Goal: Communication & Community: Answer question/provide support

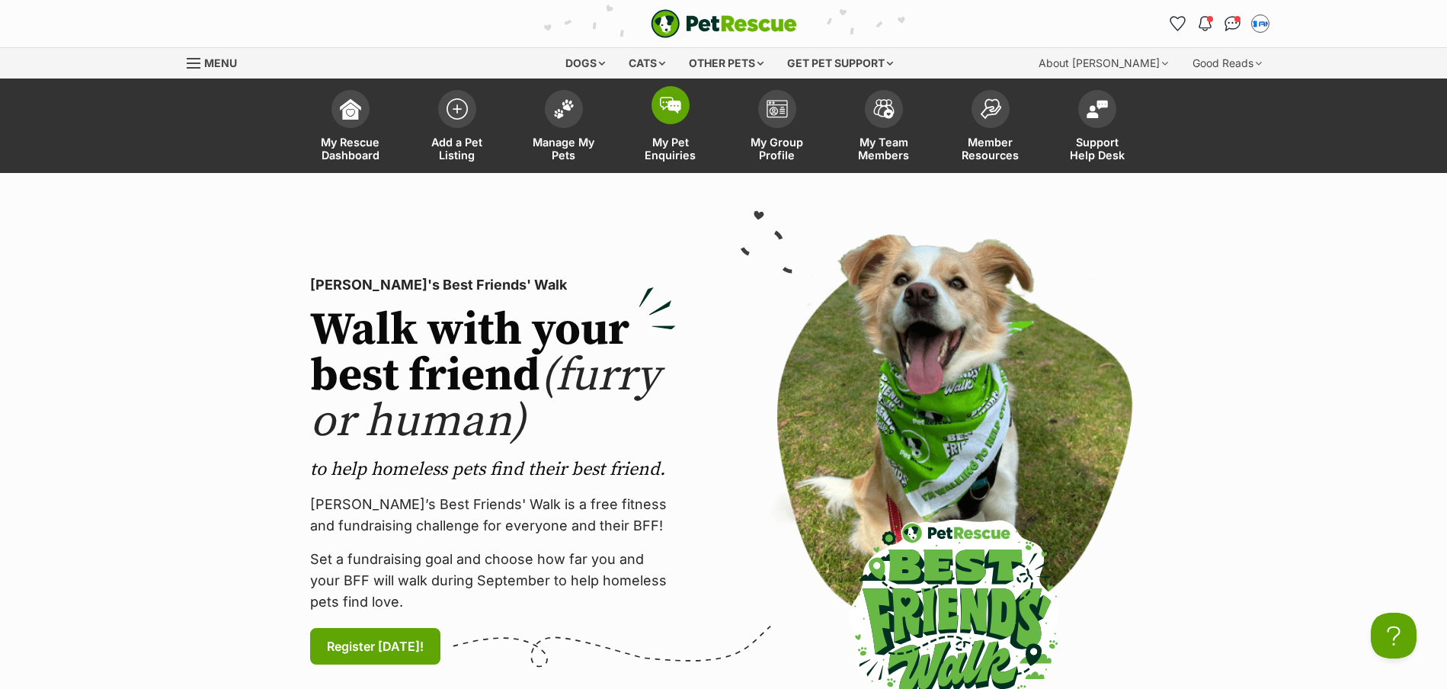
click at [685, 119] on link "My Pet Enquiries" at bounding box center [670, 127] width 107 height 91
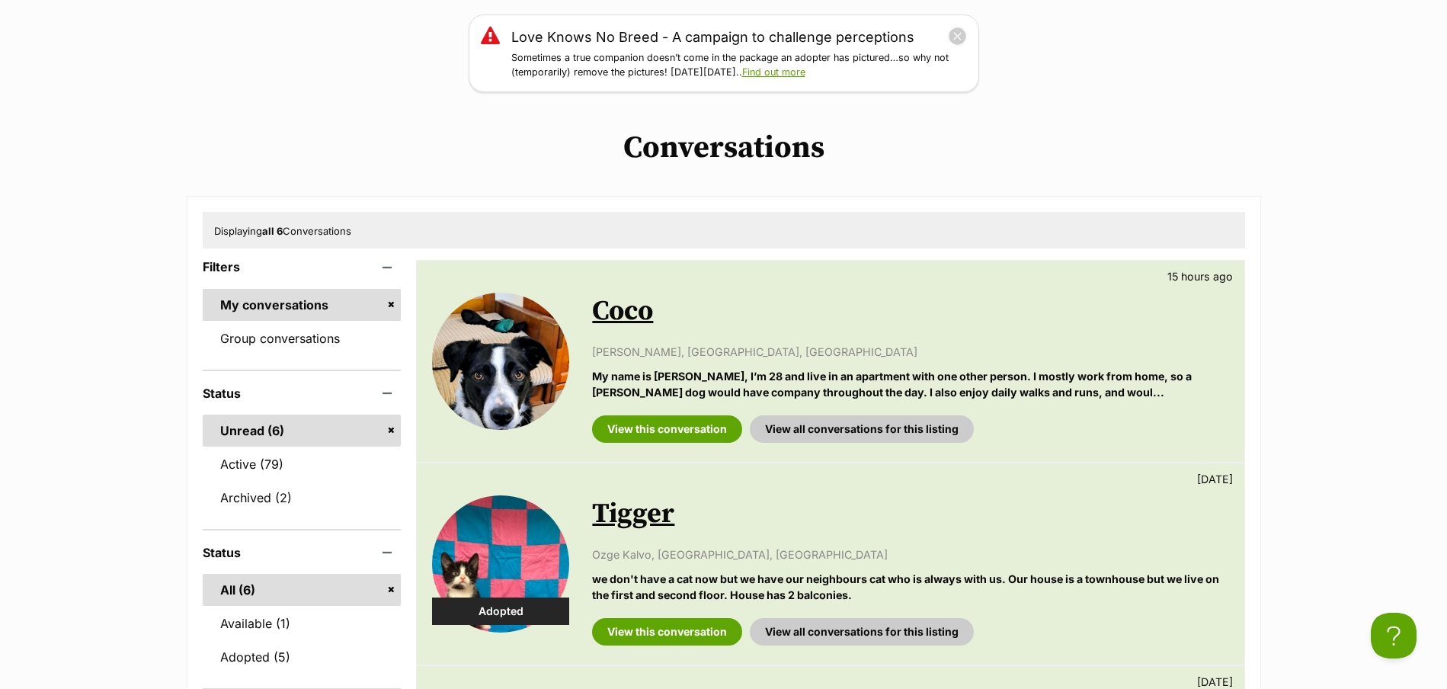
scroll to position [229, 0]
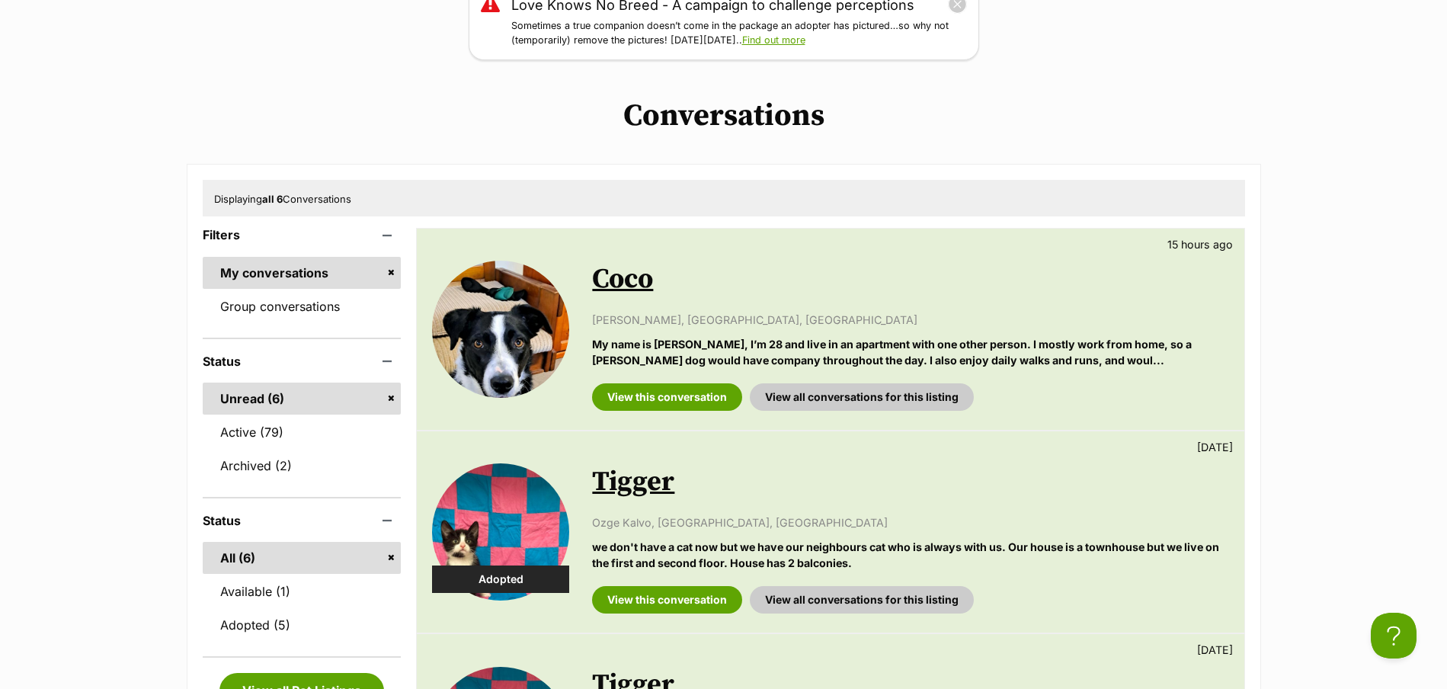
click at [620, 281] on link "Coco" at bounding box center [622, 279] width 61 height 34
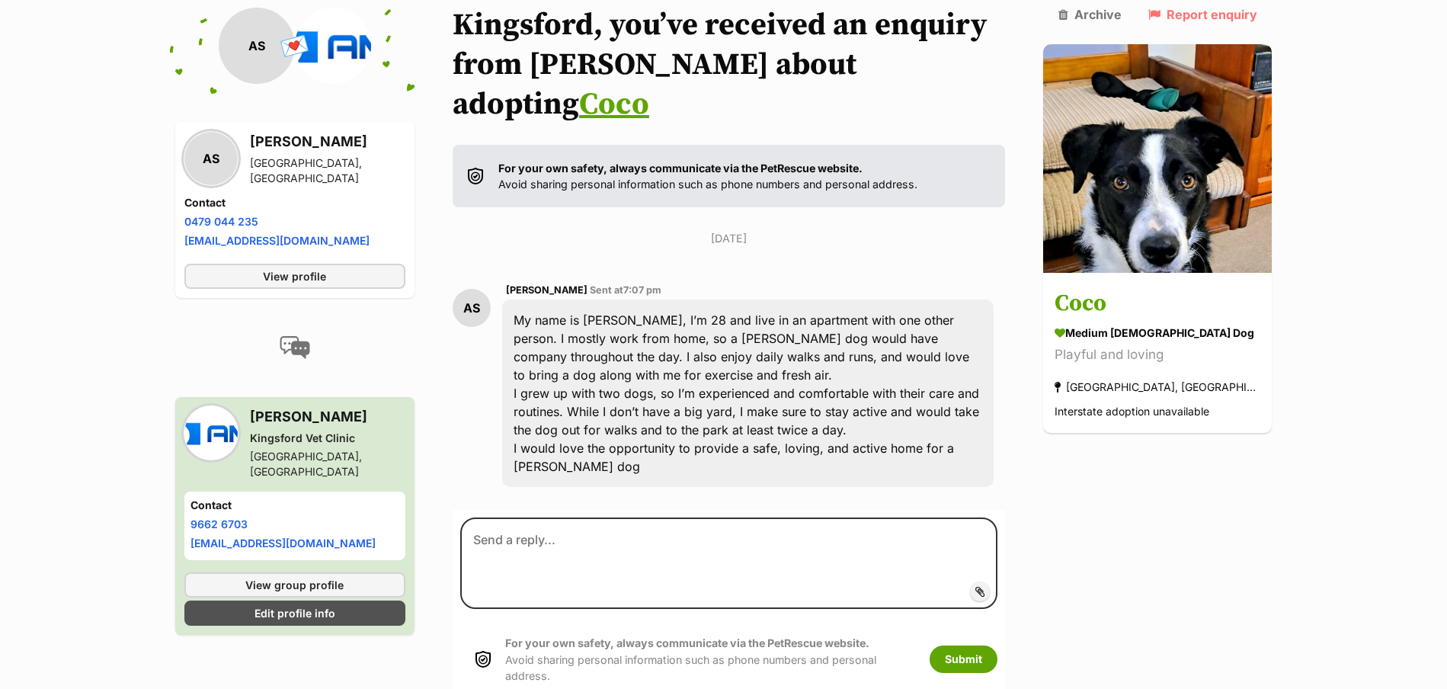
scroll to position [111, 0]
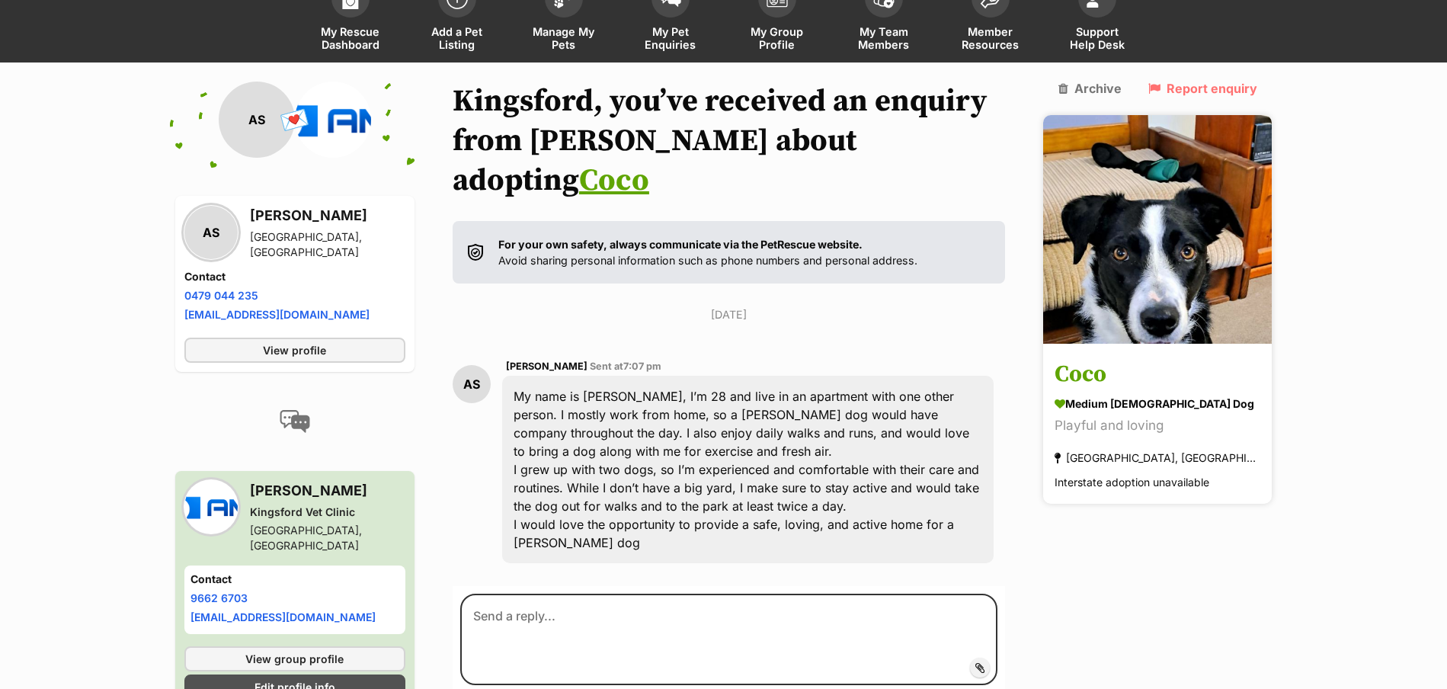
click at [1226, 269] on img at bounding box center [1158, 229] width 229 height 229
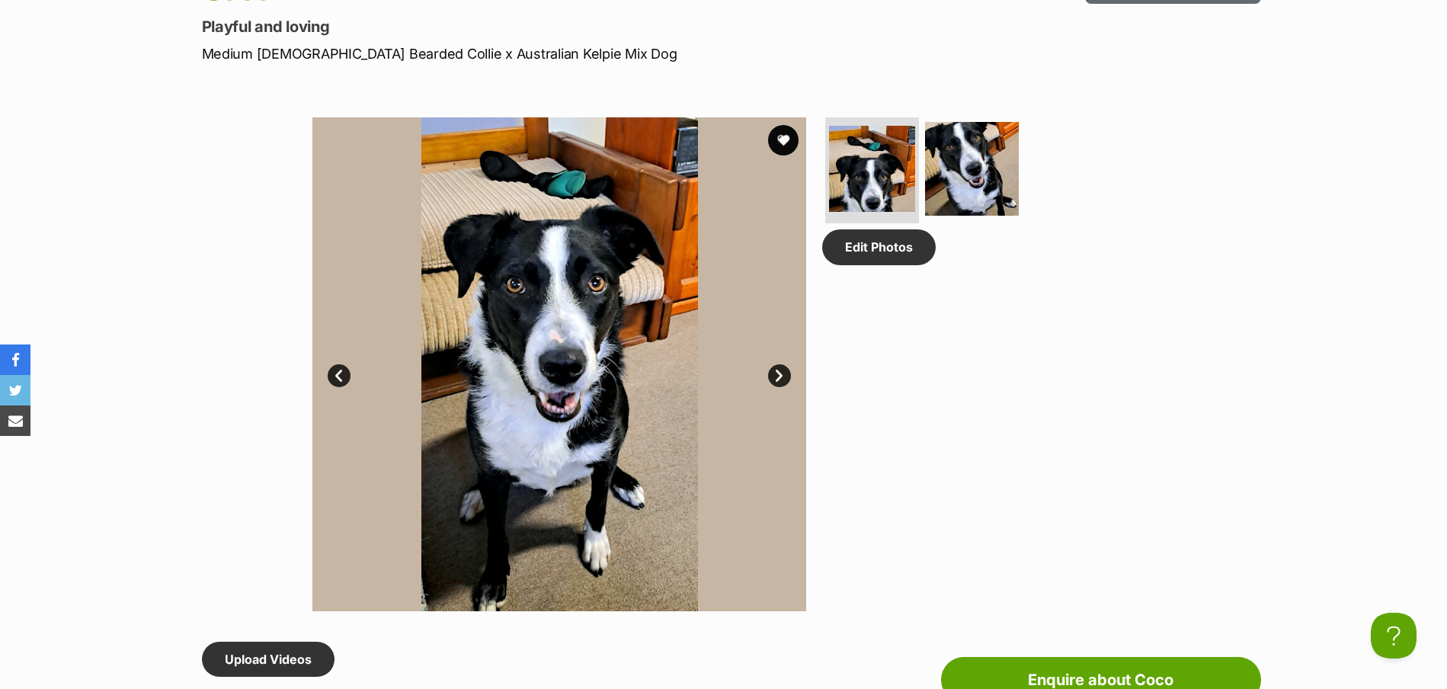
click at [784, 376] on link "Next" at bounding box center [779, 375] width 23 height 23
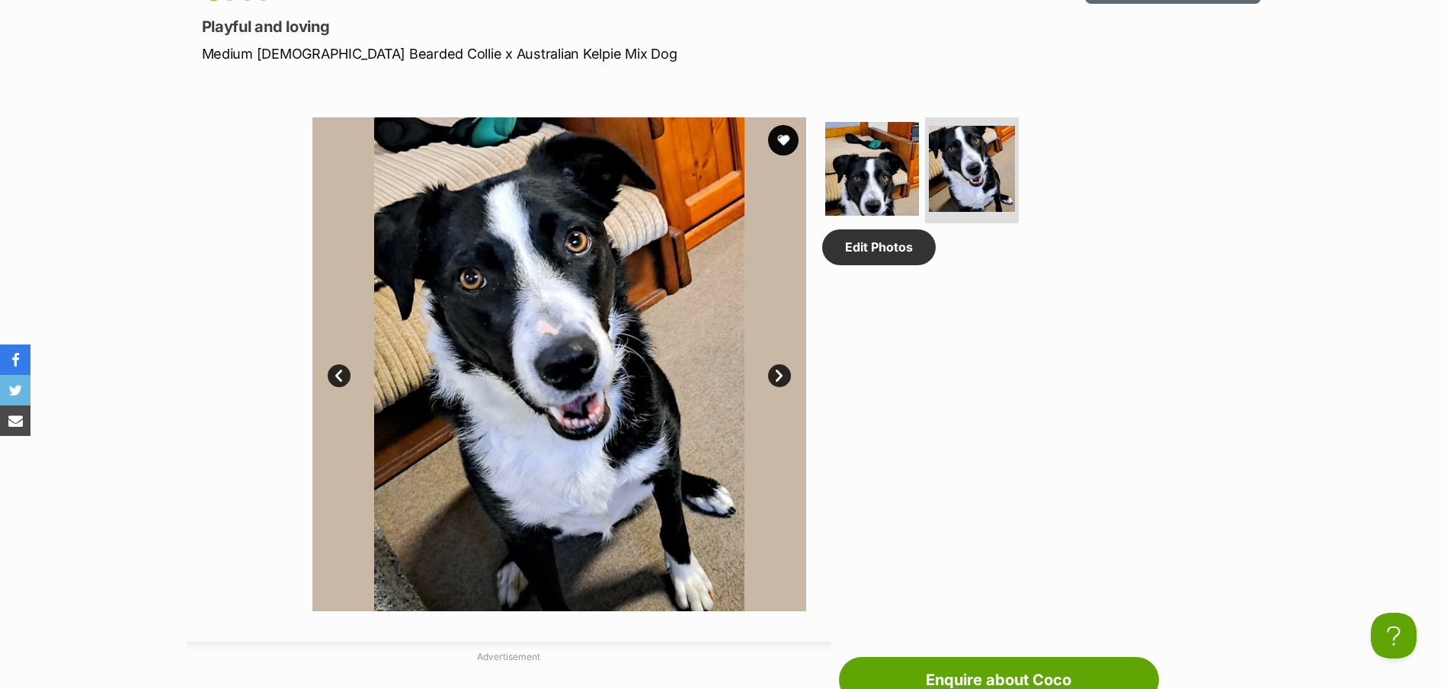
click at [783, 374] on link "Next" at bounding box center [779, 375] width 23 height 23
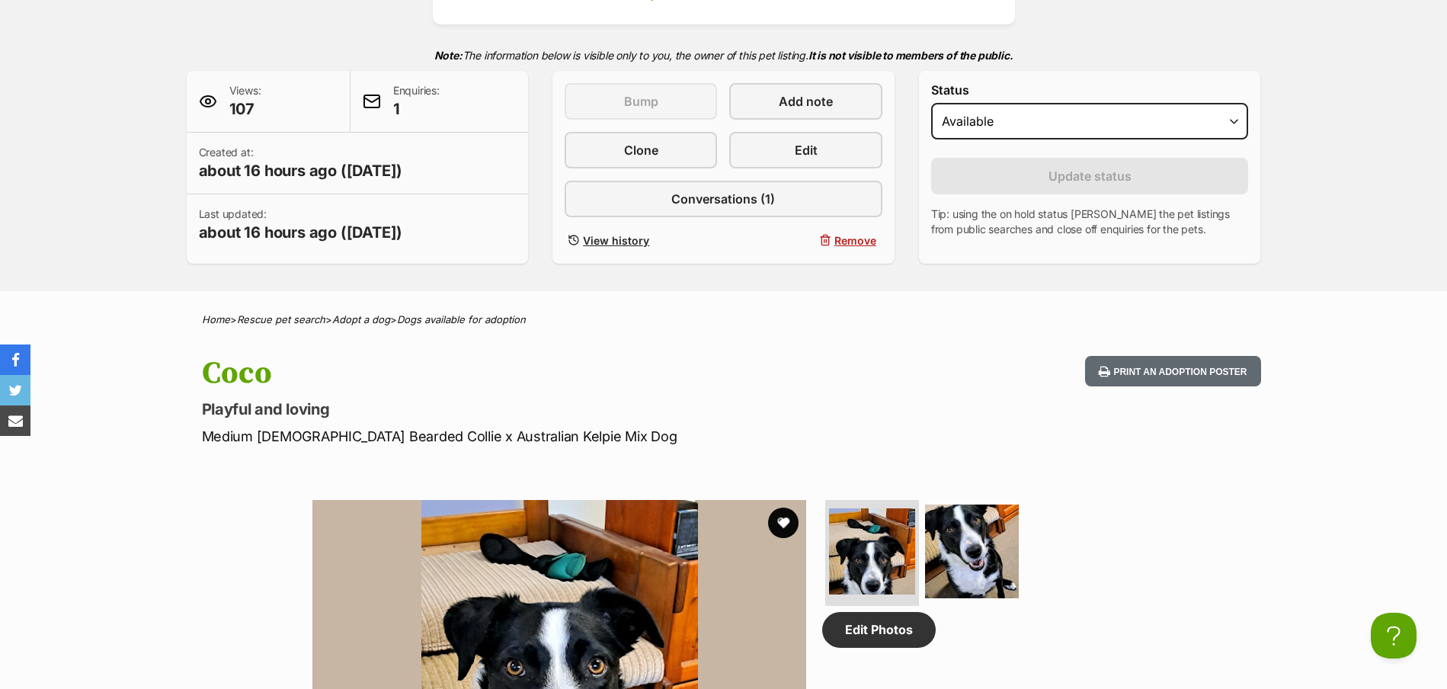
scroll to position [305, 0]
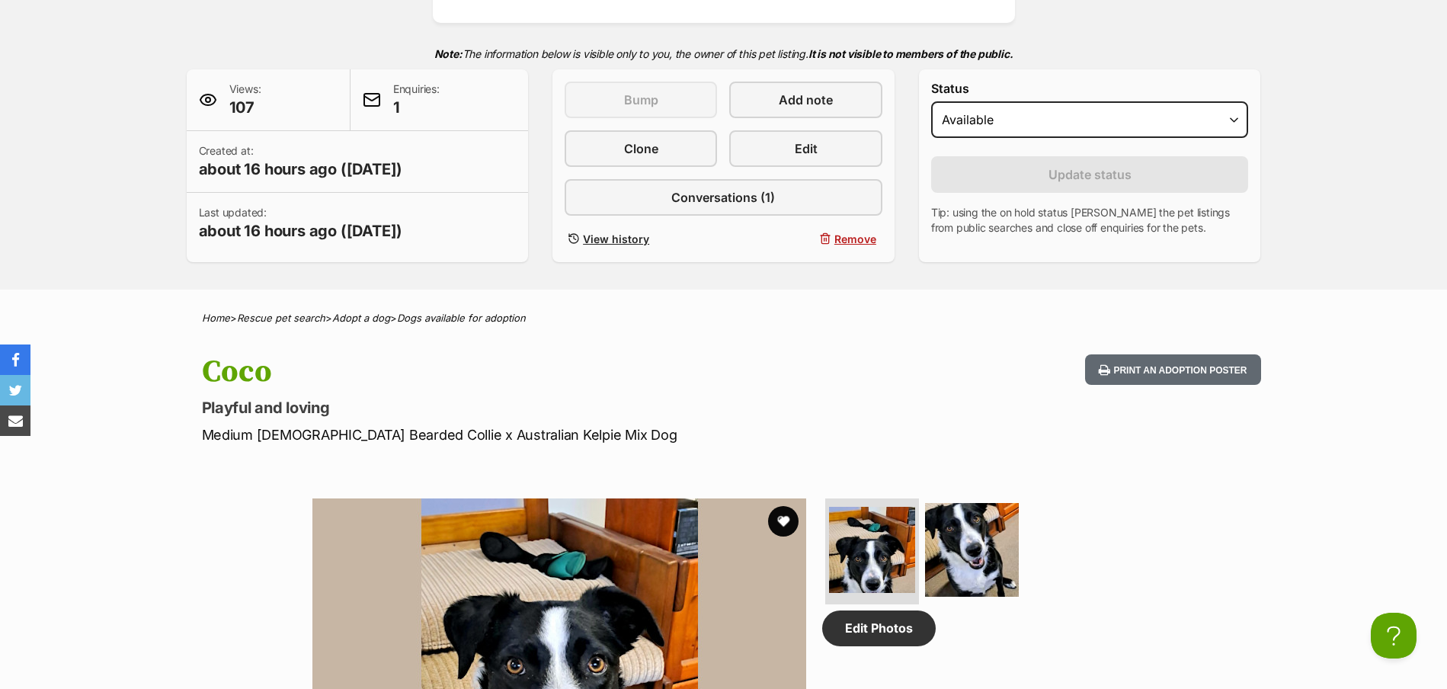
click at [232, 374] on h1 "Coco" at bounding box center [524, 371] width 645 height 35
click at [234, 367] on h1 "Coco" at bounding box center [524, 371] width 645 height 35
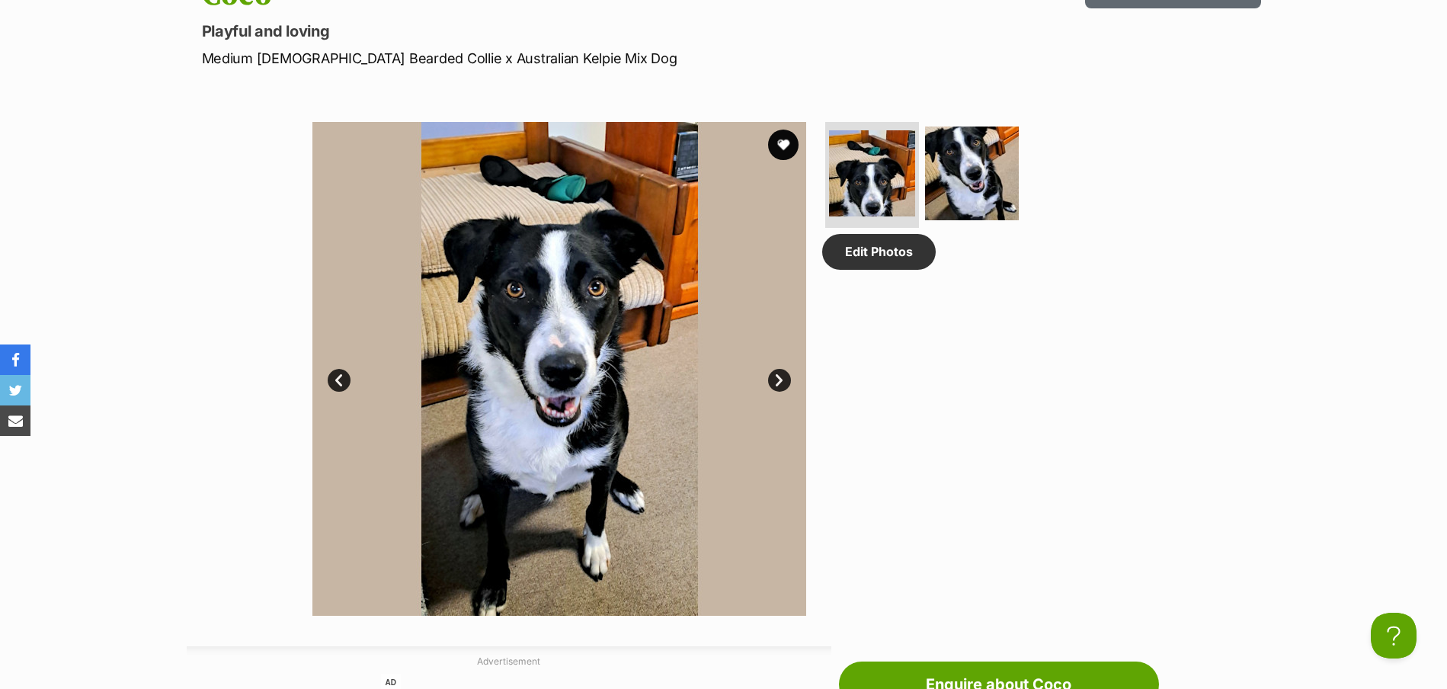
scroll to position [762, 0]
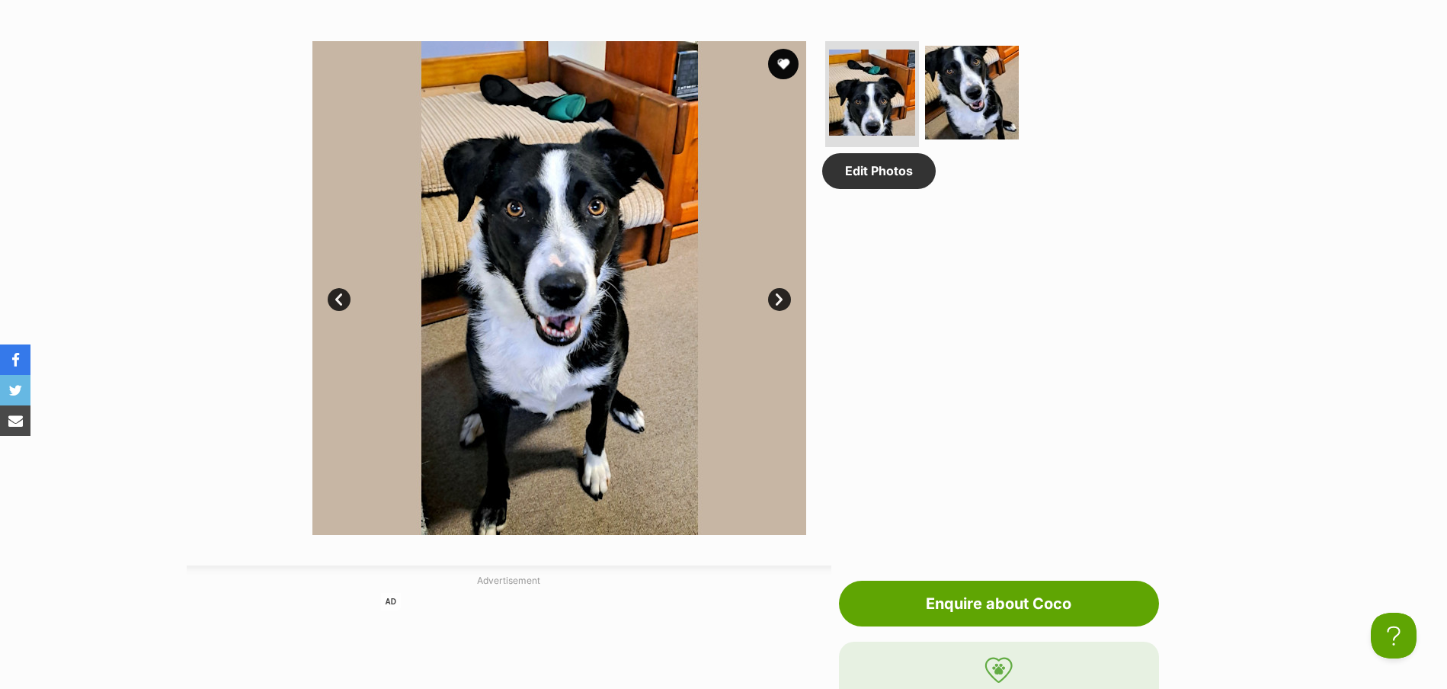
click at [785, 290] on link "Next" at bounding box center [779, 299] width 23 height 23
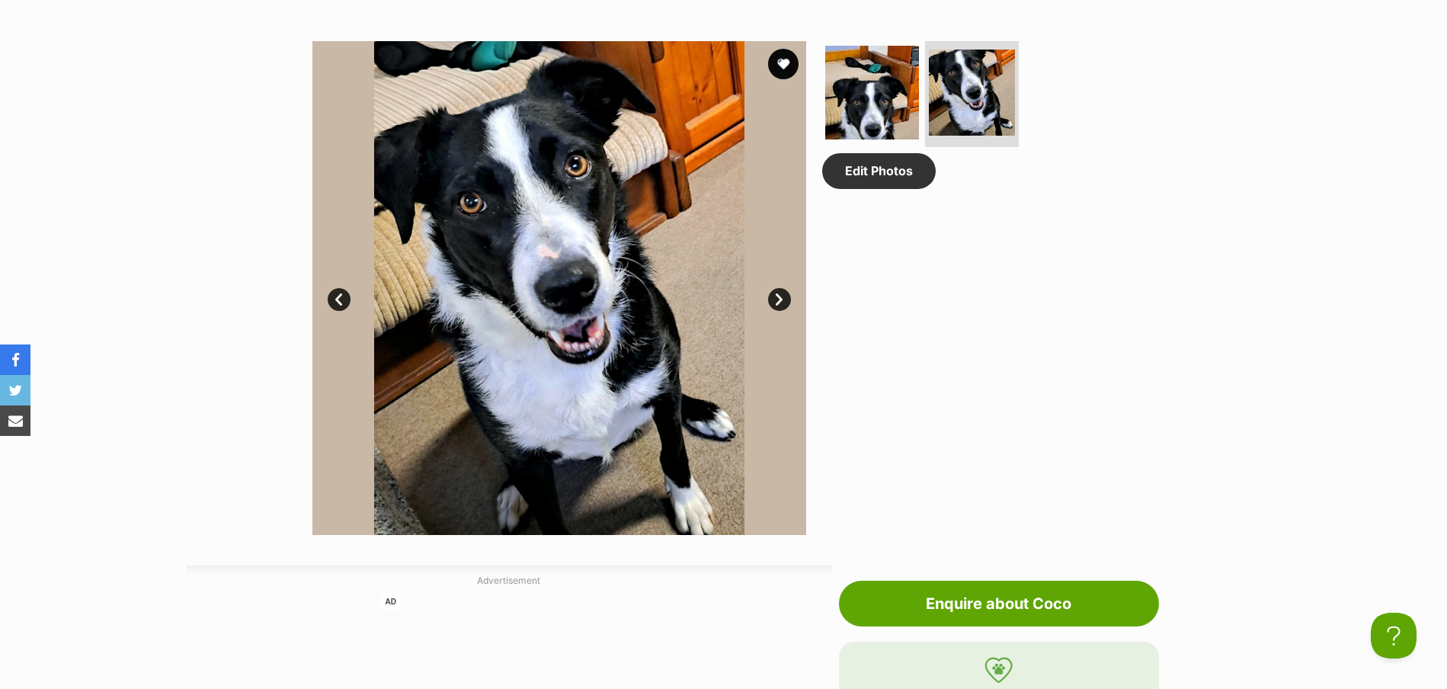
click at [779, 296] on link "Next" at bounding box center [779, 299] width 23 height 23
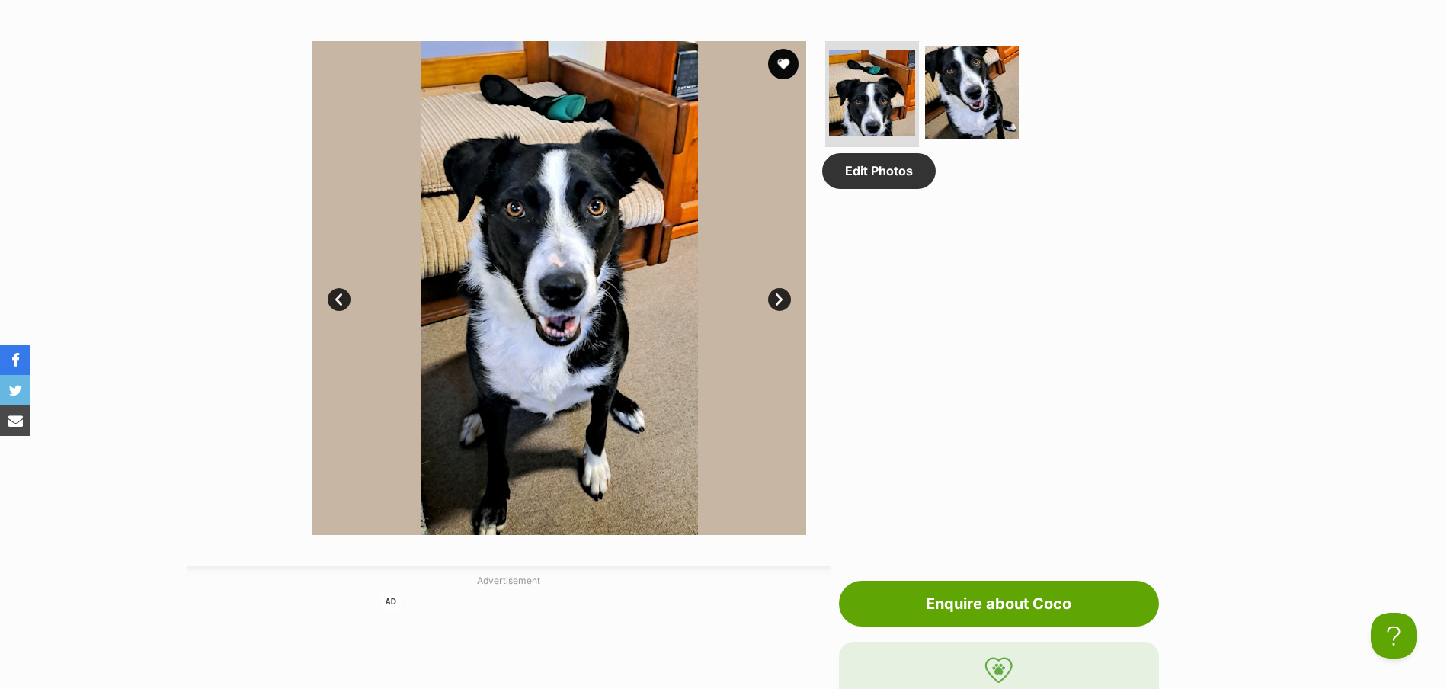
click at [779, 296] on link "Next" at bounding box center [779, 299] width 23 height 23
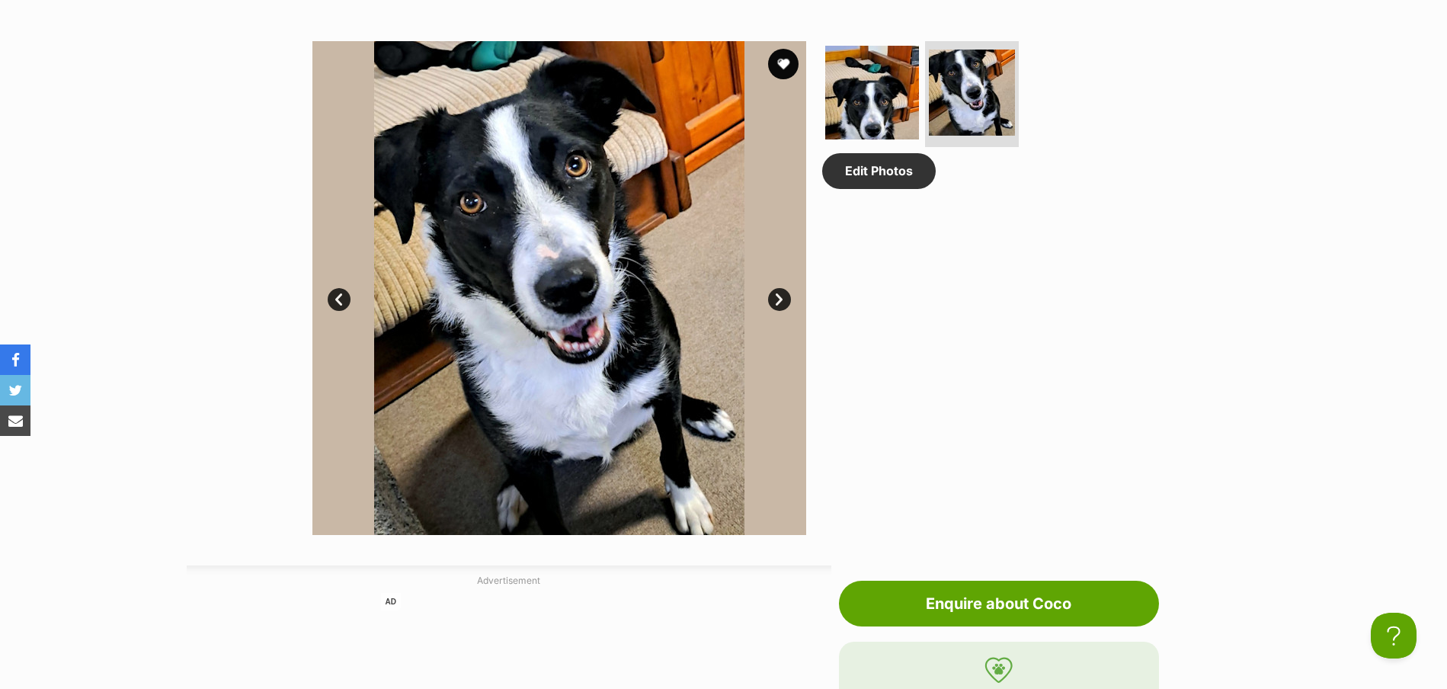
click at [779, 296] on link "Next" at bounding box center [779, 299] width 23 height 23
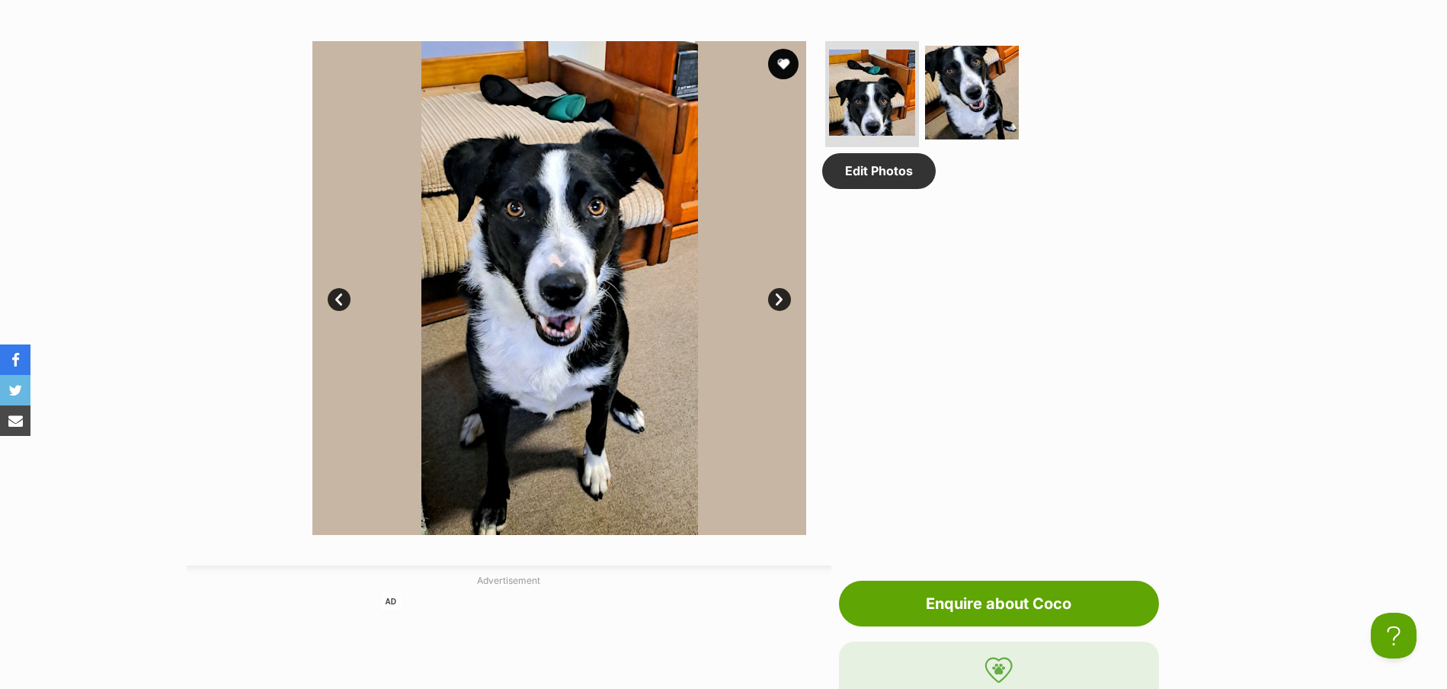
click at [779, 296] on link "Next" at bounding box center [779, 299] width 23 height 23
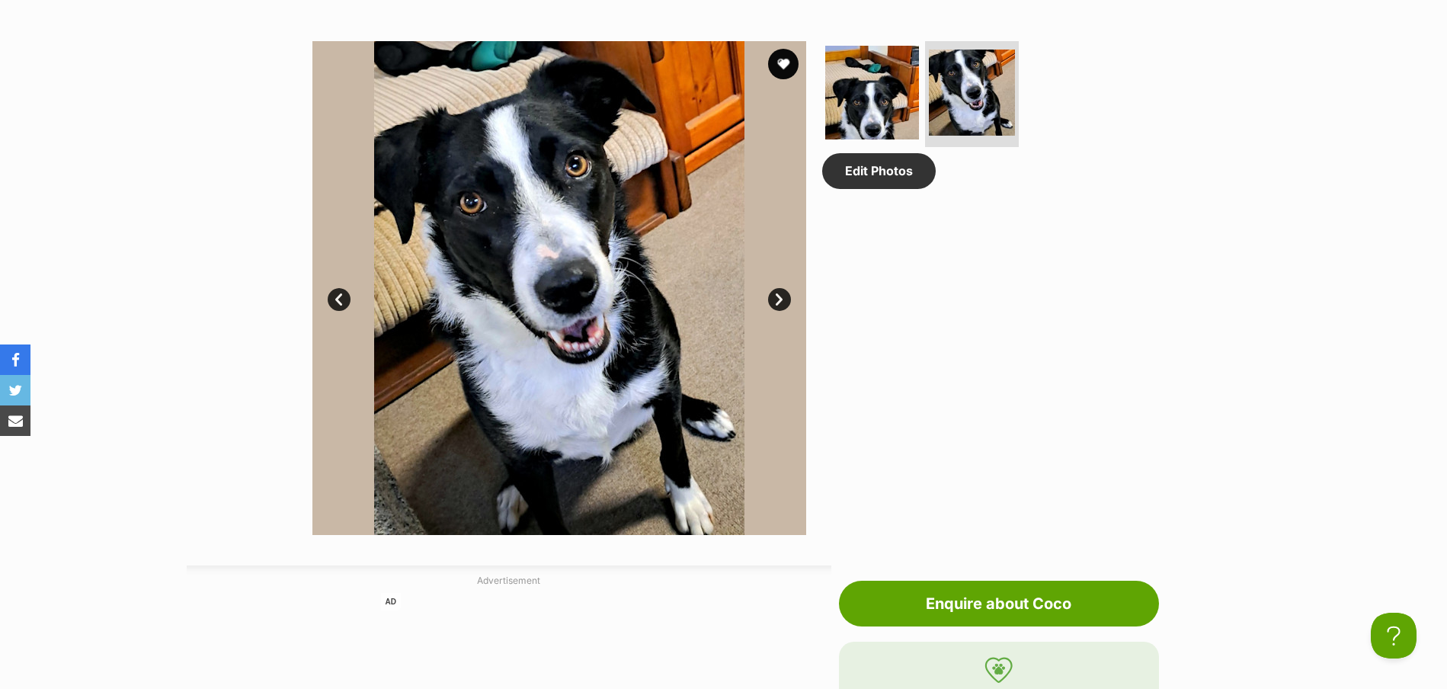
click at [779, 296] on link "Next" at bounding box center [779, 299] width 23 height 23
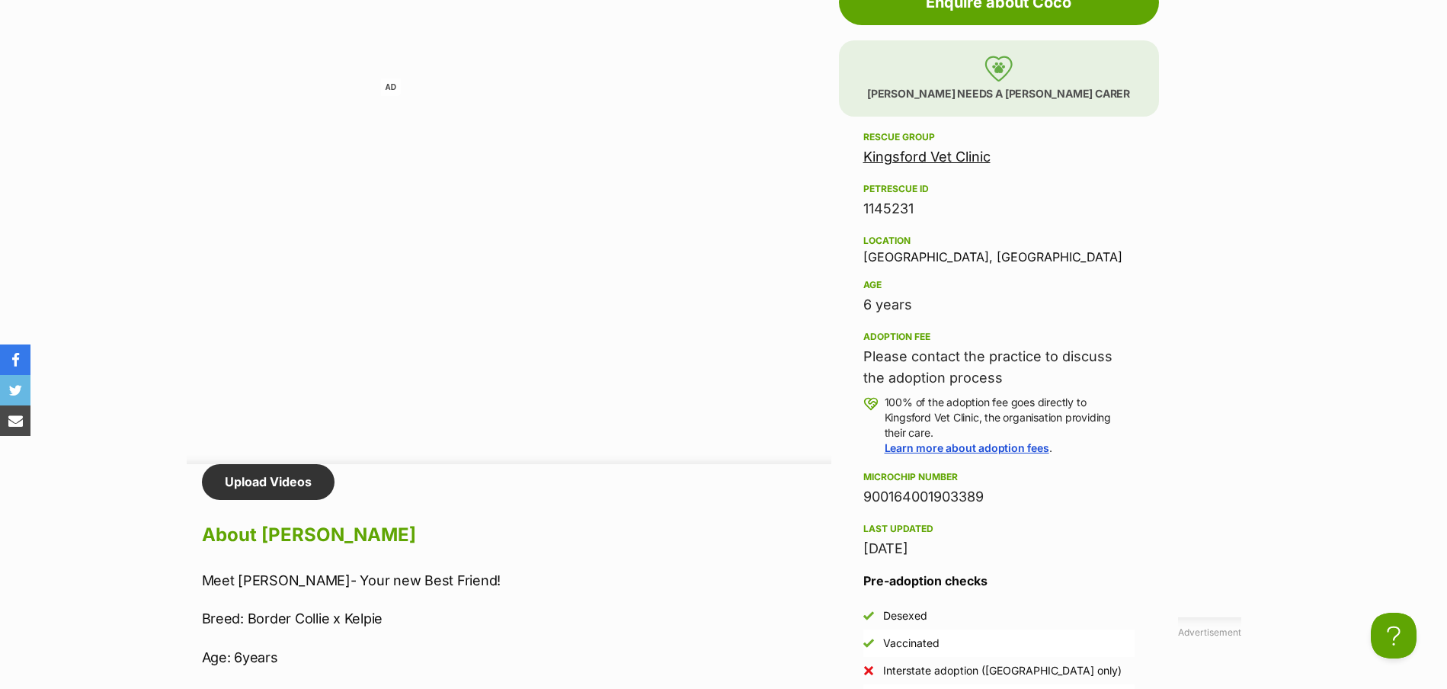
scroll to position [1372, 0]
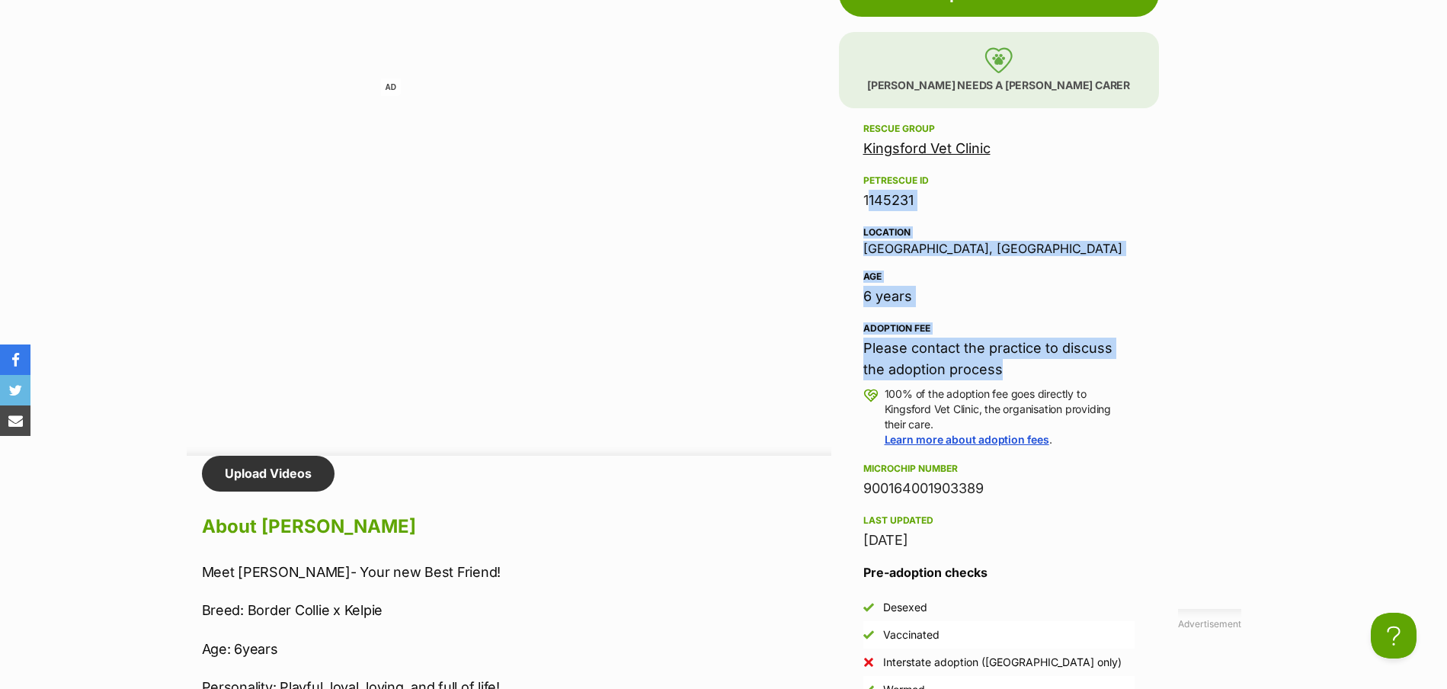
drag, startPoint x: 967, startPoint y: 367, endPoint x: 864, endPoint y: 209, distance: 189.0
click at [864, 209] on div "Rescue group Kingsford Vet Clinic PetRescue ID 1145231 Location Randwick, NSW A…" at bounding box center [999, 335] width 271 height 431
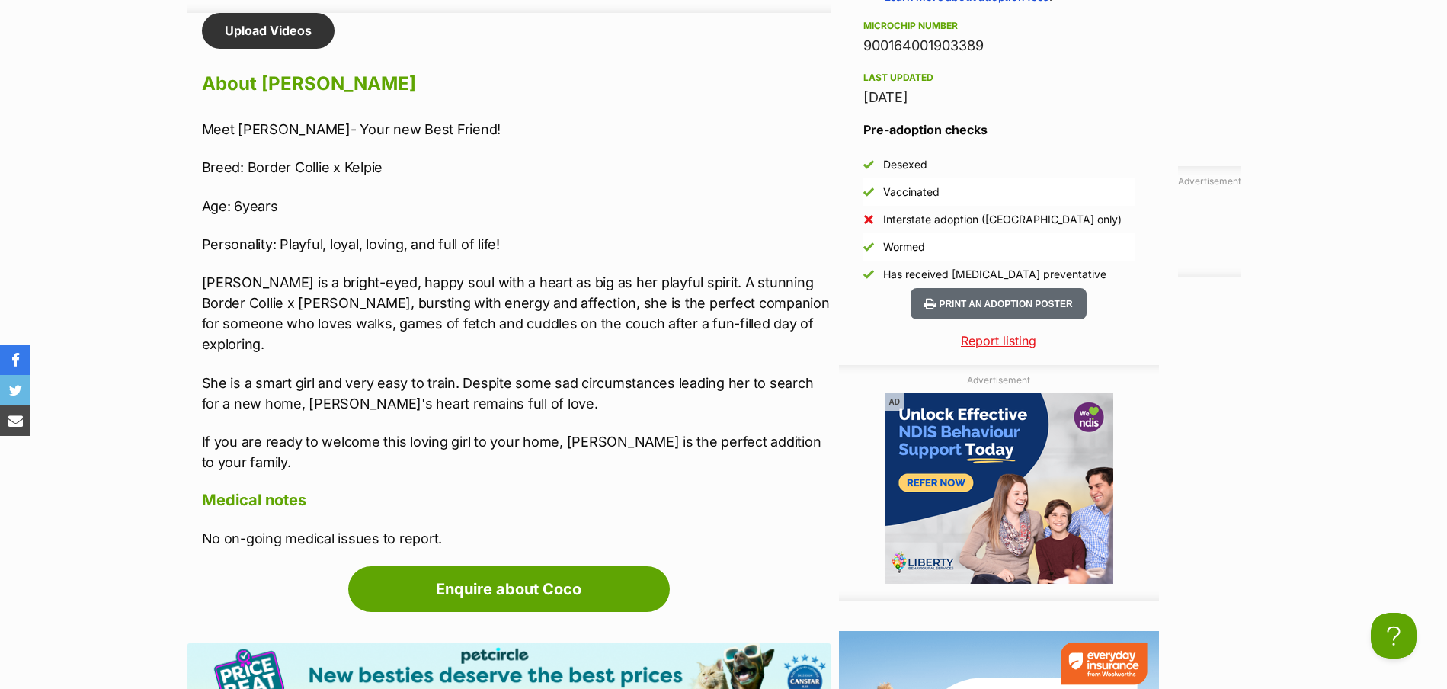
scroll to position [1829, 0]
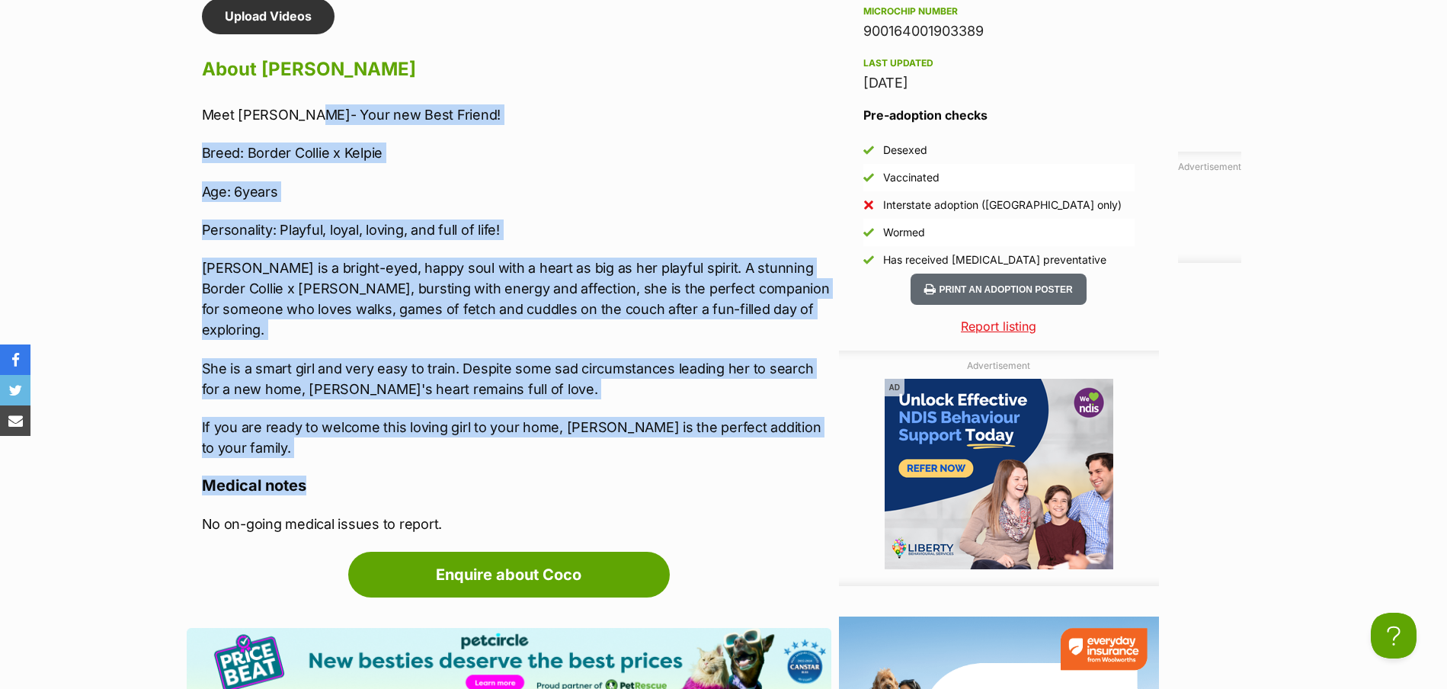
drag, startPoint x: 495, startPoint y: 424, endPoint x: 309, endPoint y: 115, distance: 360.0
click at [309, 115] on div "Upload Videos About Coco Meet Coco- Your new Best Friend! Breed: Border Collie …" at bounding box center [517, 266] width 630 height 536
click at [326, 154] on p "Breed: Border Collie x Kelpie" at bounding box center [517, 153] width 630 height 21
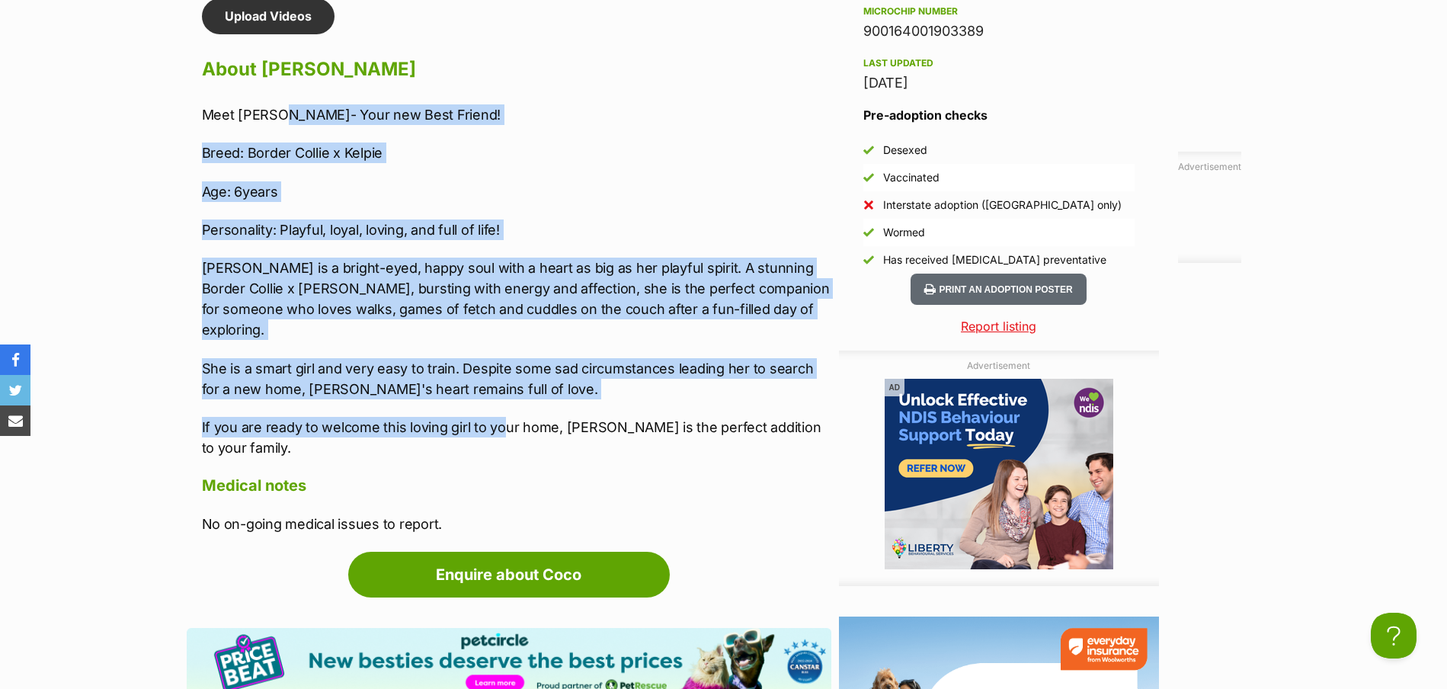
drag, startPoint x: 284, startPoint y: 112, endPoint x: 505, endPoint y: 412, distance: 372.3
click at [505, 412] on div "Meet Coco- Your new Best Friend! Breed: Border Collie x Kelpie Age: 6years Pers…" at bounding box center [517, 281] width 630 height 354
click at [505, 417] on p "If you are ready to welcome this loving girl to your home, Coco is the perfect …" at bounding box center [517, 437] width 630 height 41
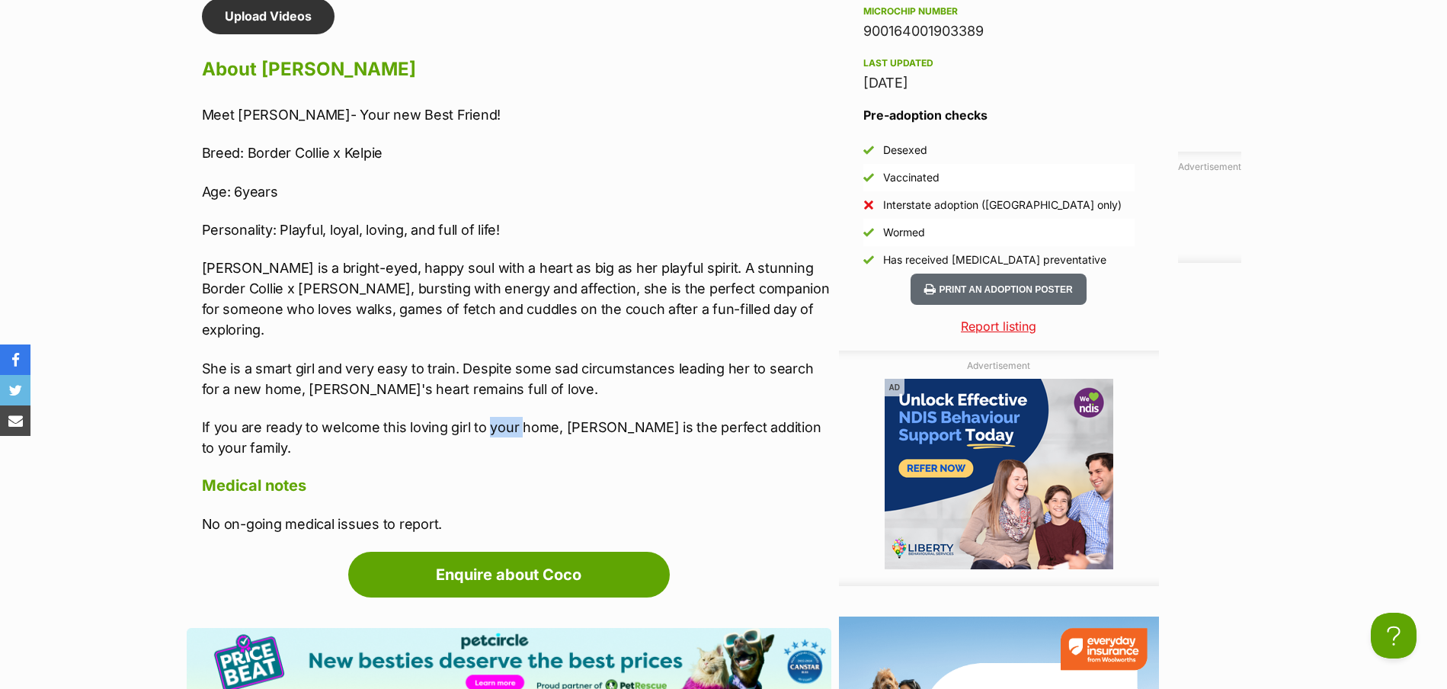
click at [505, 417] on p "If you are ready to welcome this loving girl to your home, [PERSON_NAME] is the…" at bounding box center [517, 437] width 630 height 41
click at [499, 358] on p "She is a smart girl and very easy to train. Despite some sad circumstances lead…" at bounding box center [517, 378] width 630 height 41
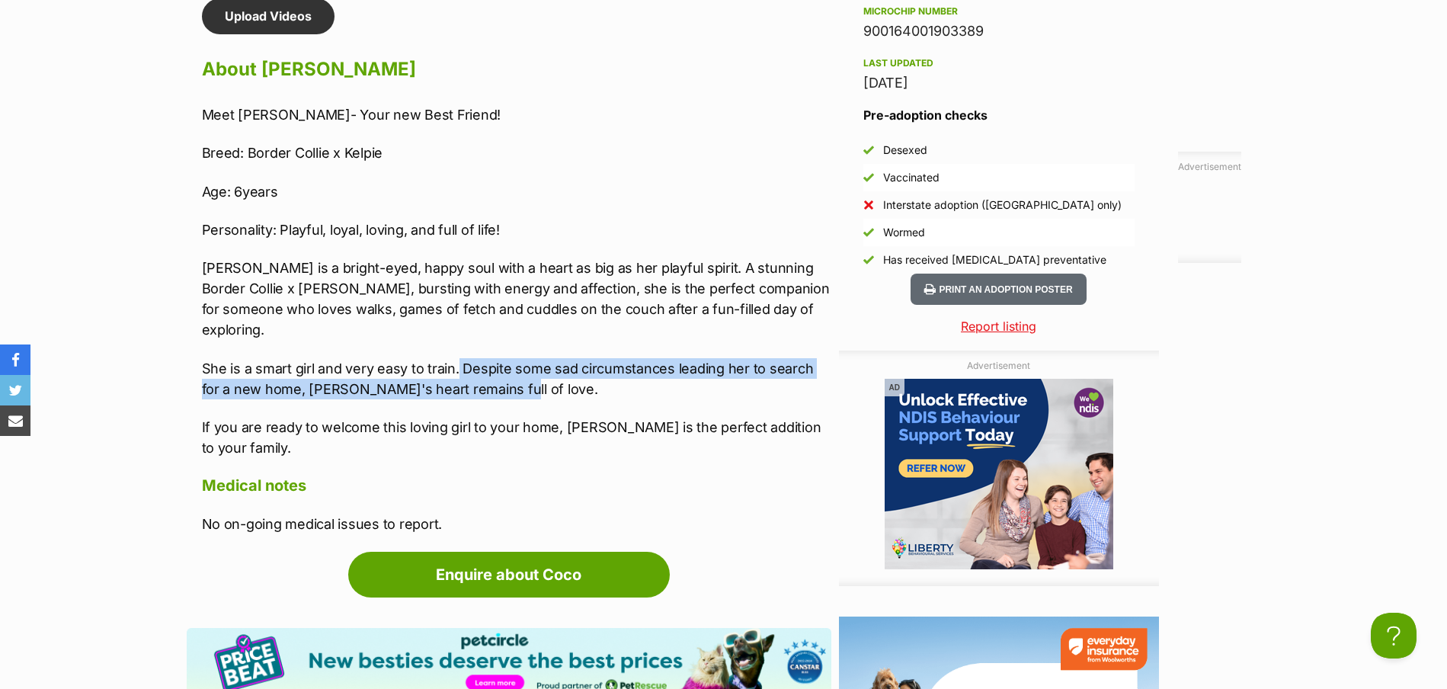
drag, startPoint x: 457, startPoint y: 341, endPoint x: 482, endPoint y: 377, distance: 43.8
click at [482, 377] on p "She is a smart girl and very easy to train. Despite some sad circumstances lead…" at bounding box center [517, 378] width 630 height 41
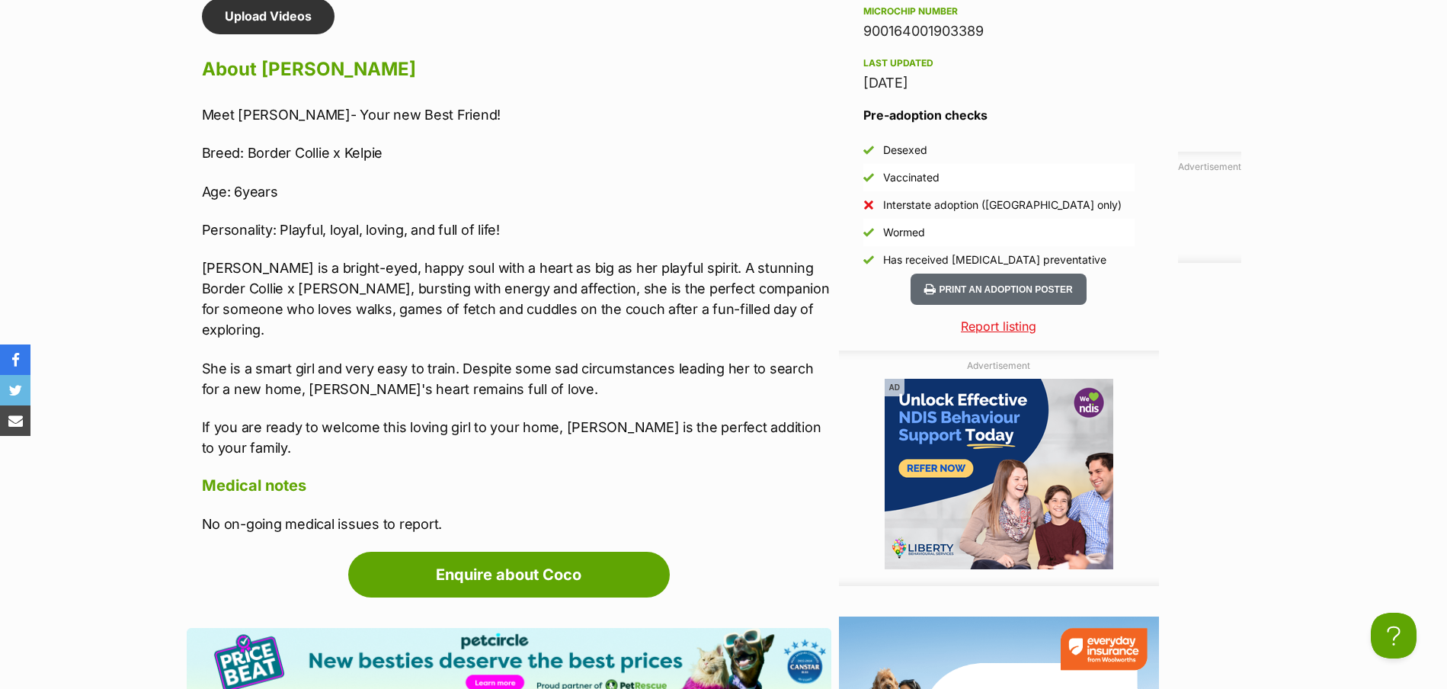
click at [491, 366] on p "She is a smart girl and very easy to train. Despite some sad circumstances lead…" at bounding box center [517, 378] width 630 height 41
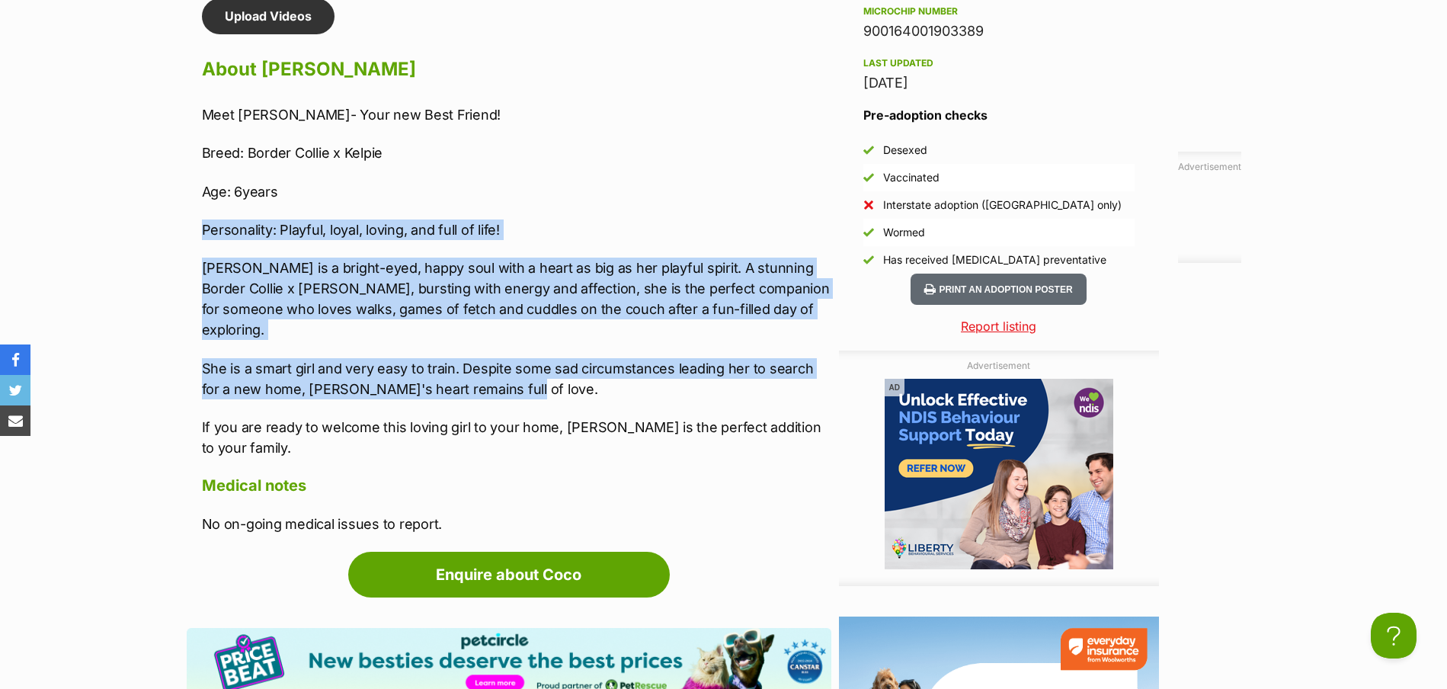
drag, startPoint x: 495, startPoint y: 373, endPoint x: 364, endPoint y: 194, distance: 223.0
click at [364, 194] on div "Meet [PERSON_NAME]- Your new Best Friend! Breed: Border Collie x Kelpie Age: 6y…" at bounding box center [517, 281] width 630 height 354
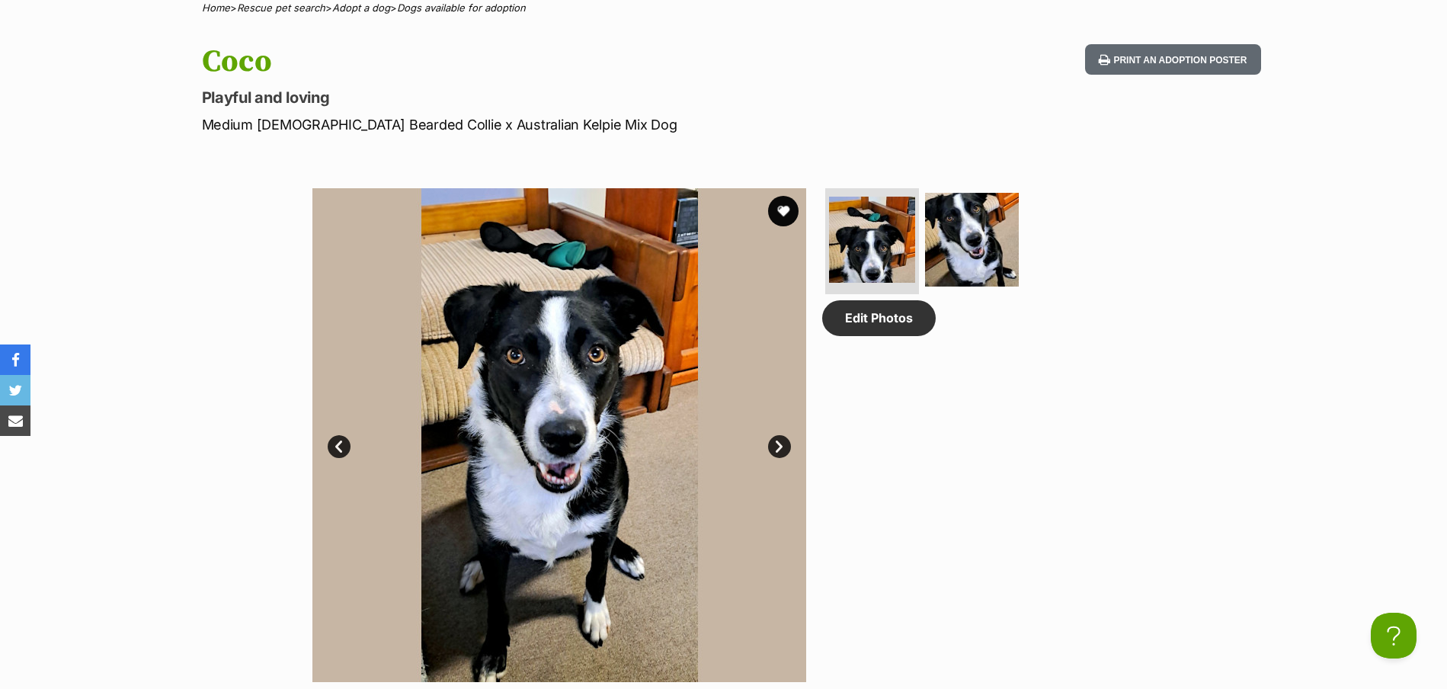
scroll to position [610, 0]
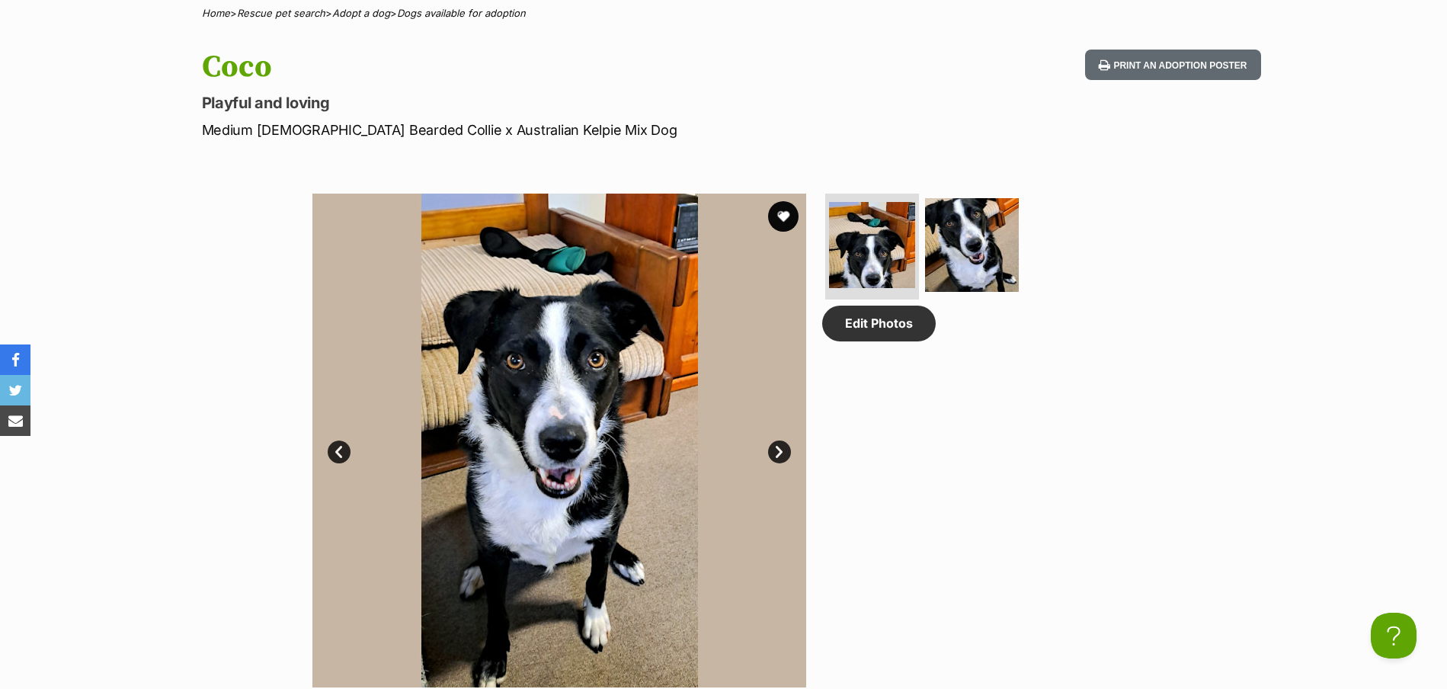
click at [779, 459] on link "Next" at bounding box center [779, 452] width 23 height 23
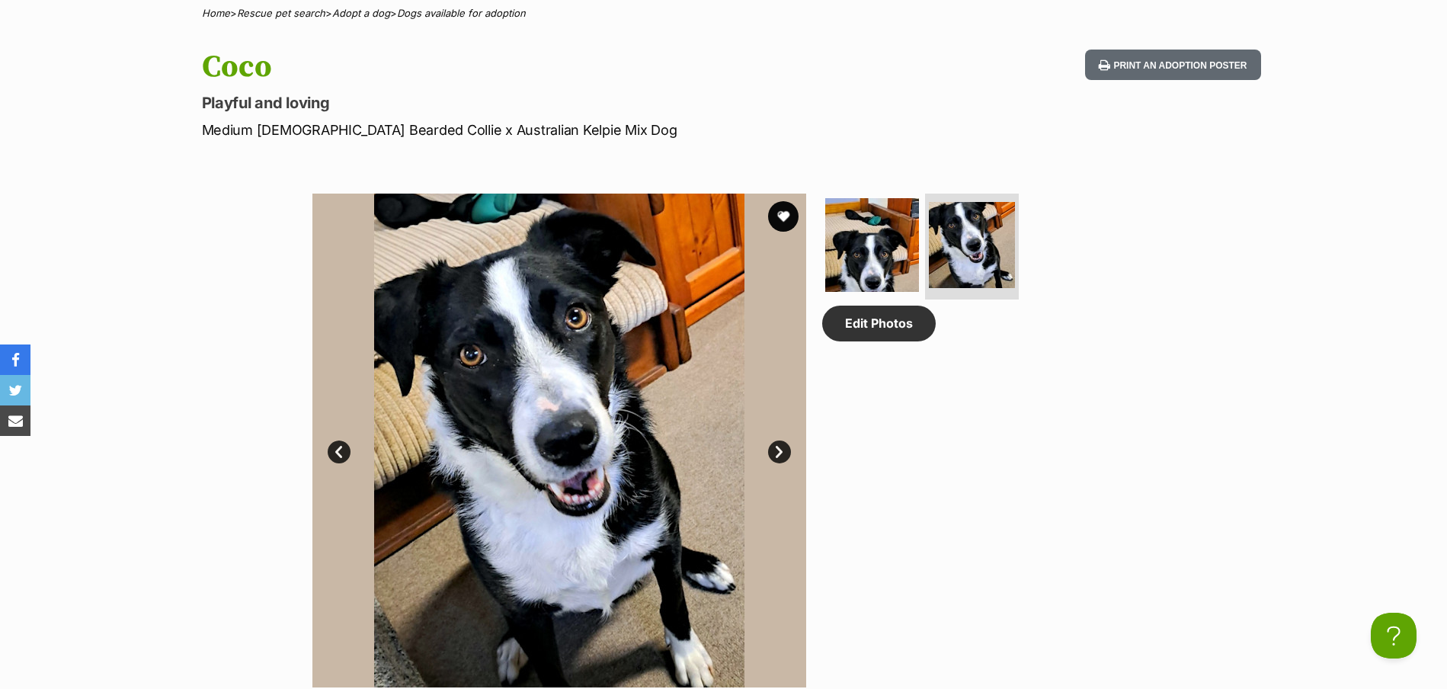
click at [783, 461] on link "Next" at bounding box center [779, 452] width 23 height 23
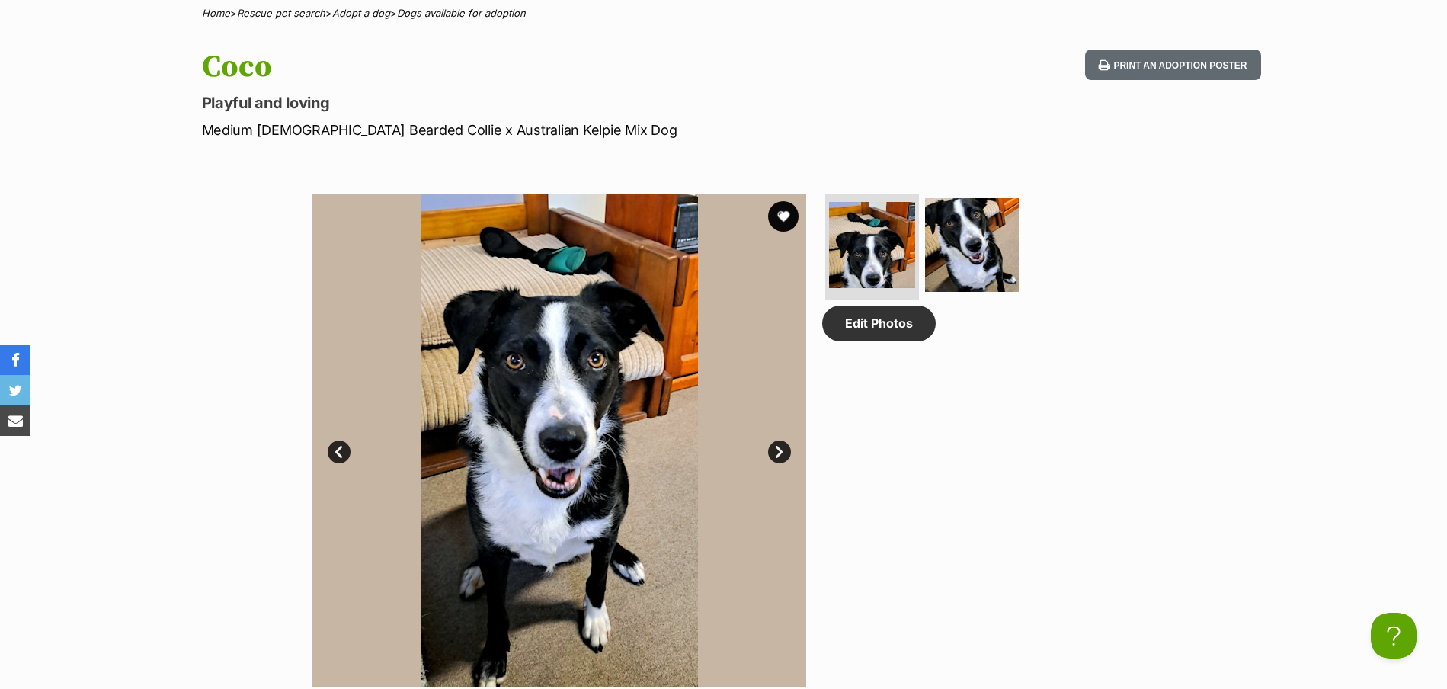
click at [783, 454] on link "Next" at bounding box center [779, 452] width 23 height 23
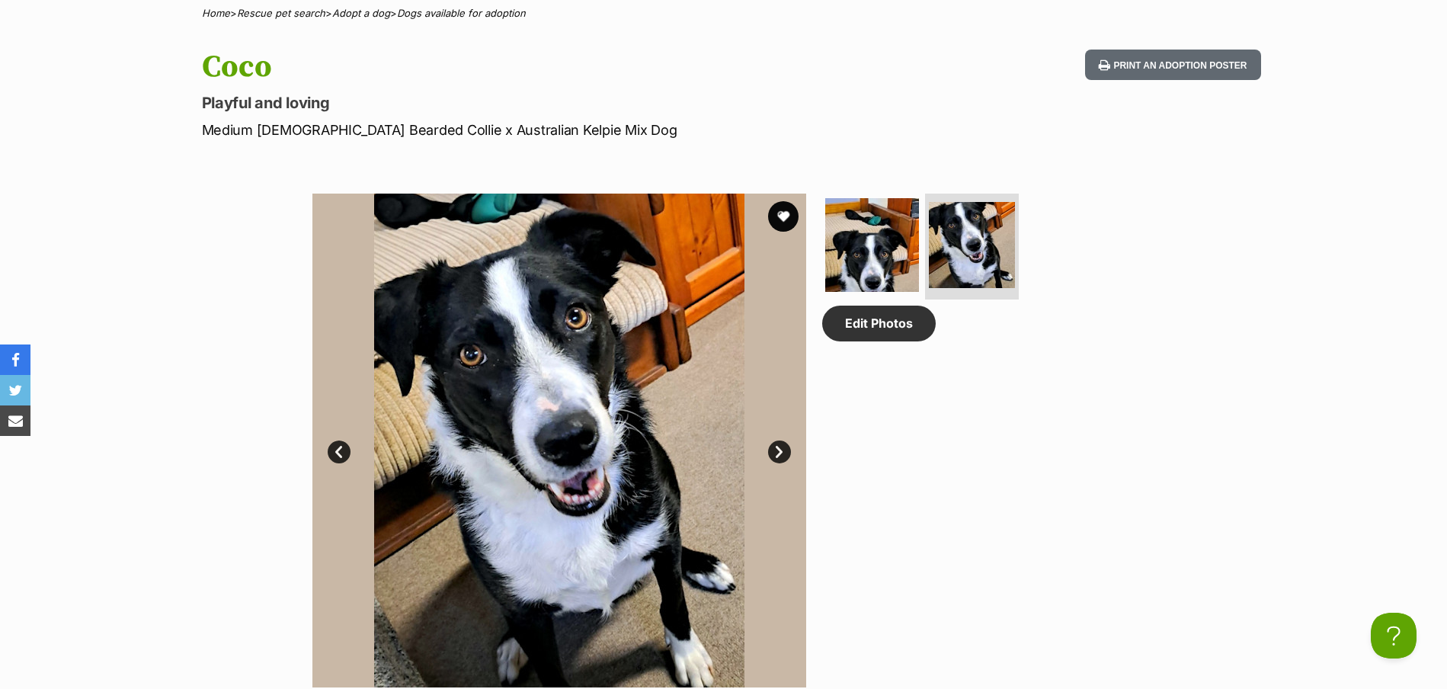
click at [783, 454] on link "Next" at bounding box center [779, 452] width 23 height 23
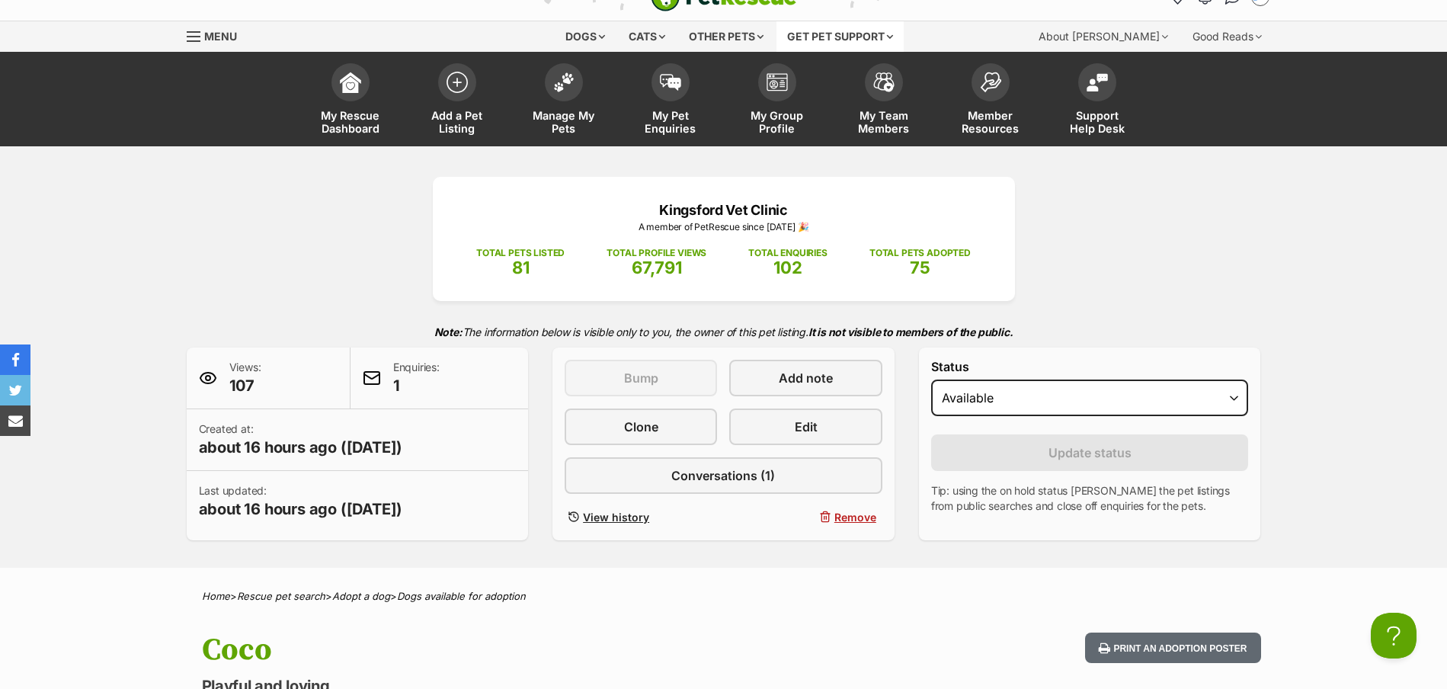
scroll to position [0, 0]
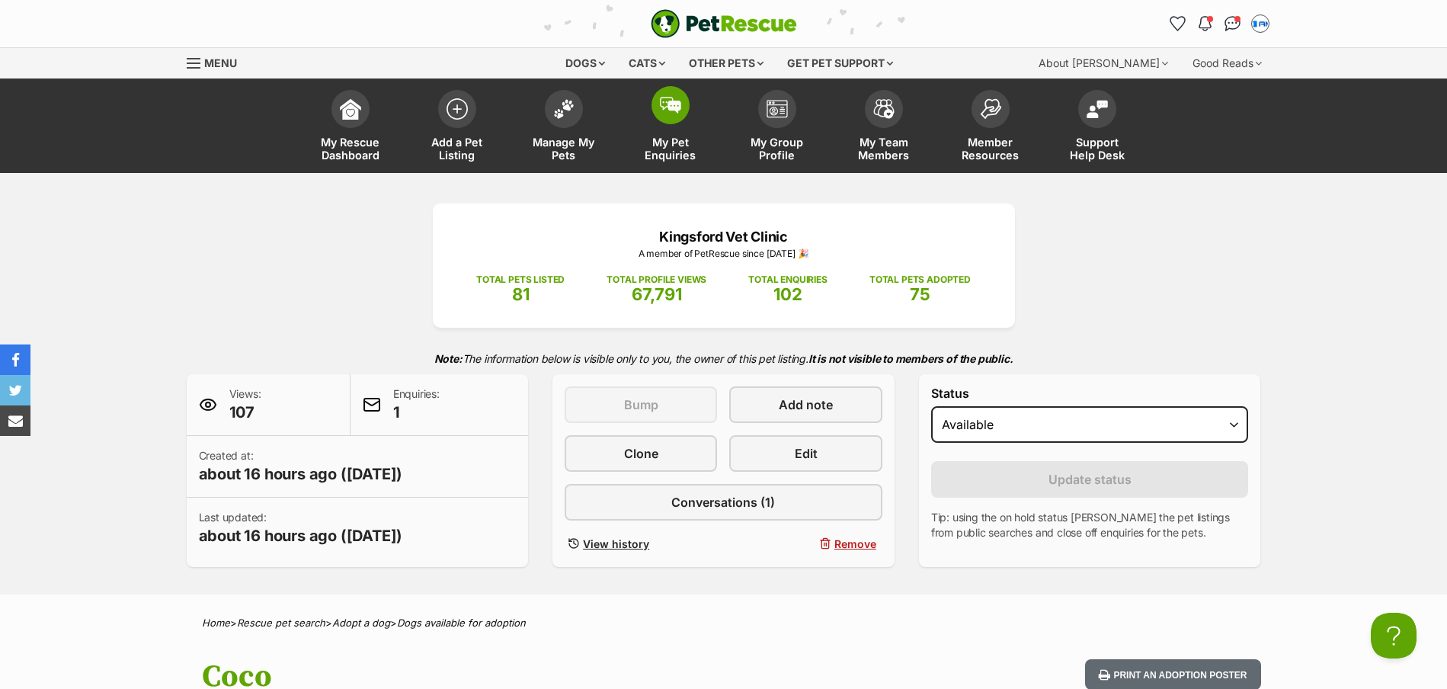
click at [662, 123] on link "My Pet Enquiries" at bounding box center [670, 127] width 107 height 91
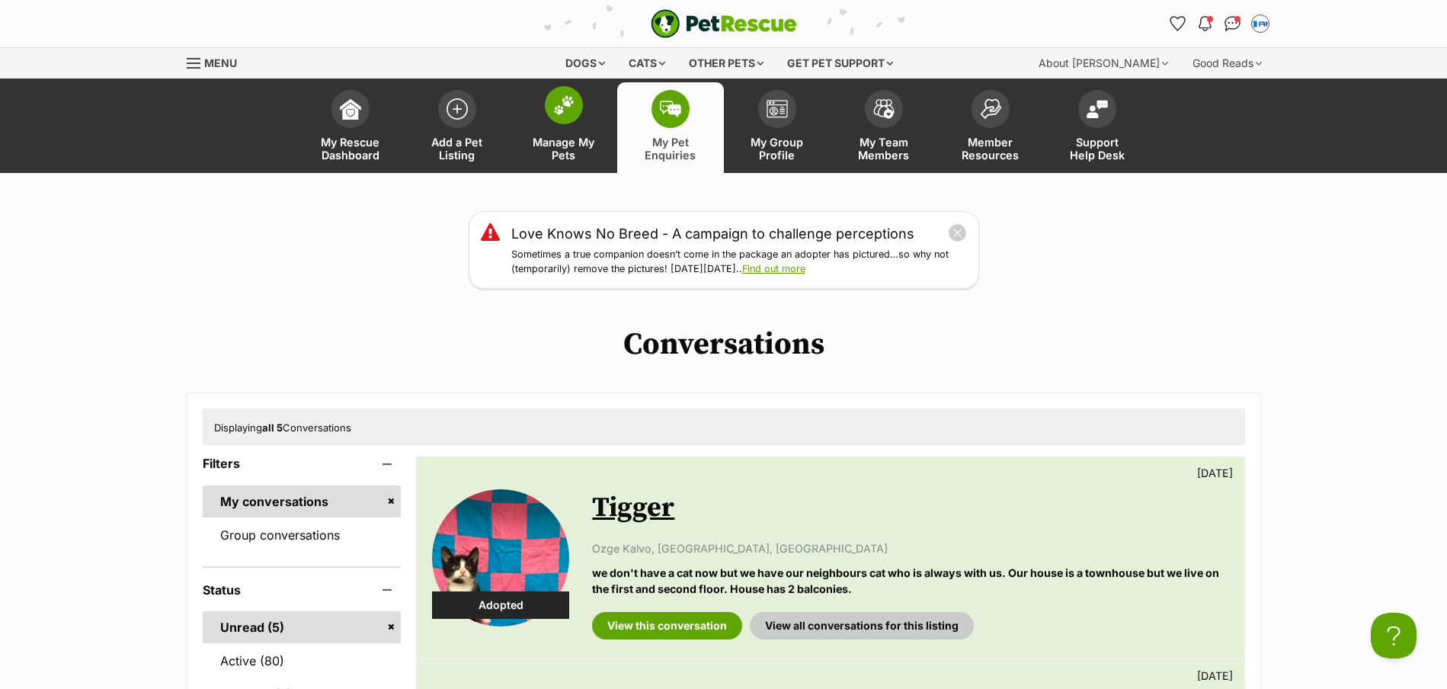
click at [574, 111] on img at bounding box center [563, 105] width 21 height 20
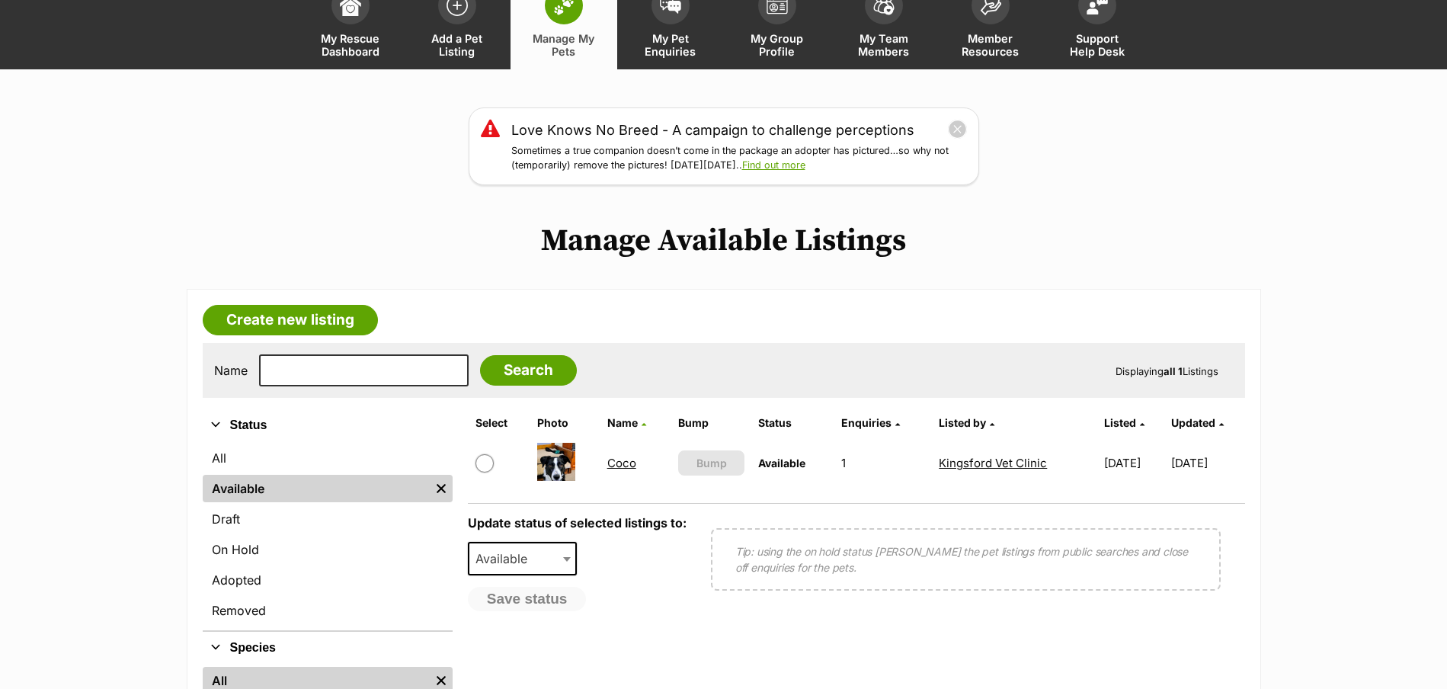
scroll to position [152, 0]
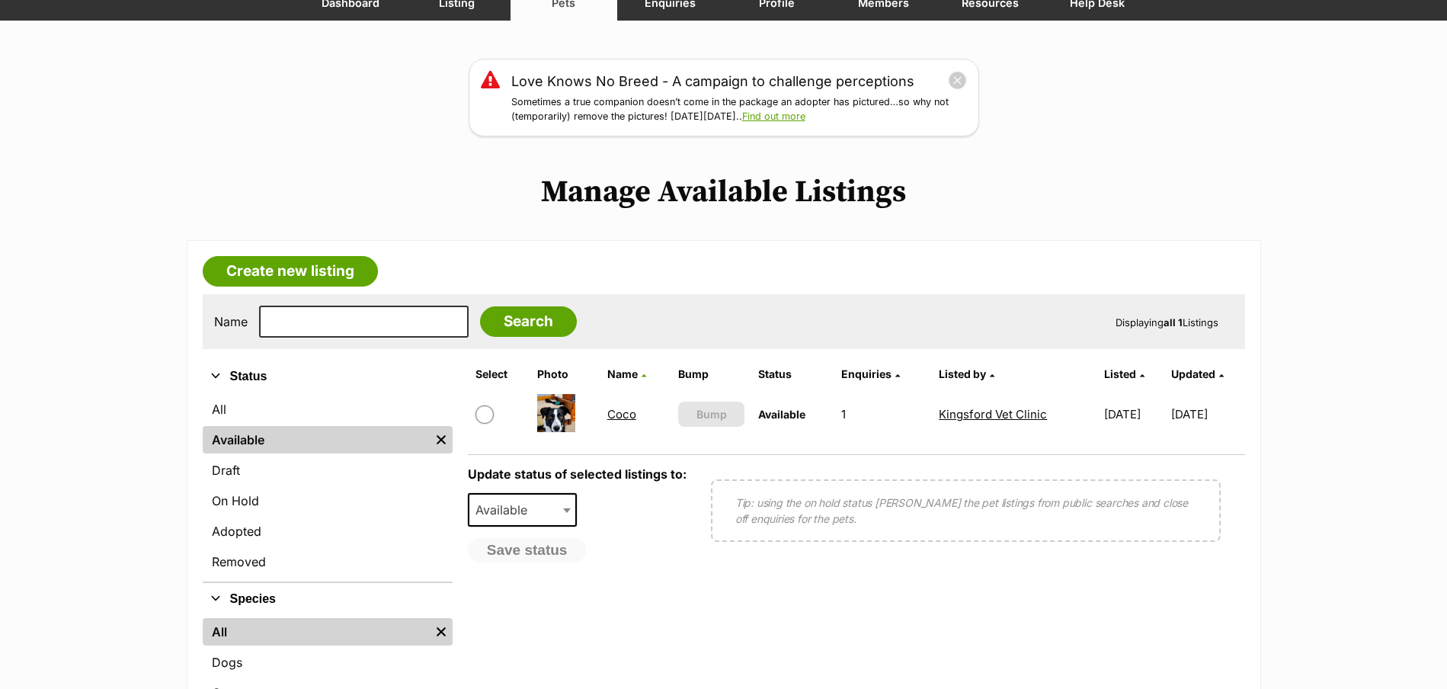
click at [620, 412] on link "Coco" at bounding box center [622, 414] width 29 height 14
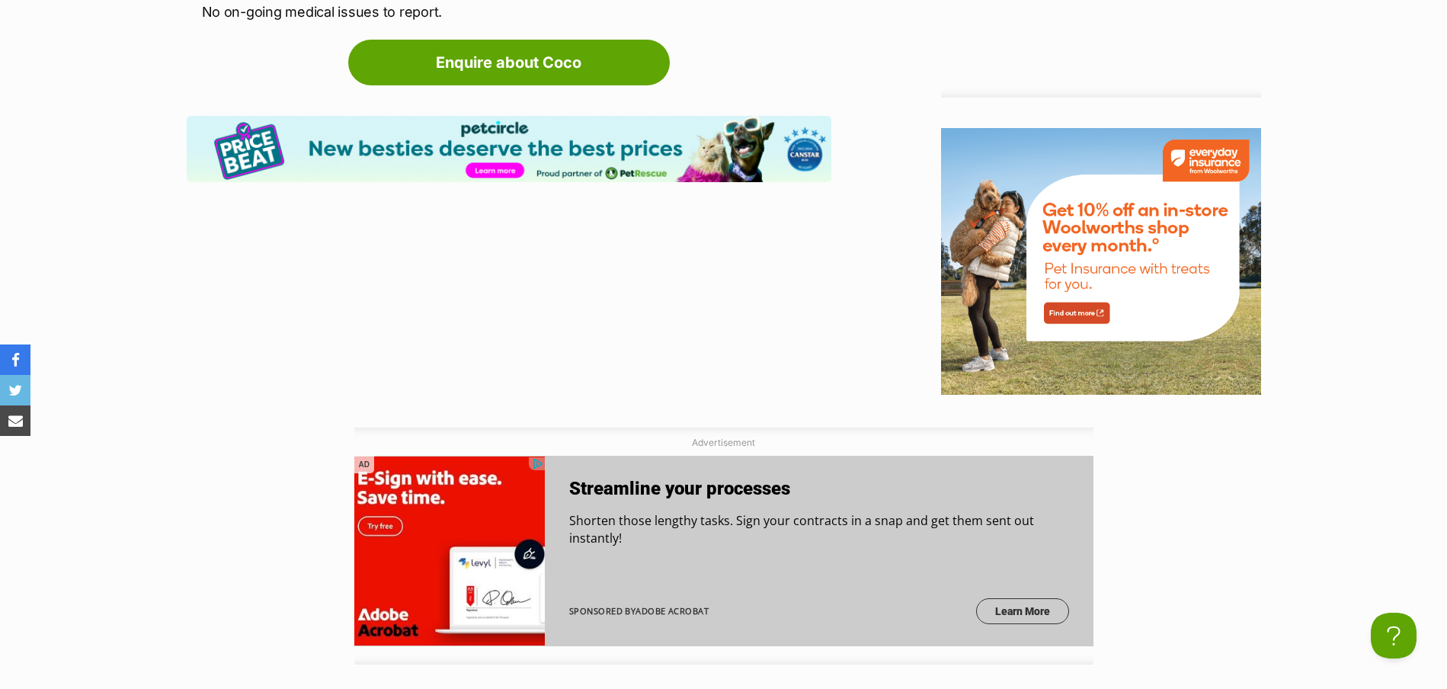
scroll to position [2329, 0]
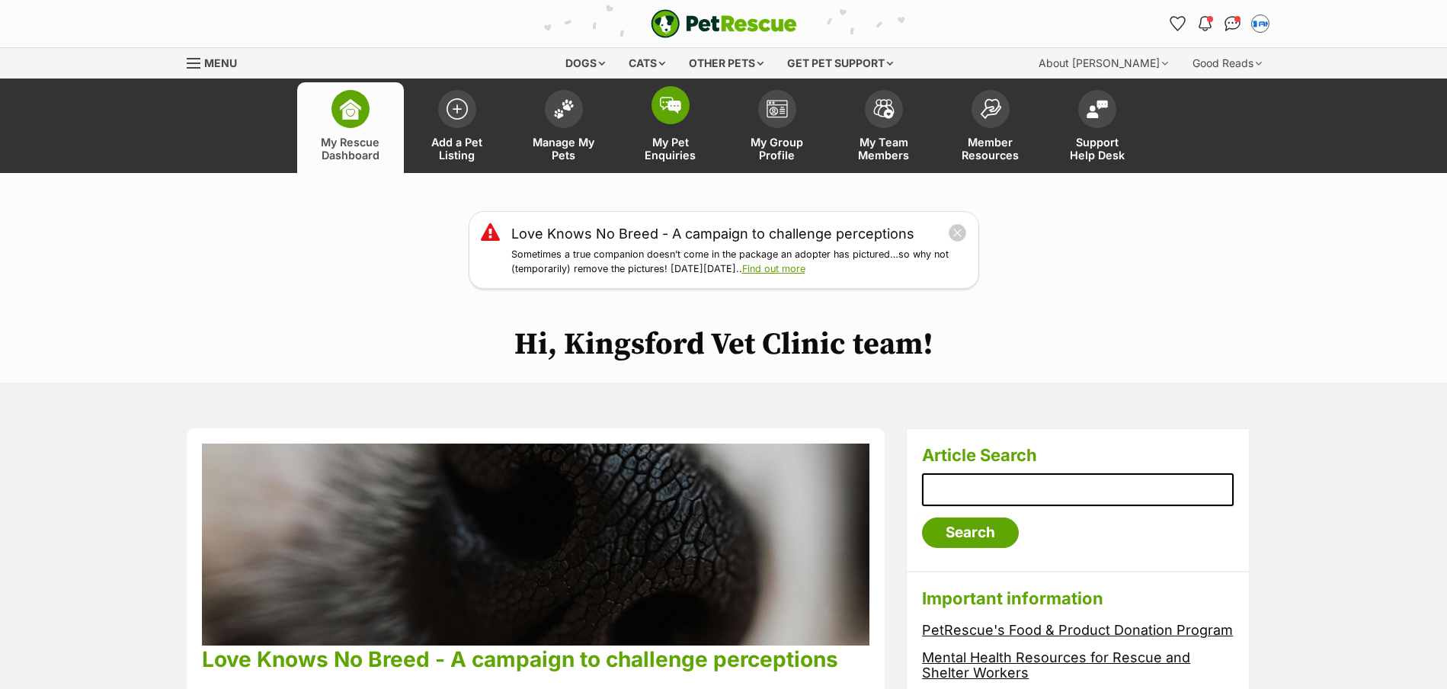
click at [683, 114] on span at bounding box center [671, 105] width 38 height 38
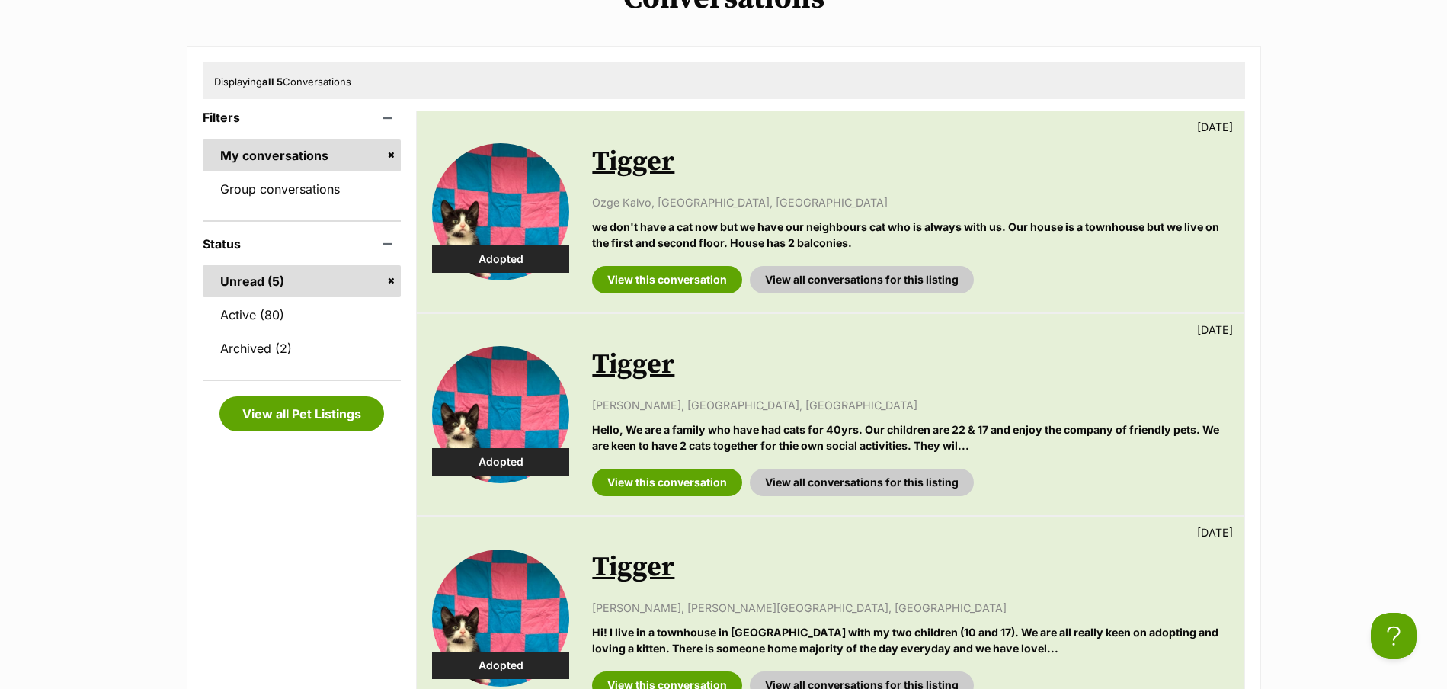
scroll to position [229, 0]
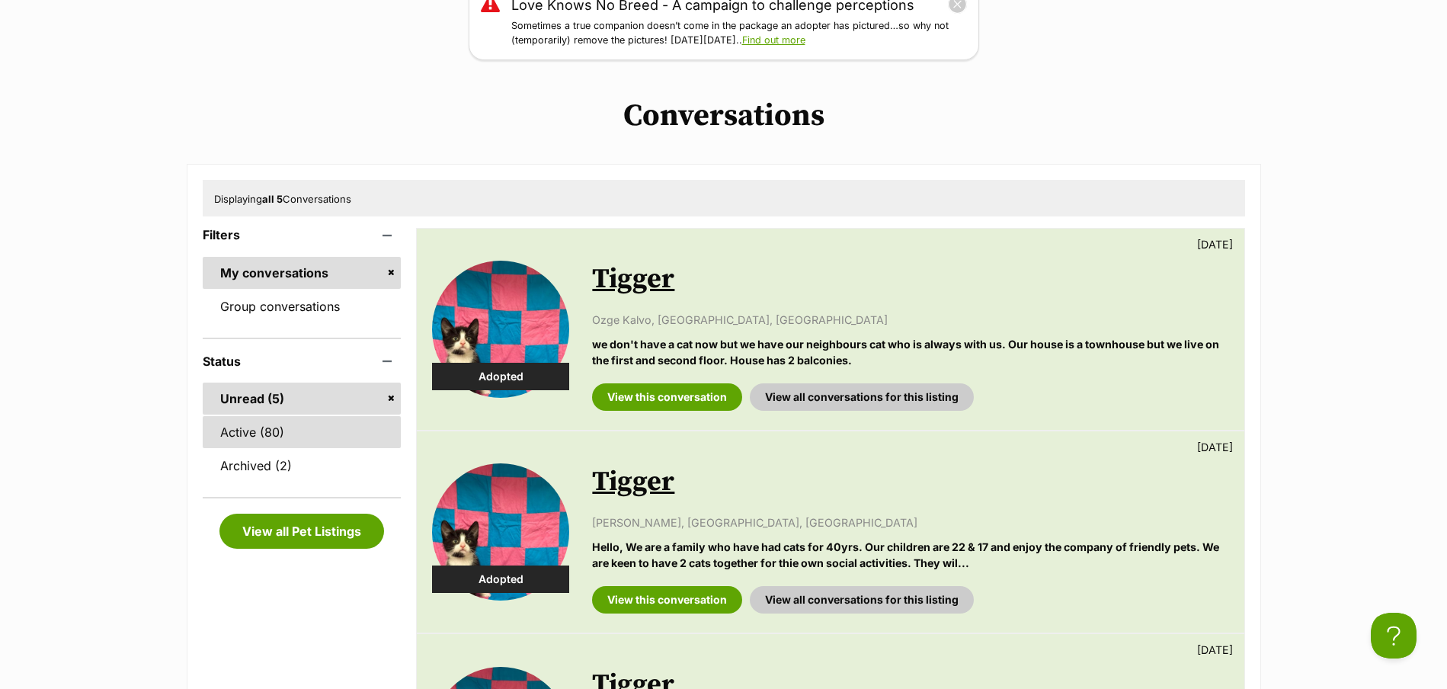
click at [295, 438] on link "Active (80)" at bounding box center [302, 432] width 199 height 32
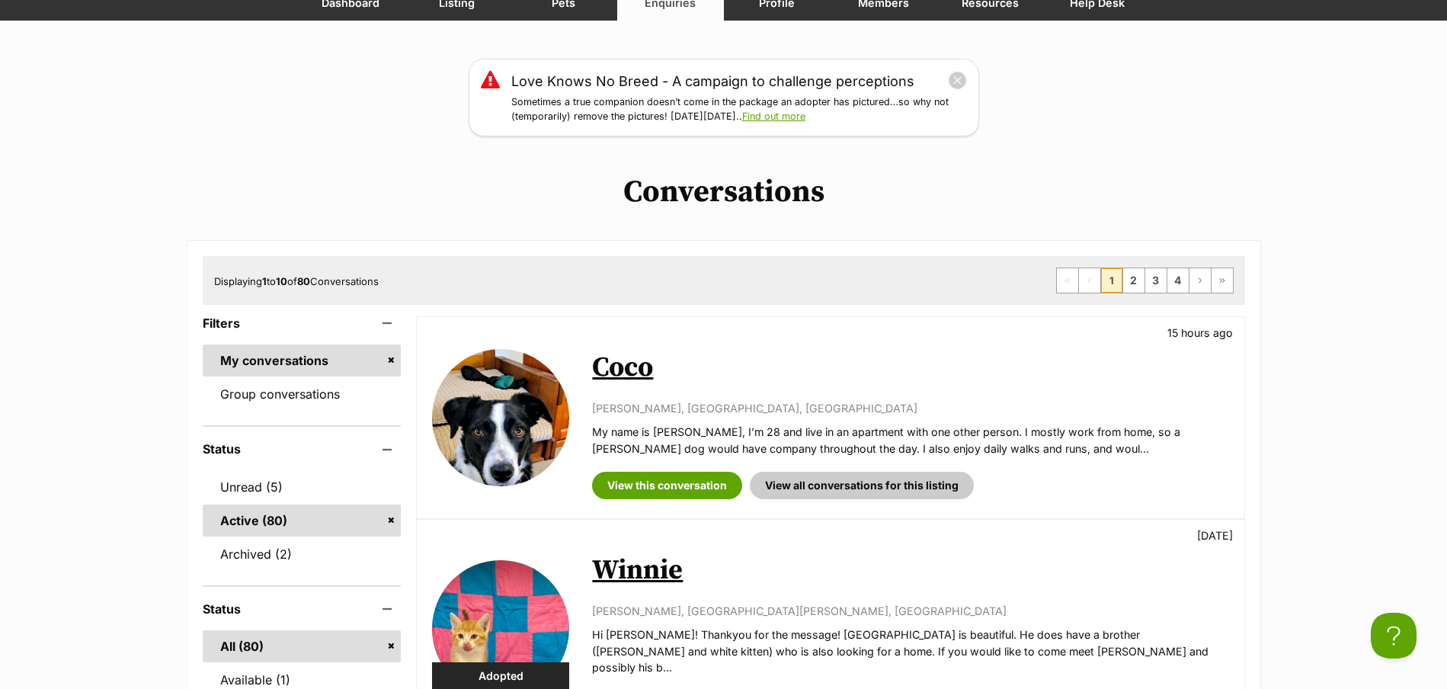
click at [634, 367] on link "Coco" at bounding box center [622, 368] width 61 height 34
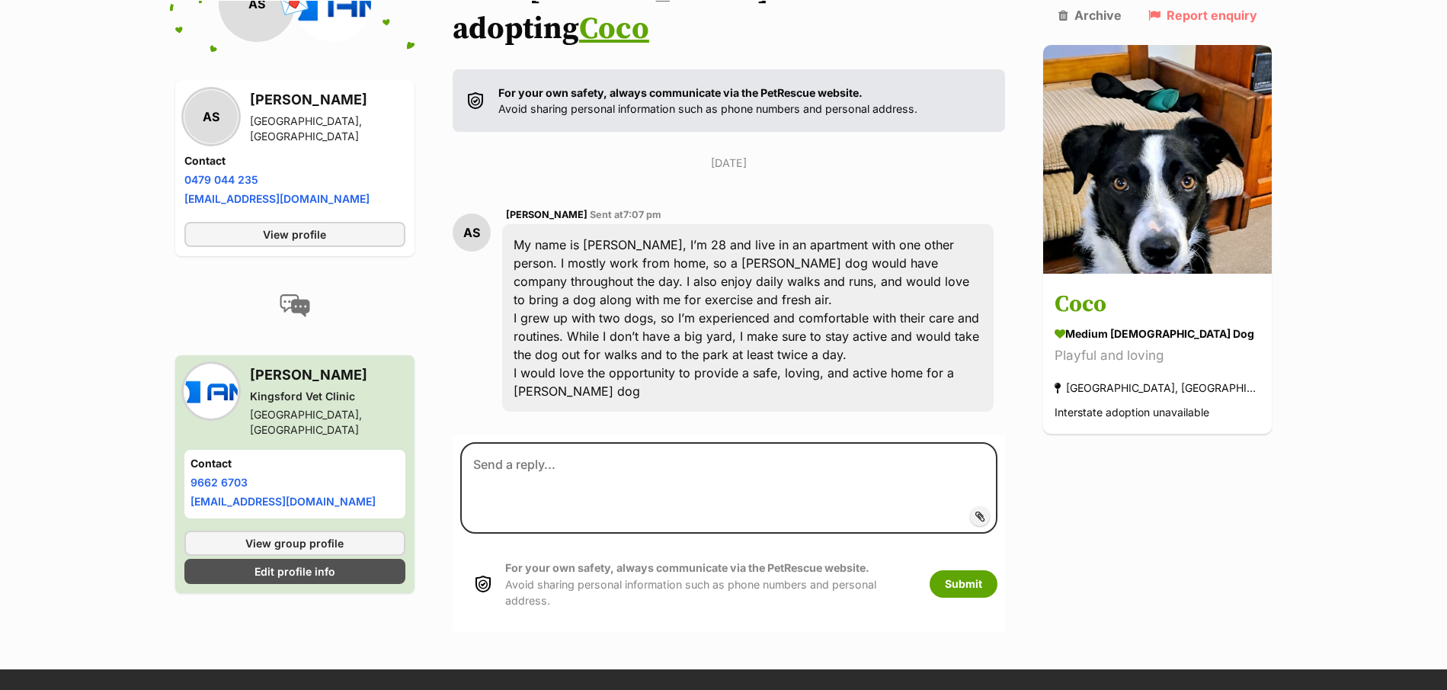
scroll to position [111, 0]
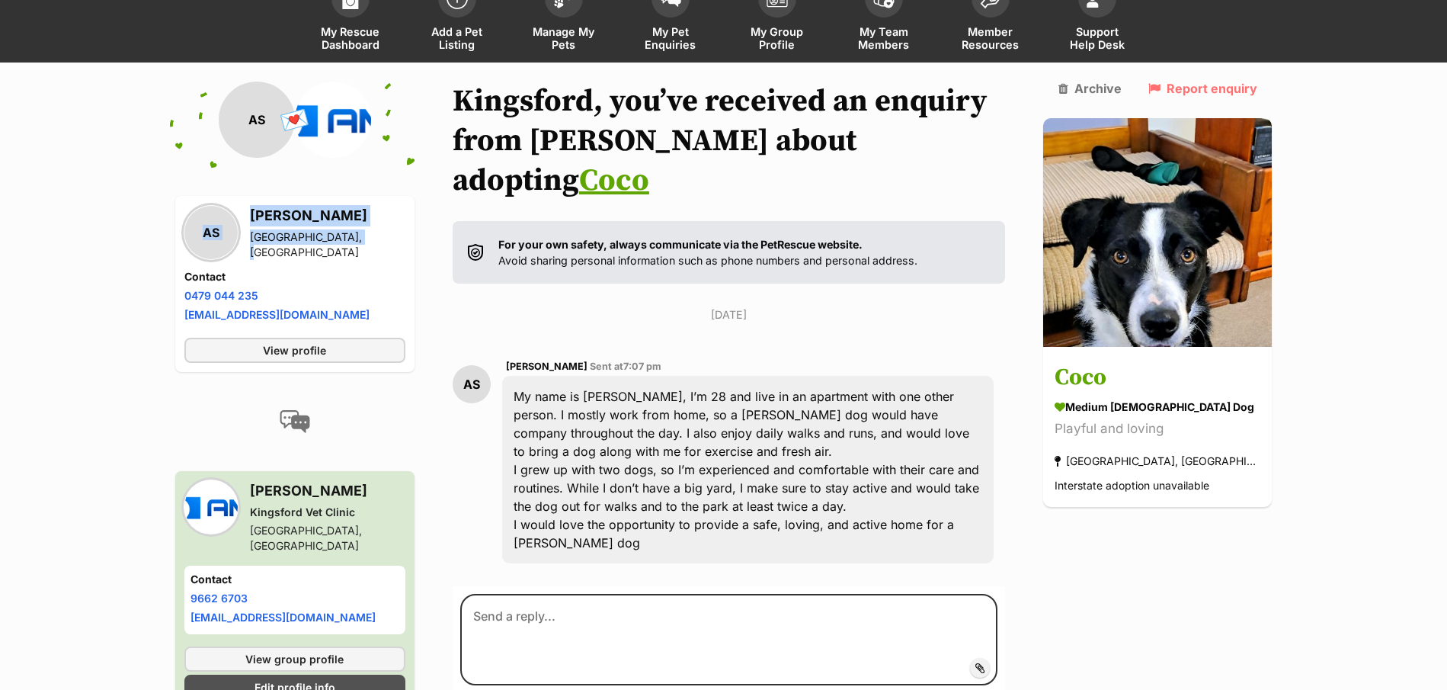
drag, startPoint x: 316, startPoint y: 240, endPoint x: 172, endPoint y: 215, distance: 146.2
click at [172, 215] on div "Back to all conversations 💌 Conversation participant details AS AS [PERSON_NAME…" at bounding box center [724, 432] width 1120 height 701
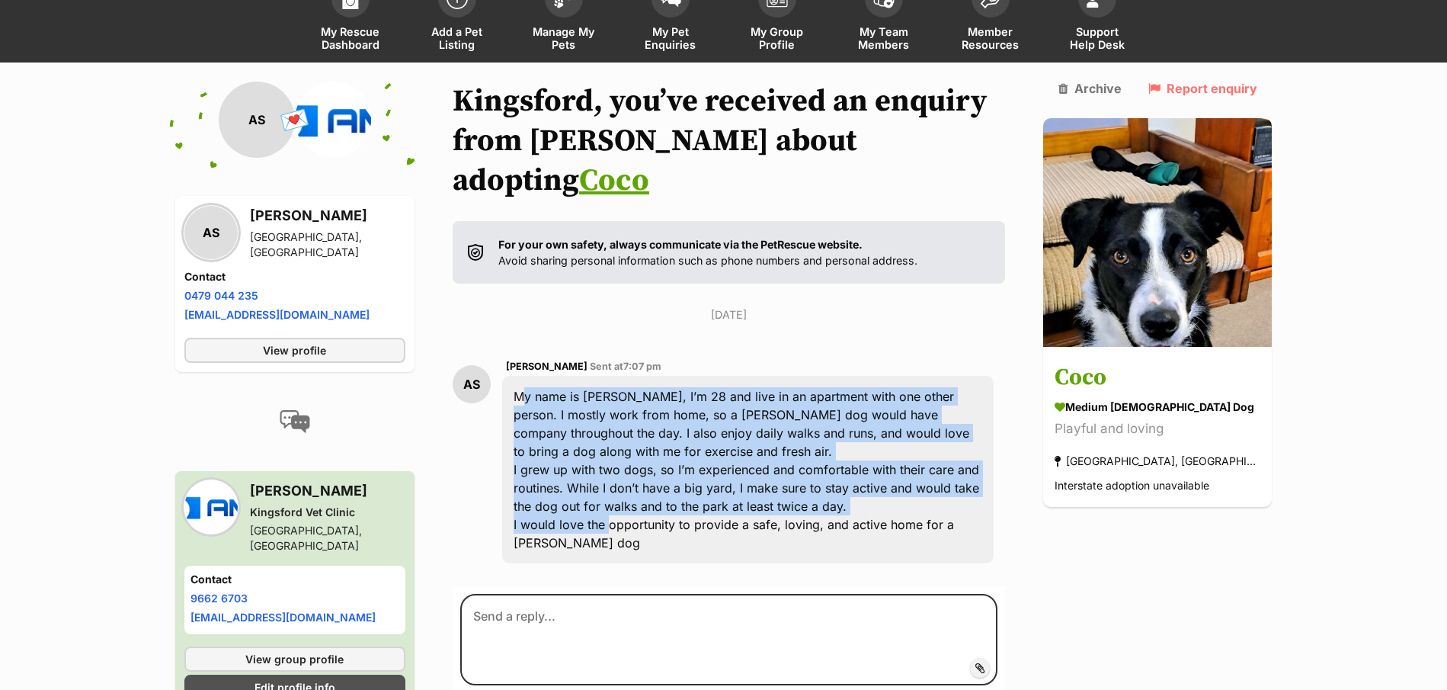
drag, startPoint x: 618, startPoint y: 494, endPoint x: 518, endPoint y: 361, distance: 167.1
click at [518, 376] on div "My name is [PERSON_NAME], I’m 28 and live in an apartment with one other person…" at bounding box center [748, 470] width 492 height 188
click at [608, 376] on div "My name is [PERSON_NAME], I’m 28 and live in an apartment with one other person…" at bounding box center [748, 470] width 492 height 188
drag, startPoint x: 570, startPoint y: 354, endPoint x: 556, endPoint y: 495, distance: 141.8
click at [556, 495] on div "My name is [PERSON_NAME], I’m 28 and live in an apartment with one other person…" at bounding box center [748, 470] width 492 height 188
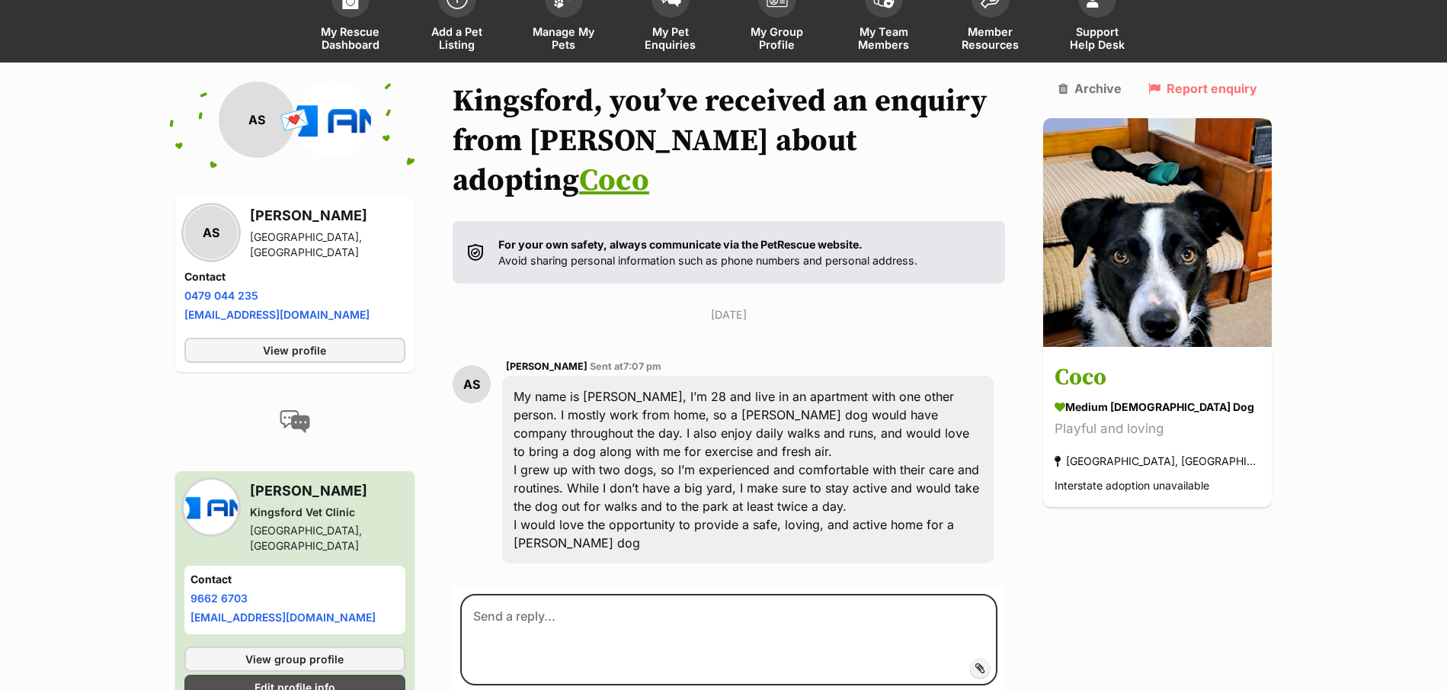
click at [1139, 528] on div "Back to all conversations 💌 Conversation participant details AS AS [PERSON_NAME…" at bounding box center [724, 432] width 1120 height 701
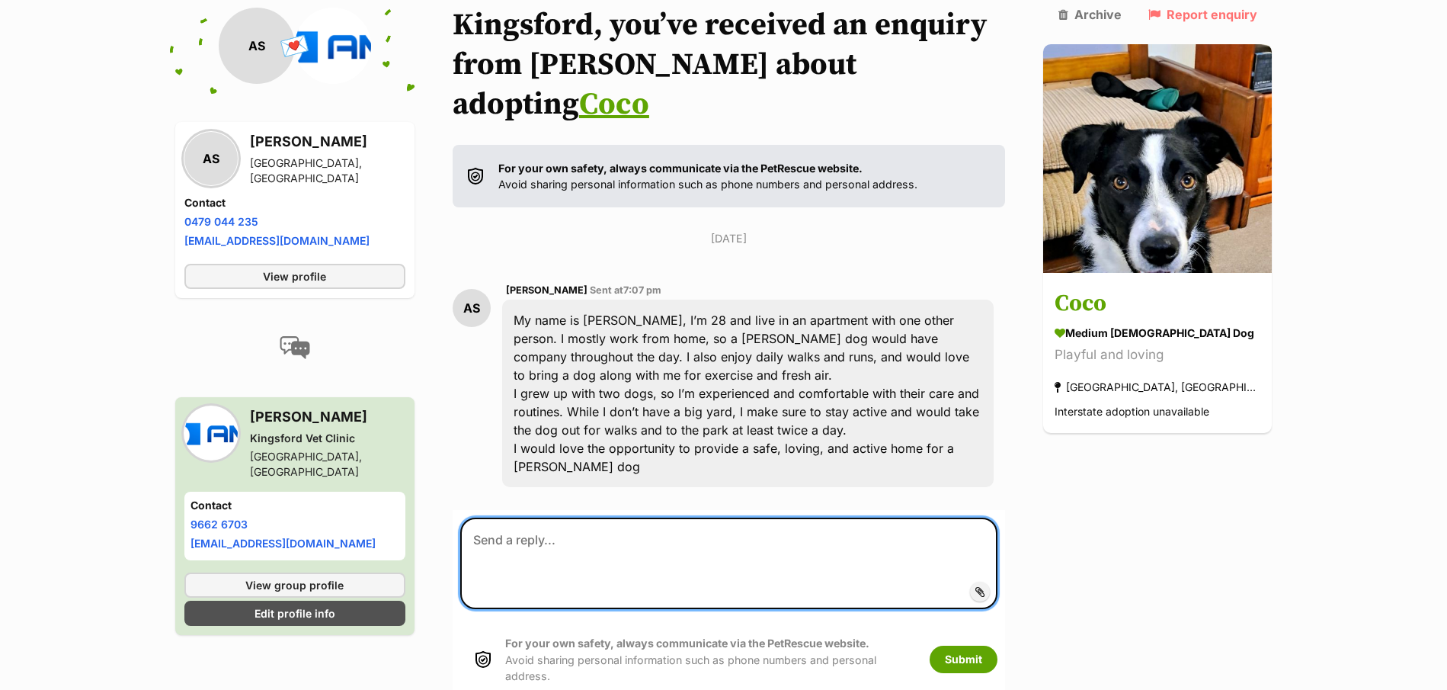
click at [571, 518] on textarea at bounding box center [729, 563] width 538 height 91
click at [528, 529] on textarea at bounding box center [729, 563] width 538 height 91
drag, startPoint x: 548, startPoint y: 498, endPoint x: 542, endPoint y: 512, distance: 15.7
click at [542, 518] on textarea at bounding box center [729, 563] width 538 height 91
click at [538, 518] on textarea at bounding box center [729, 563] width 538 height 91
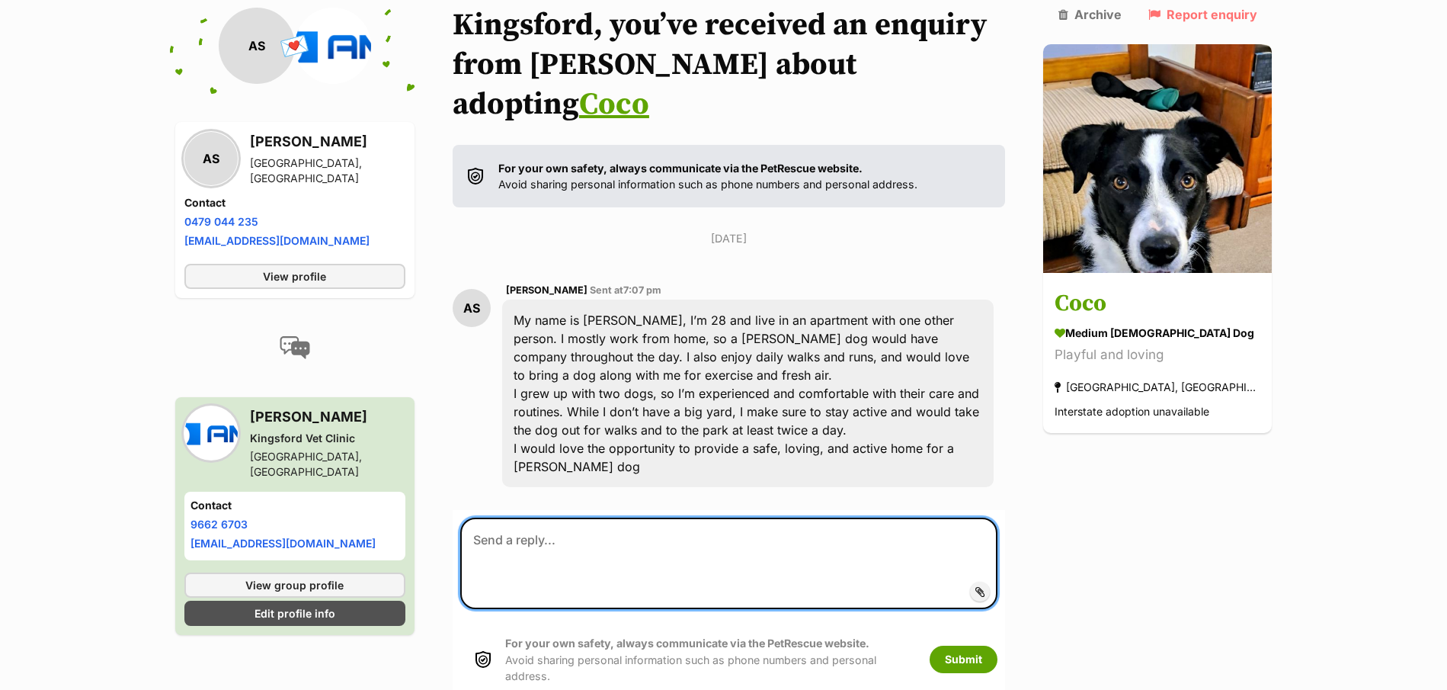
click at [545, 518] on textarea at bounding box center [729, 563] width 538 height 91
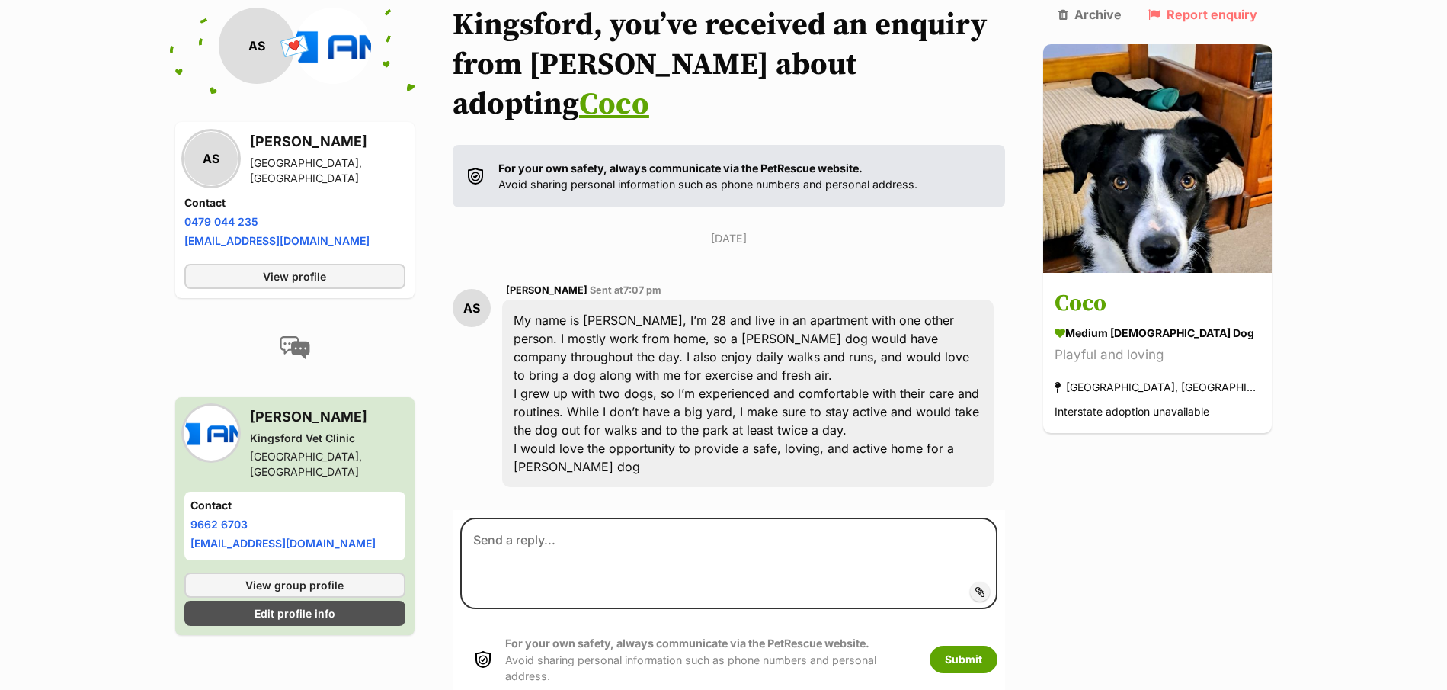
click at [614, 466] on section "Kingsford, you’ve received an enquiry from Athira about adopting Coco For your …" at bounding box center [729, 355] width 553 height 701
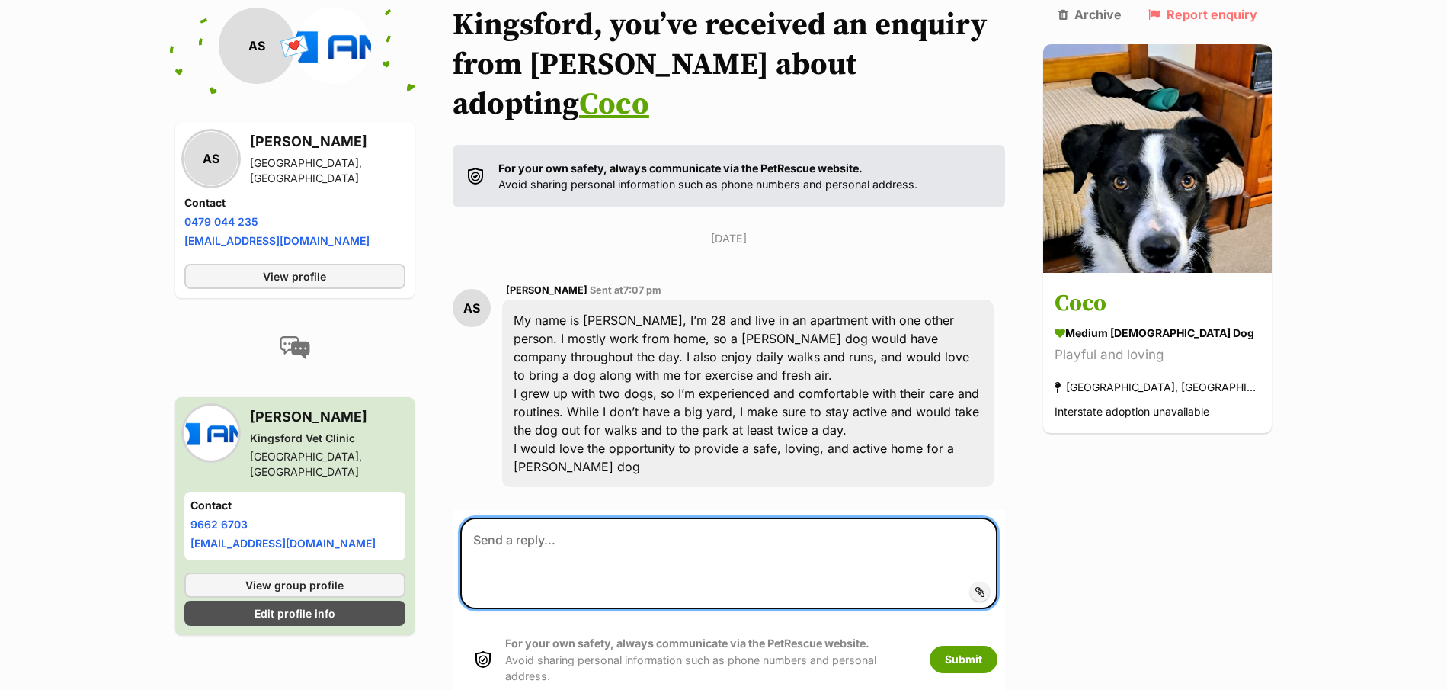
click at [554, 519] on textarea at bounding box center [729, 563] width 538 height 91
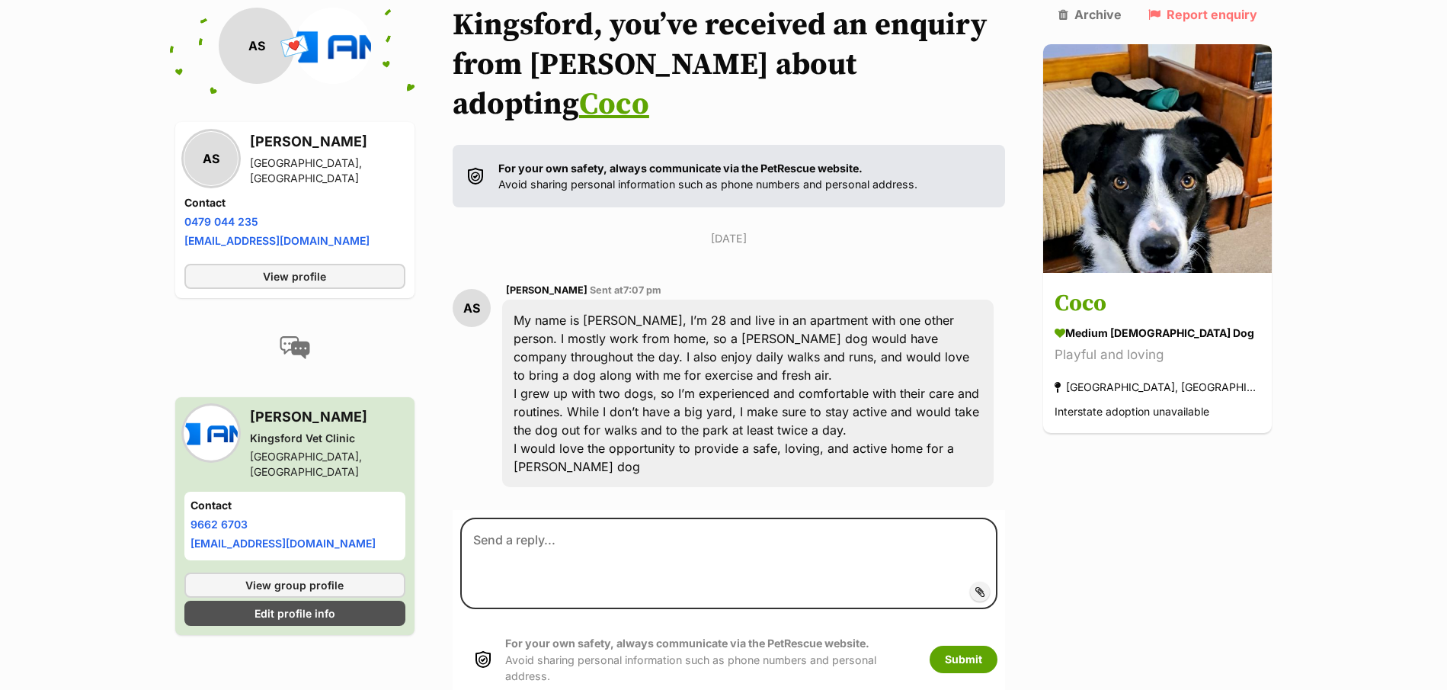
click at [602, 447] on div "My name is Athira, I’m 28 and live in an apartment with one other person. I mos…" at bounding box center [748, 394] width 492 height 188
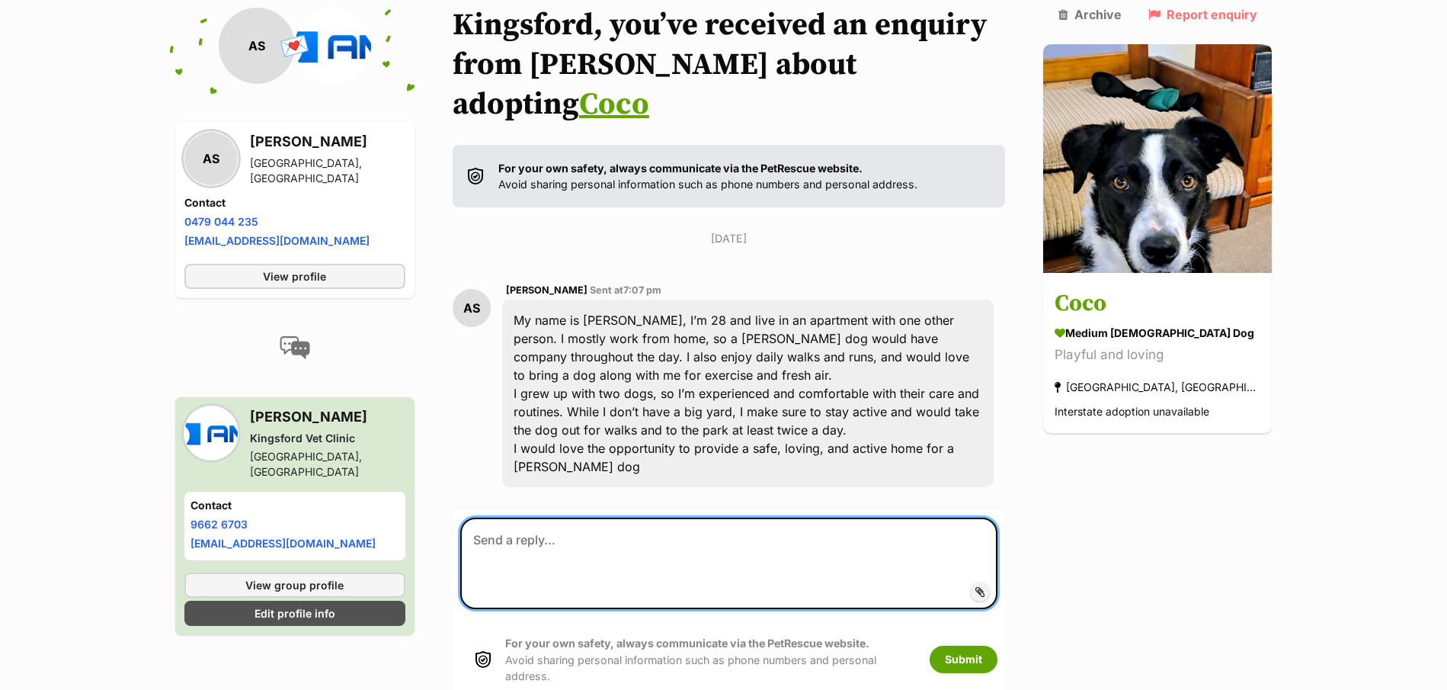
click at [561, 521] on textarea at bounding box center [729, 563] width 538 height 91
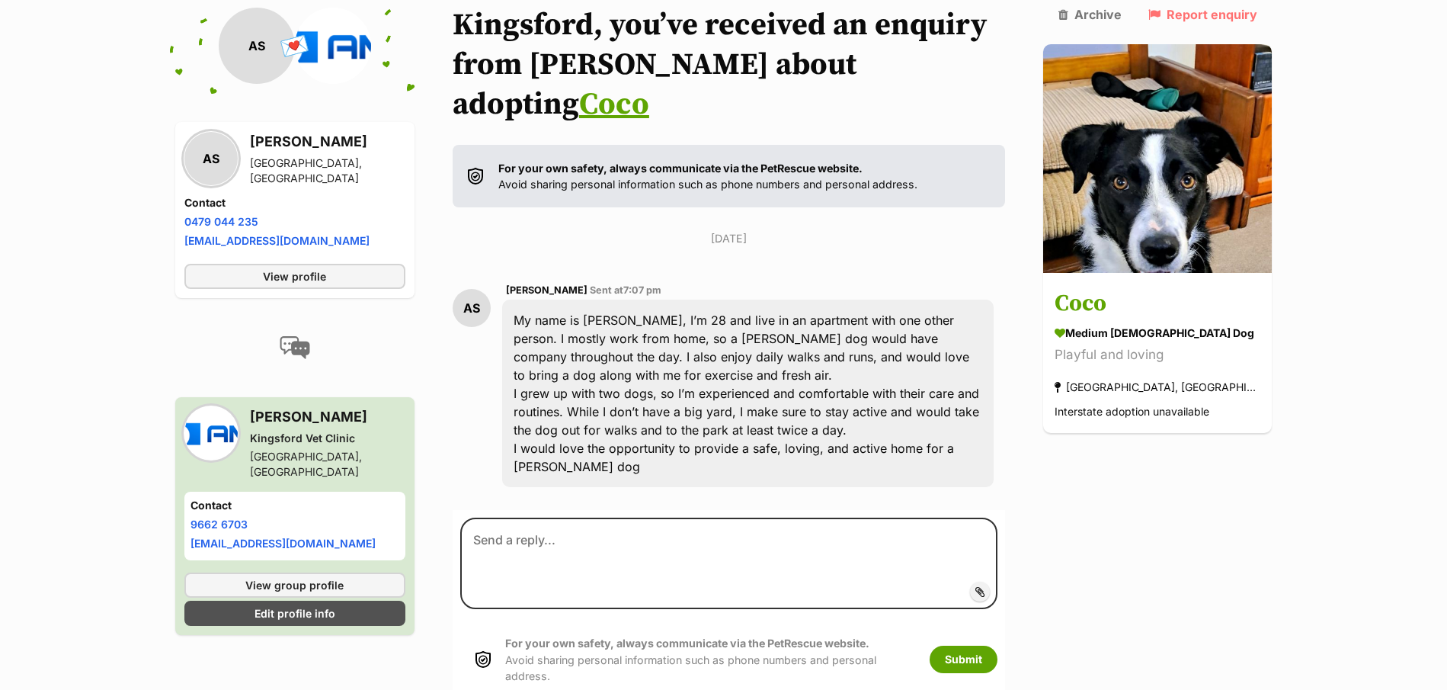
click at [591, 471] on section "Kingsford, you’ve received an enquiry from Athira about adopting Coco For your …" at bounding box center [729, 355] width 553 height 701
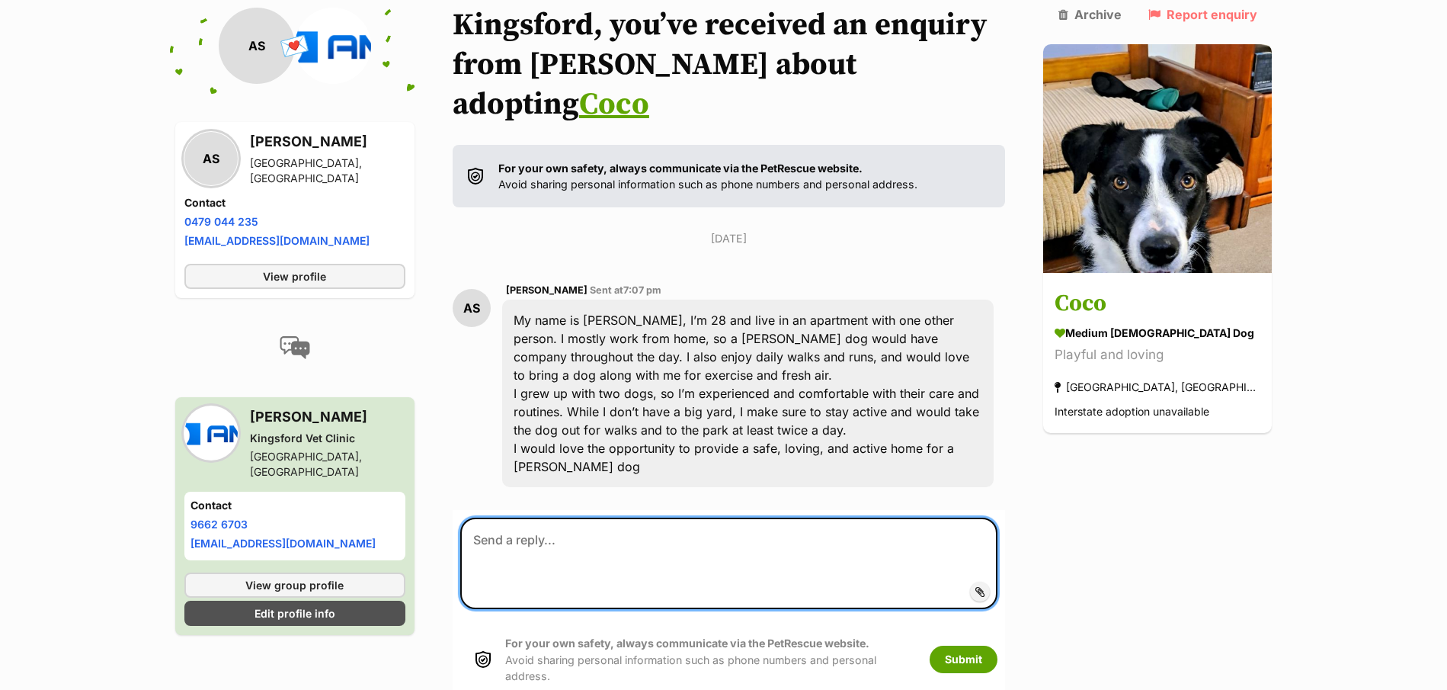
click at [557, 537] on textarea at bounding box center [729, 563] width 538 height 91
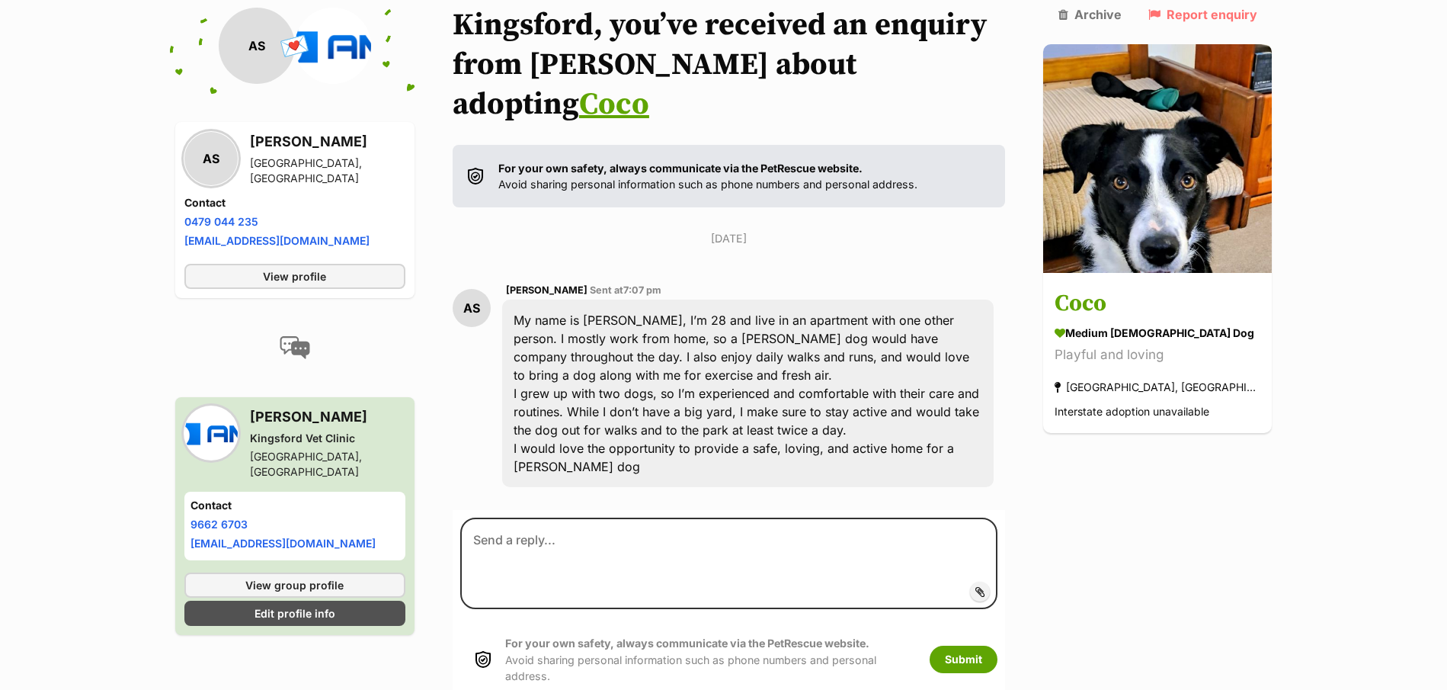
drag, startPoint x: 602, startPoint y: 466, endPoint x: 585, endPoint y: 513, distance: 49.7
click at [602, 467] on section "Kingsford, you’ve received an enquiry from Athira about adopting Coco For your …" at bounding box center [729, 355] width 553 height 701
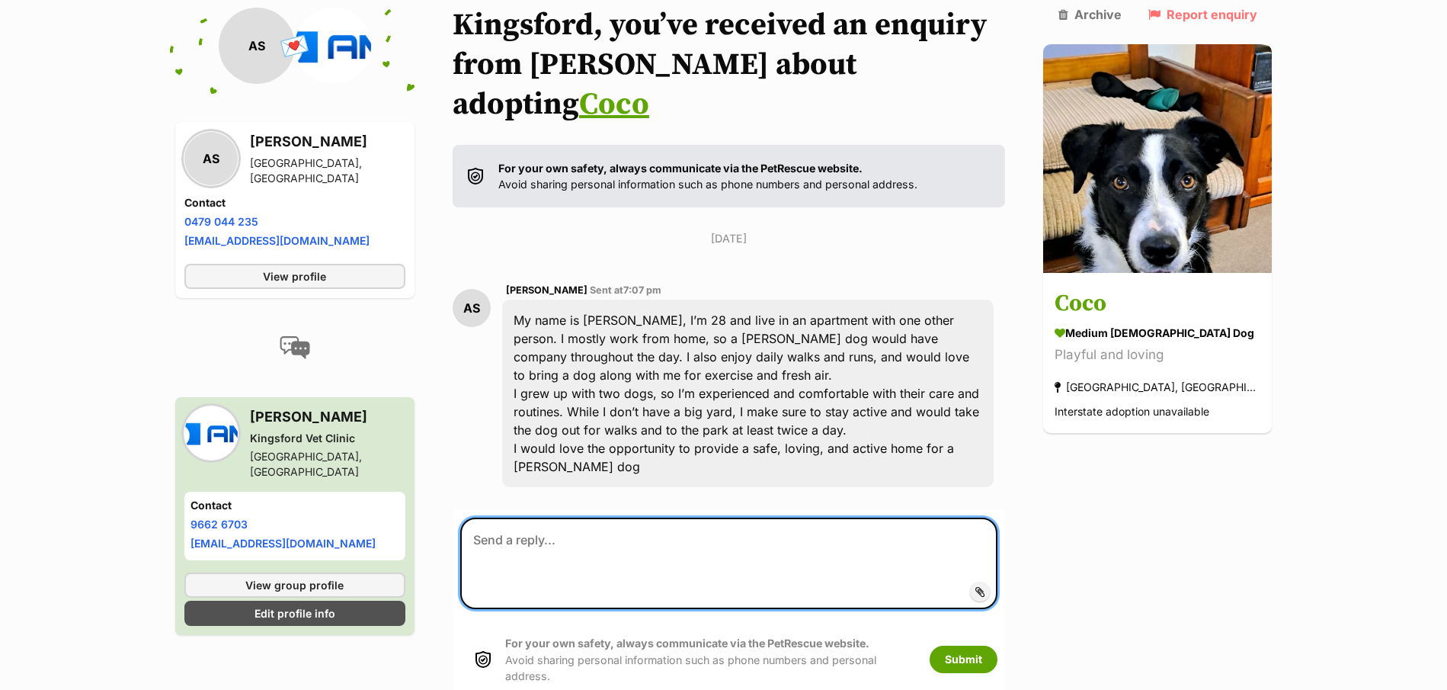
click at [582, 518] on textarea at bounding box center [729, 563] width 538 height 91
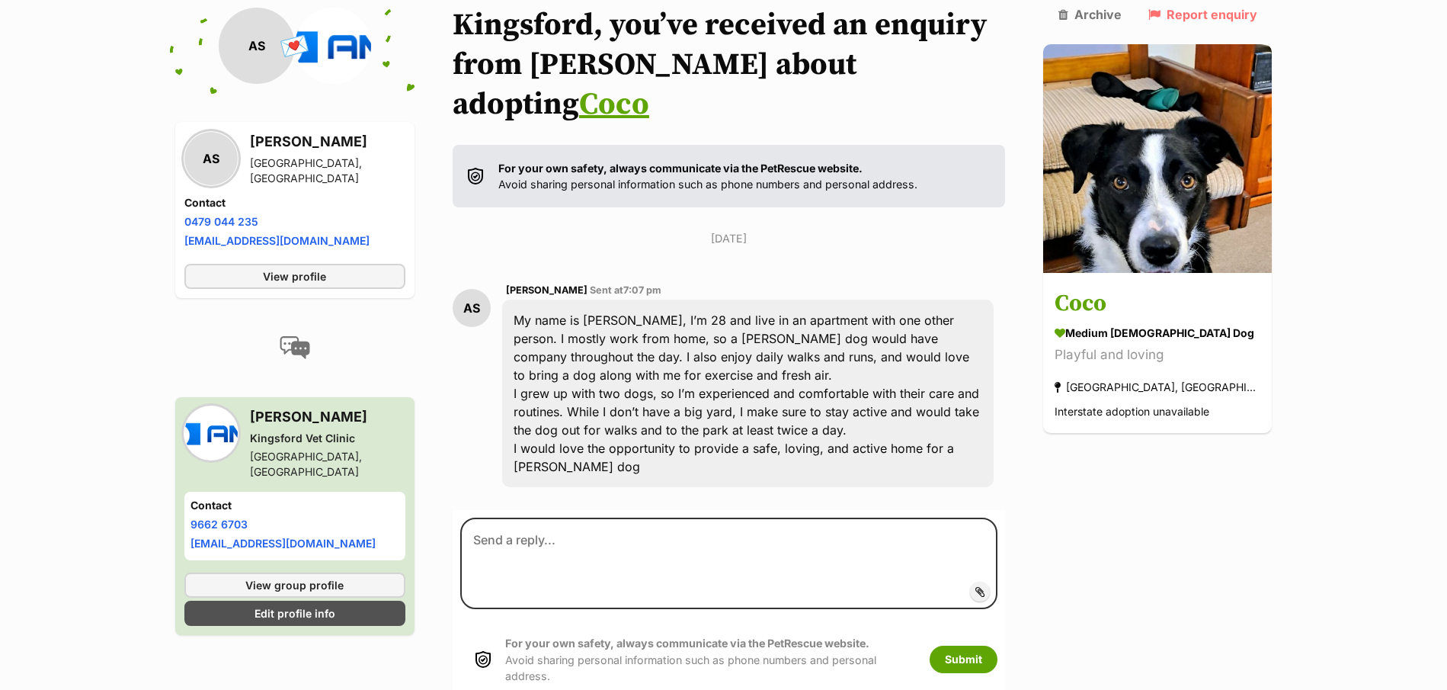
click at [607, 448] on div "AS Athira Sasidharan Sent at 7:07 pm My name is Athira, I’m 28 and live in an a…" at bounding box center [729, 384] width 553 height 229
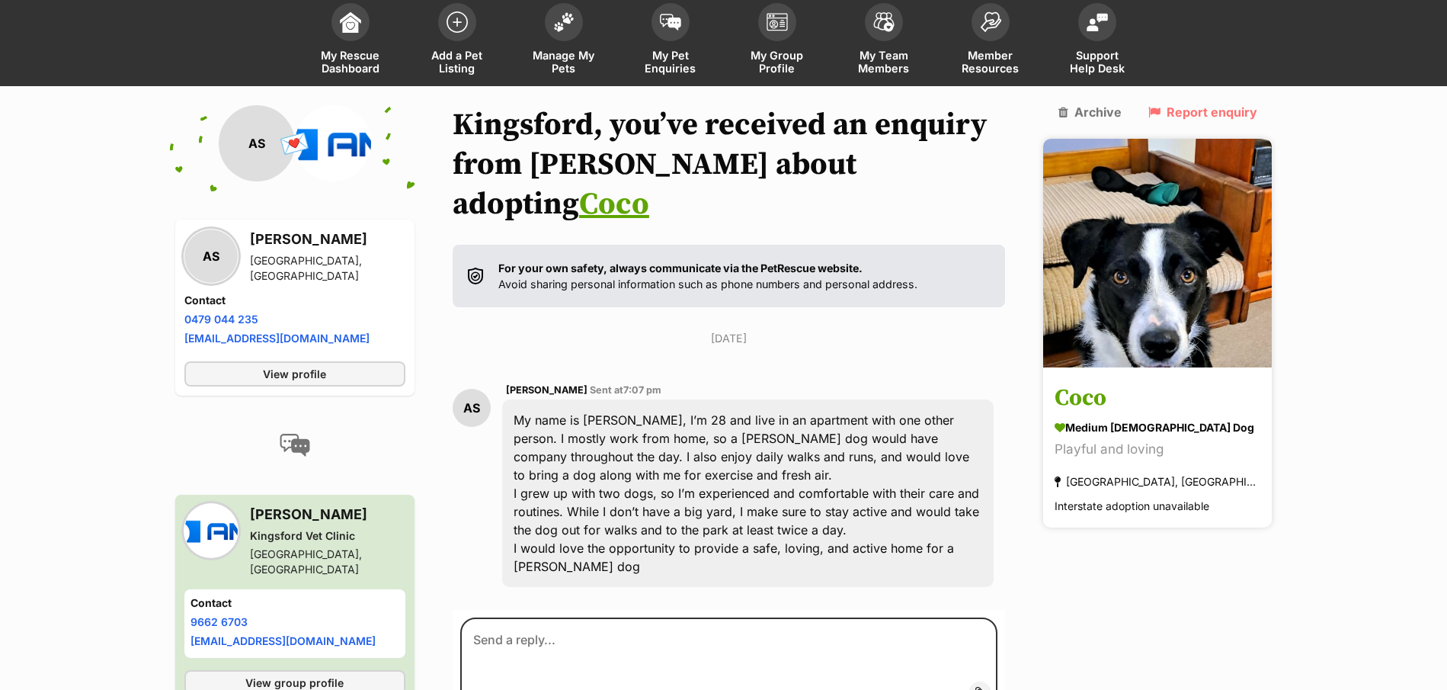
scroll to position [34, 0]
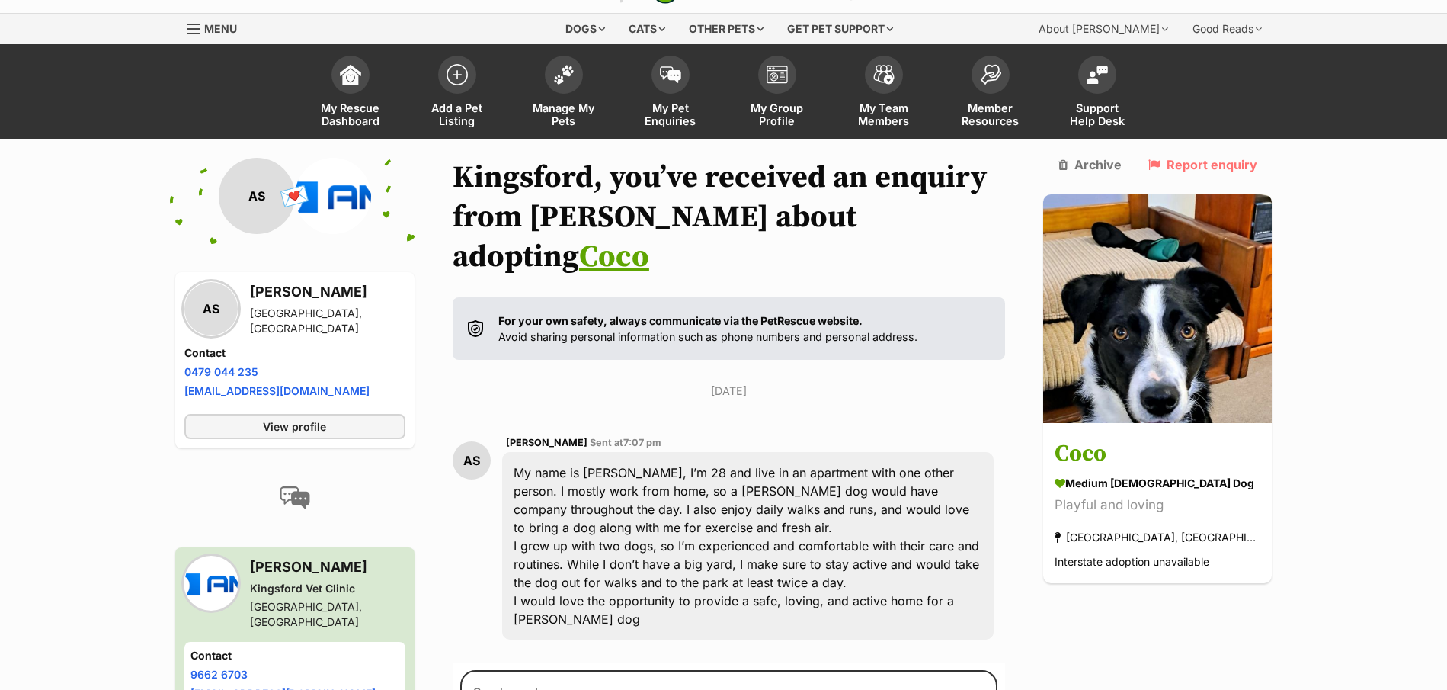
drag, startPoint x: 1158, startPoint y: 301, endPoint x: 1388, endPoint y: 284, distance: 230.8
click at [1388, 286] on main "Back to all conversations 💌 Conversation participant details AS AS Athira Sasid…" at bounding box center [723, 508] width 1447 height 701
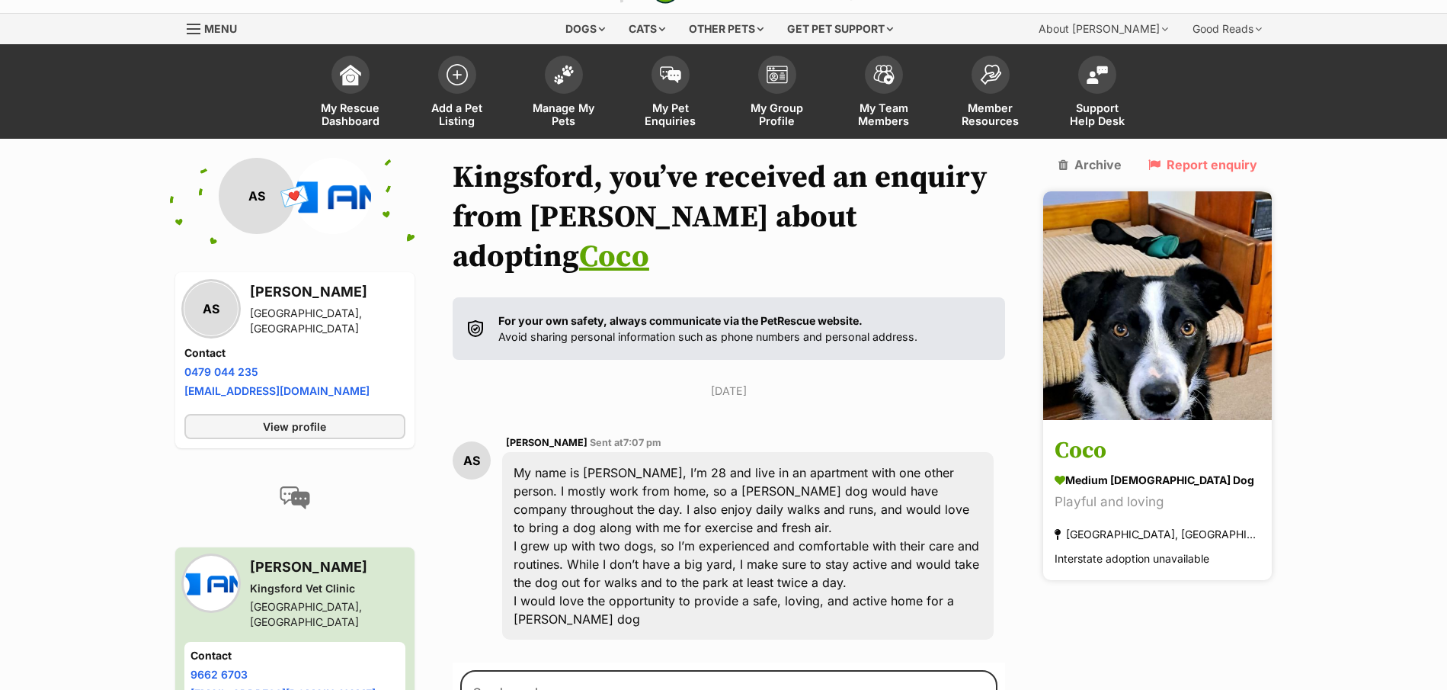
click at [1135, 434] on h3 "Coco" at bounding box center [1158, 451] width 206 height 34
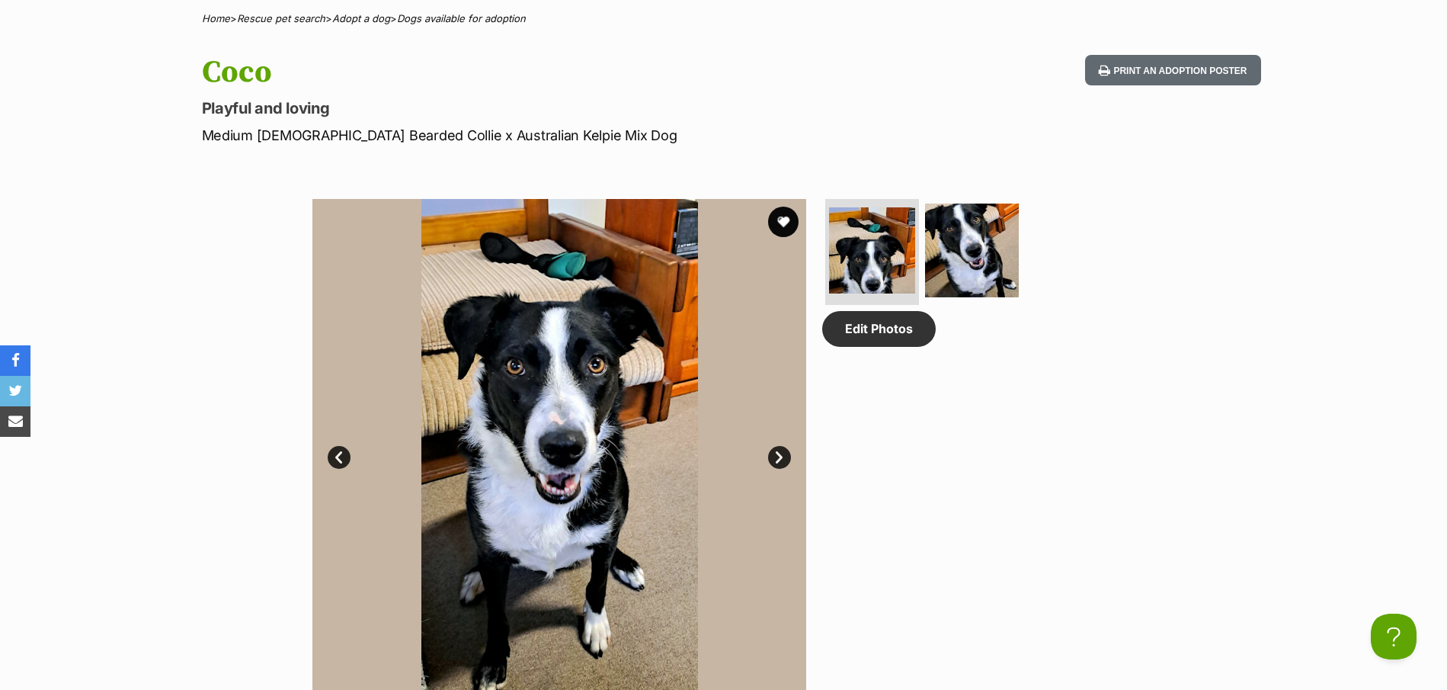
scroll to position [610, 0]
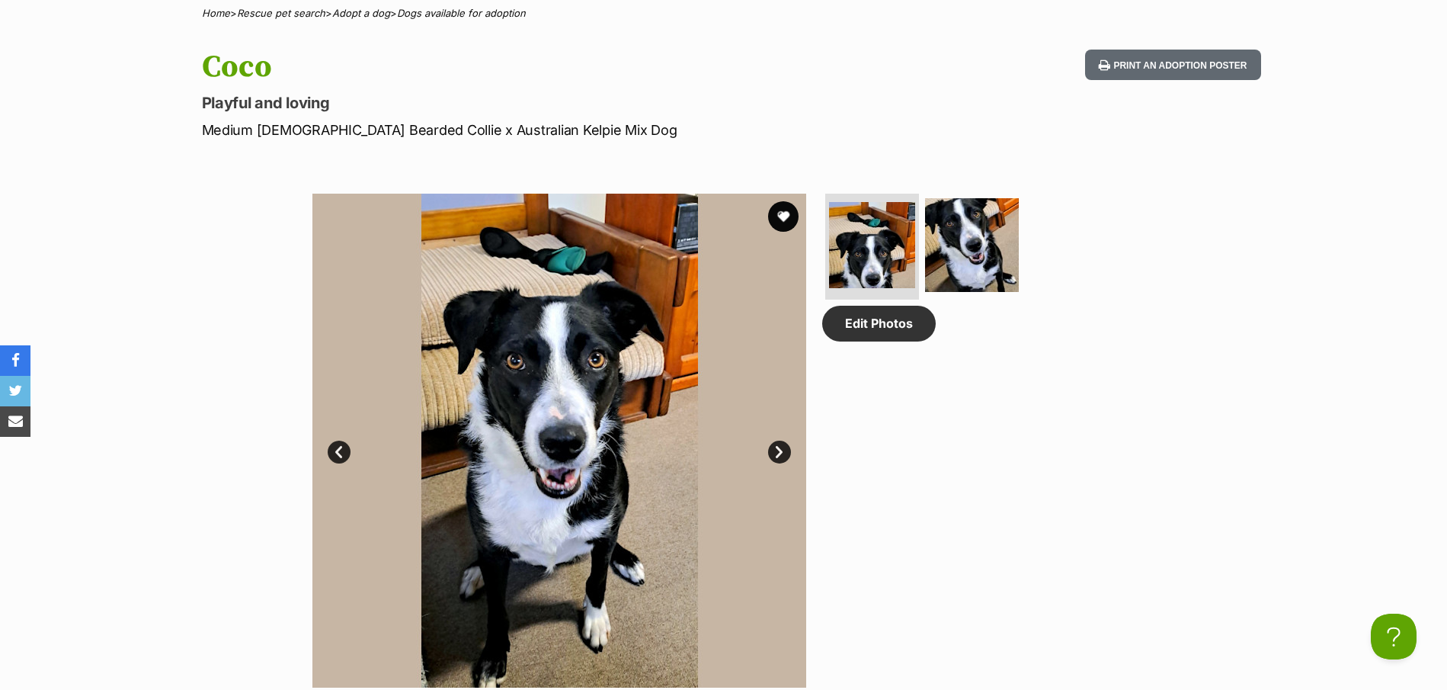
click at [782, 457] on link "Next" at bounding box center [779, 452] width 23 height 23
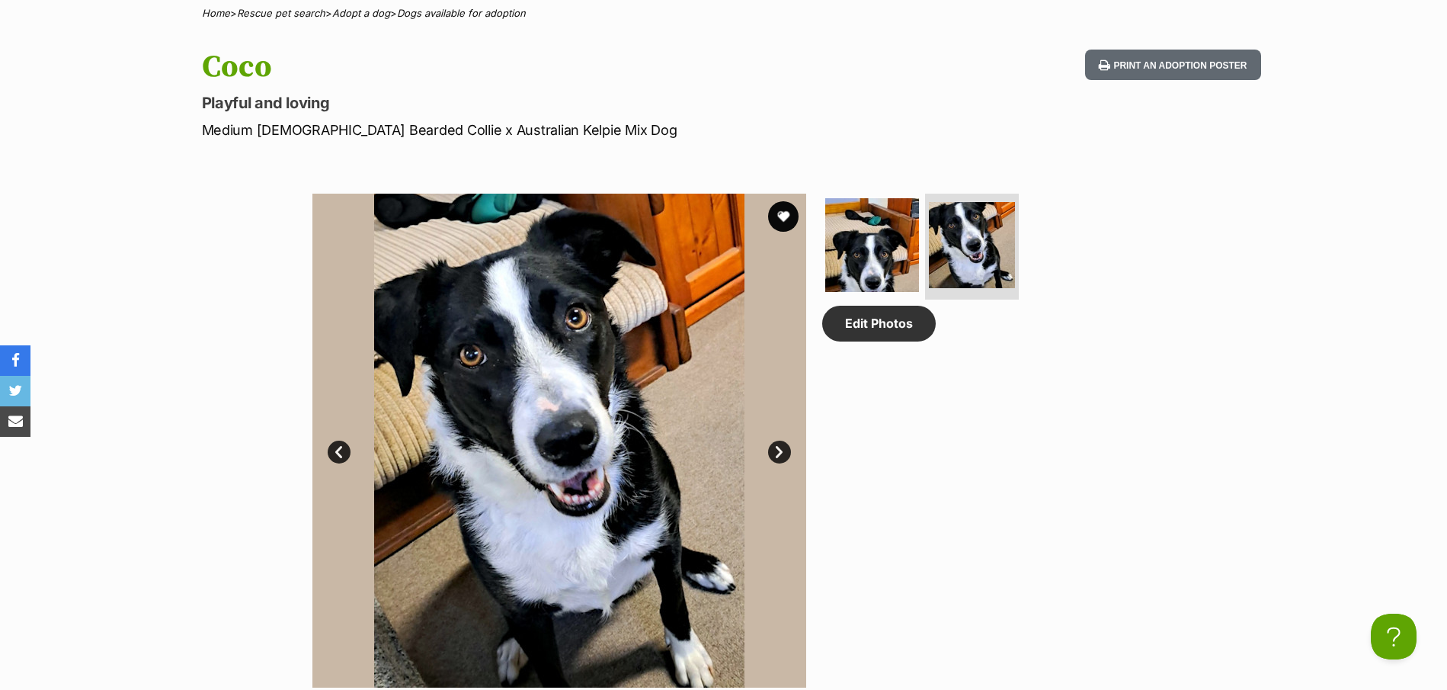
click at [782, 457] on link "Next" at bounding box center [779, 452] width 23 height 23
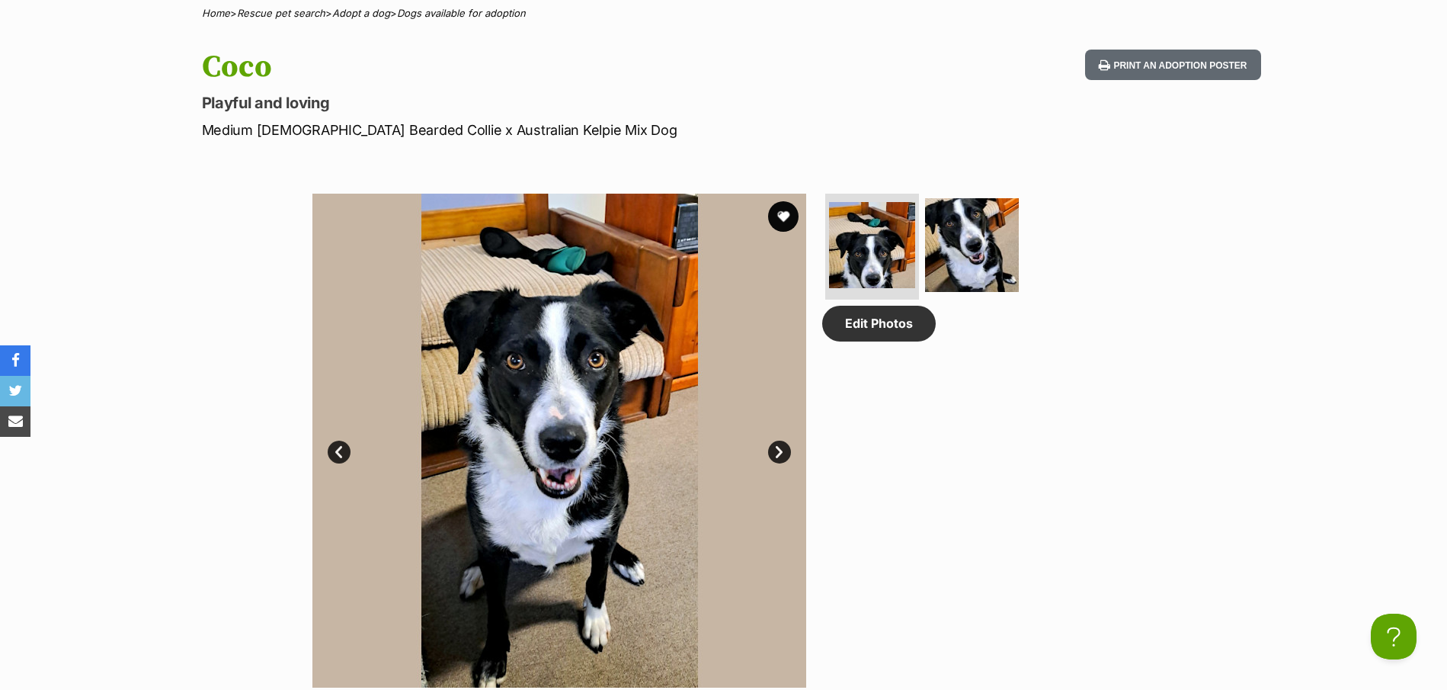
scroll to position [686, 0]
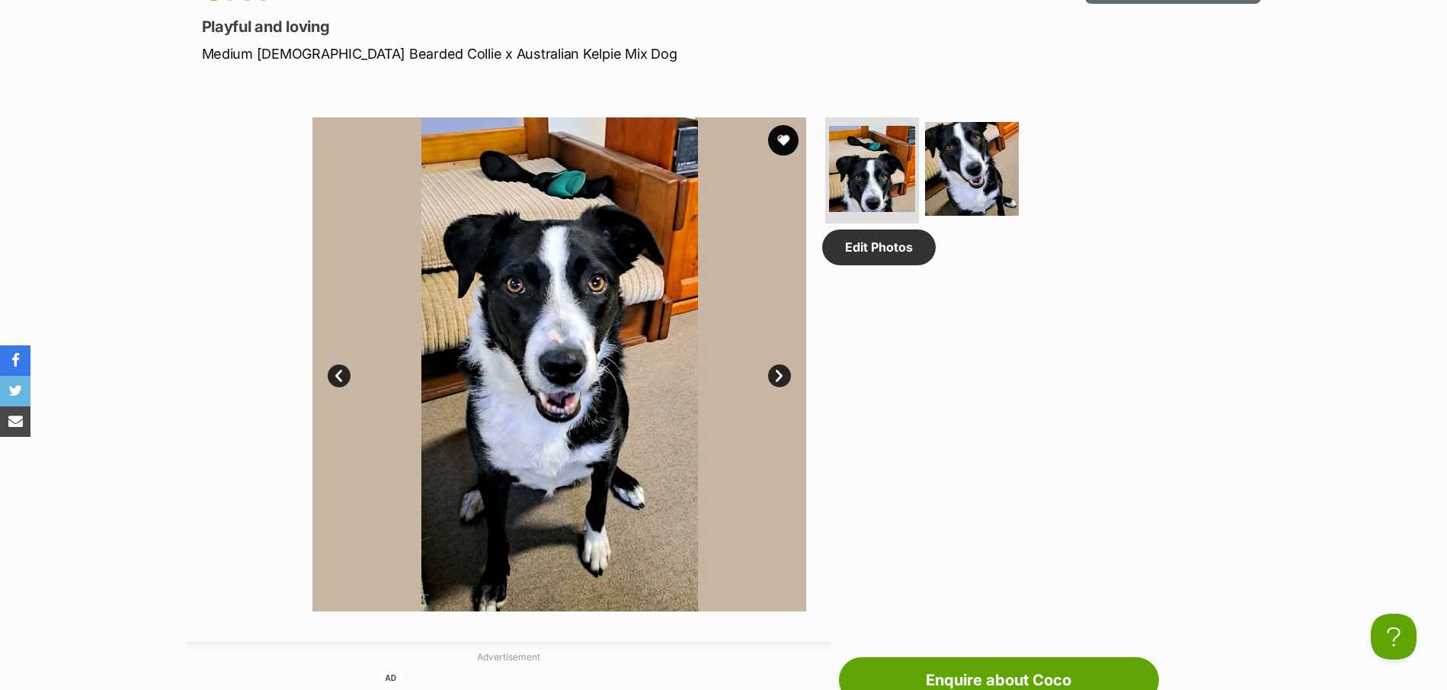
click at [784, 373] on link "Next" at bounding box center [779, 375] width 23 height 23
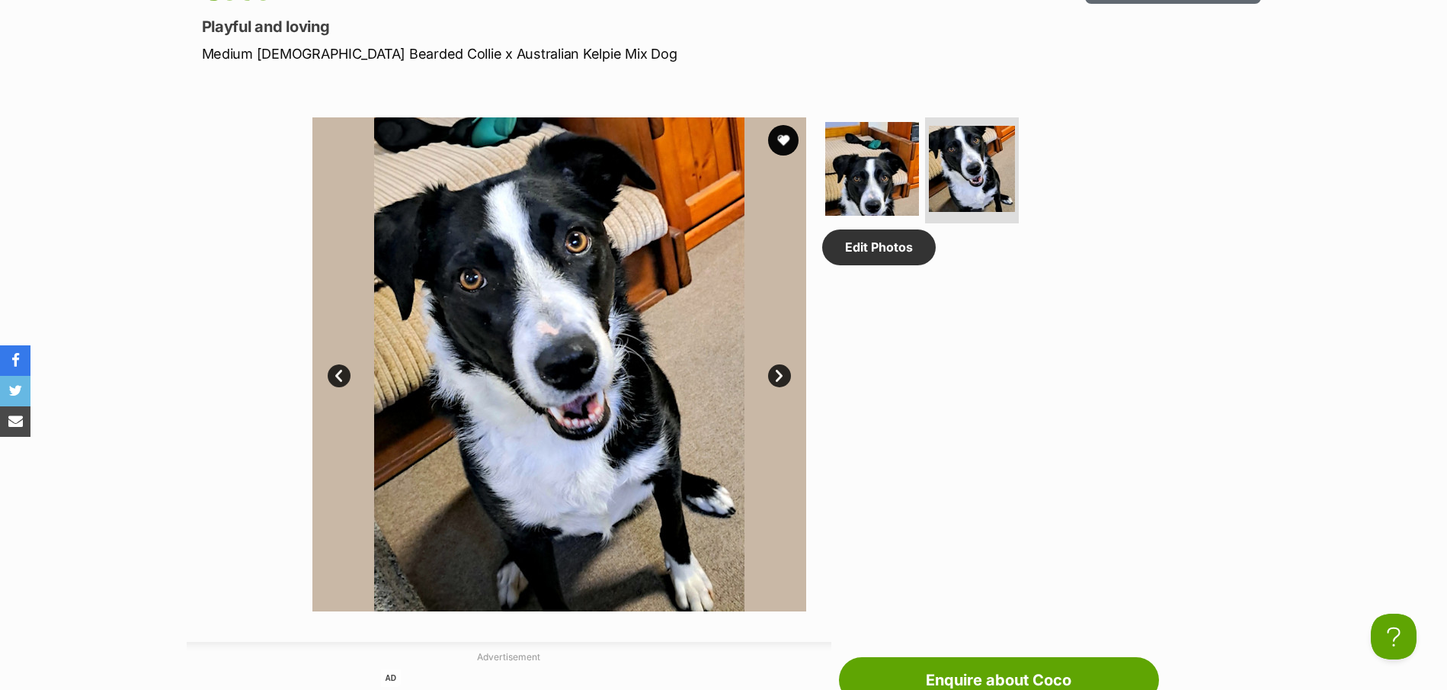
click at [780, 375] on link "Next" at bounding box center [779, 375] width 23 height 23
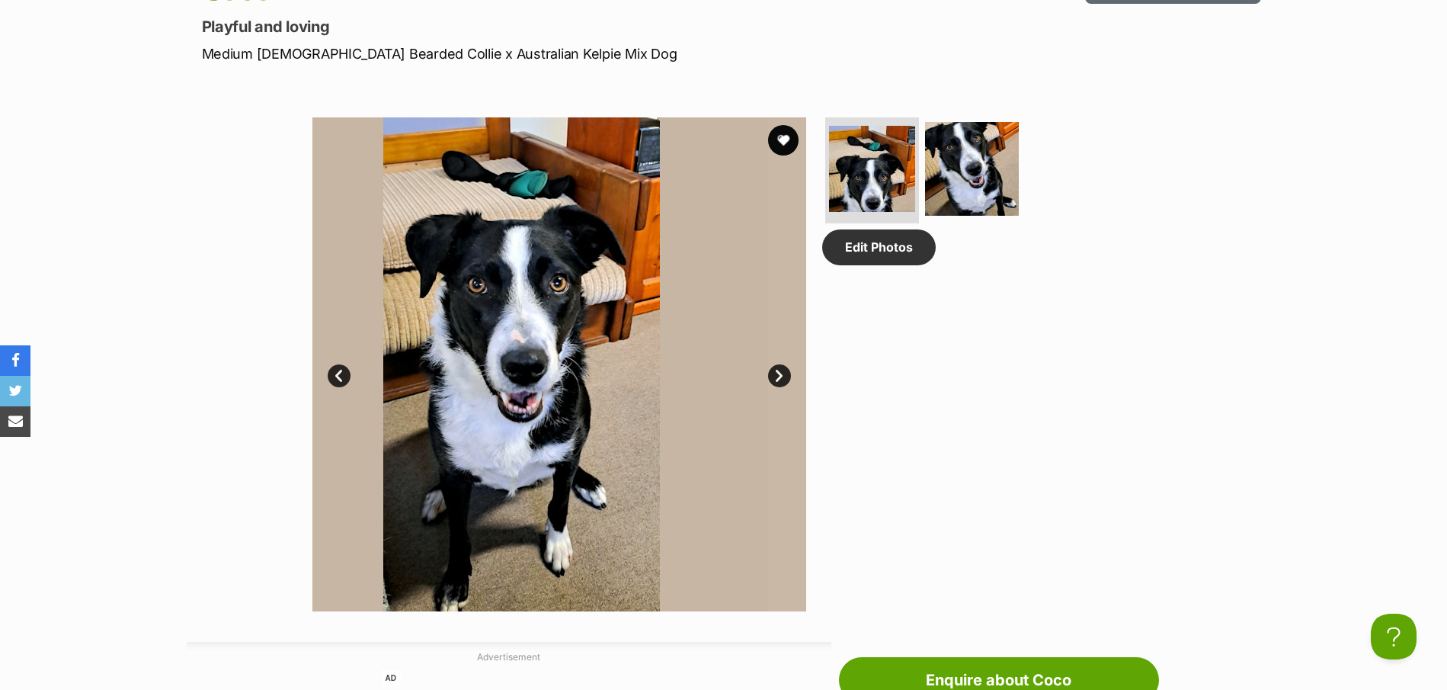
click at [781, 370] on link "Next" at bounding box center [779, 375] width 23 height 23
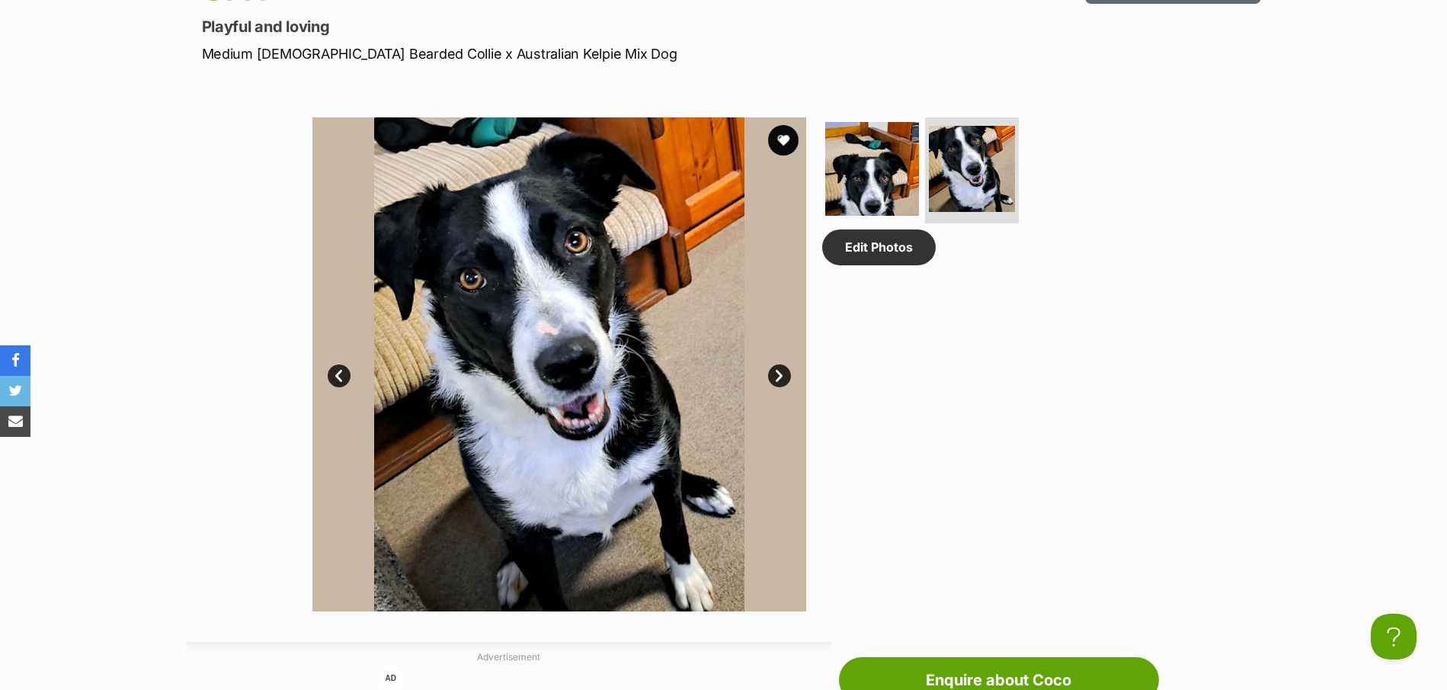
click at [781, 370] on link "Next" at bounding box center [779, 375] width 23 height 23
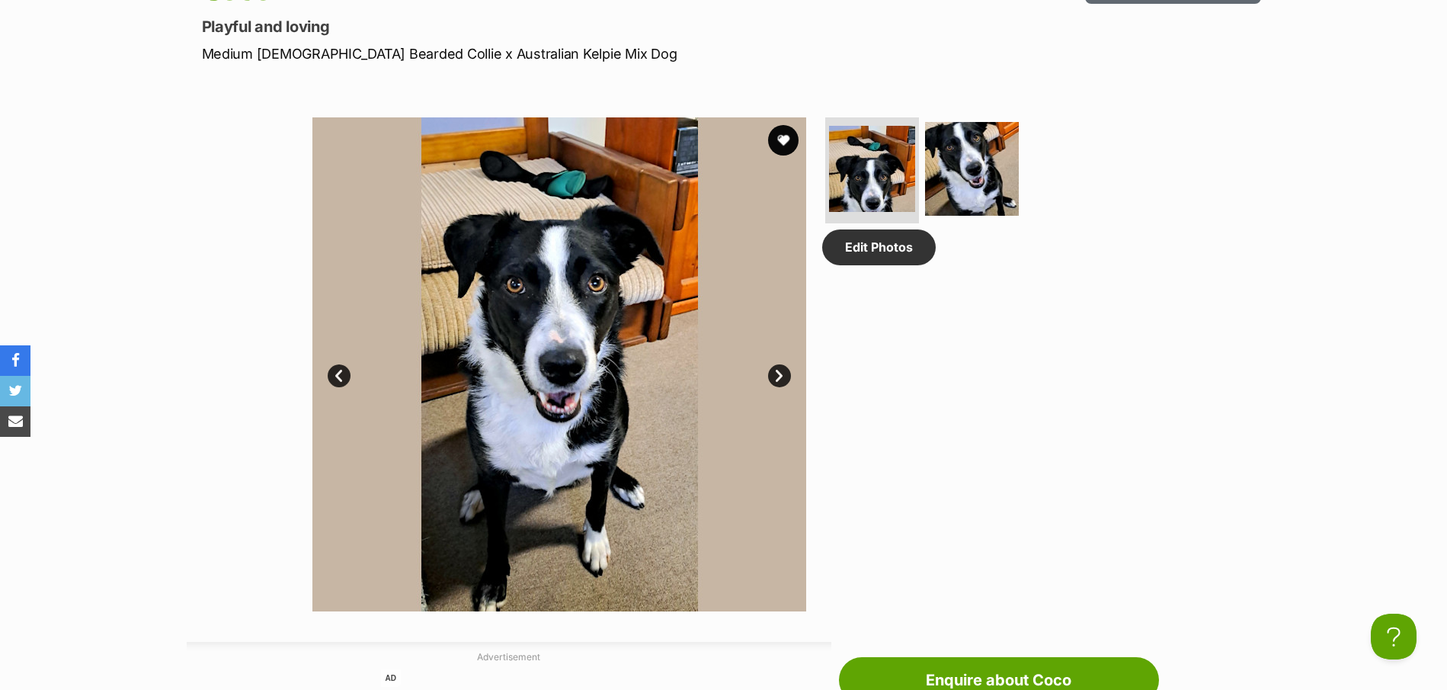
click at [784, 373] on link "Next" at bounding box center [779, 375] width 23 height 23
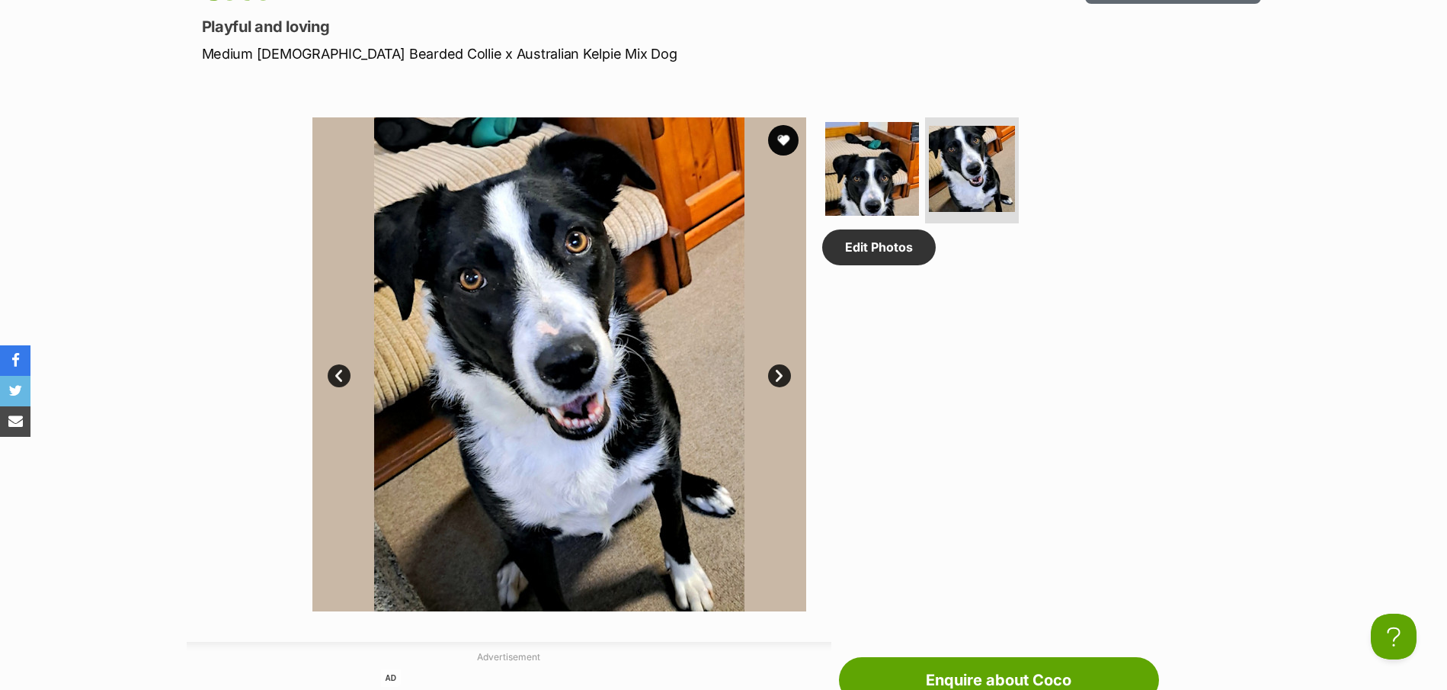
click at [784, 373] on link "Next" at bounding box center [779, 375] width 23 height 23
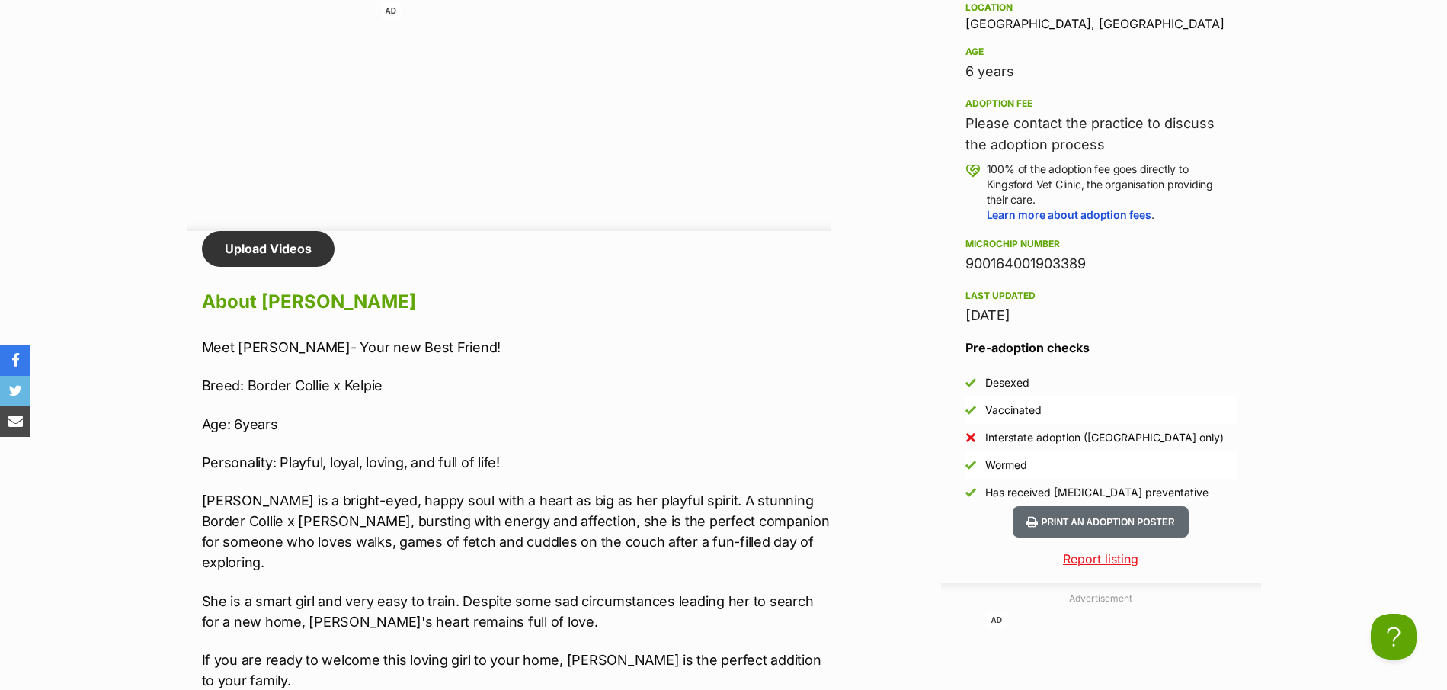
scroll to position [1677, 0]
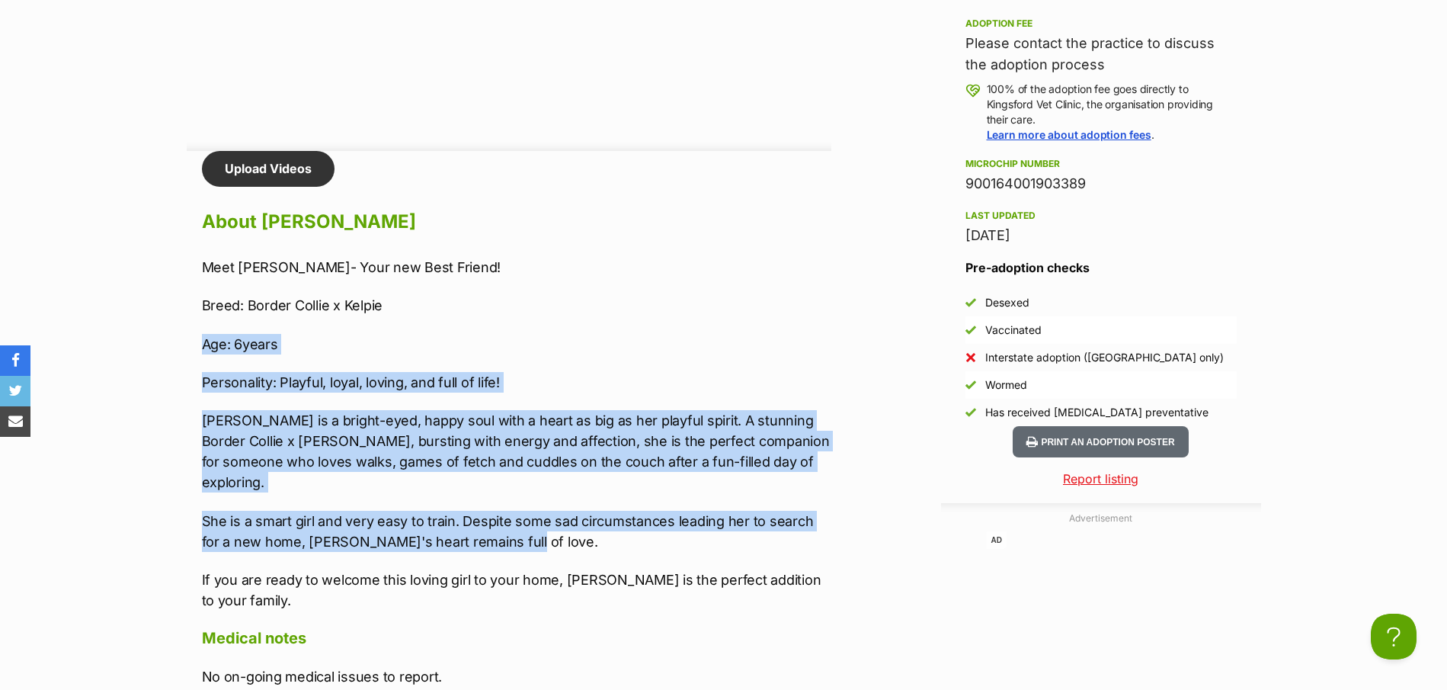
drag, startPoint x: 502, startPoint y: 511, endPoint x: 416, endPoint y: 299, distance: 229.4
click at [416, 299] on div "Meet Coco- Your new Best Friend! Breed: Border Collie x Kelpie Age: 6years Pers…" at bounding box center [517, 434] width 630 height 354
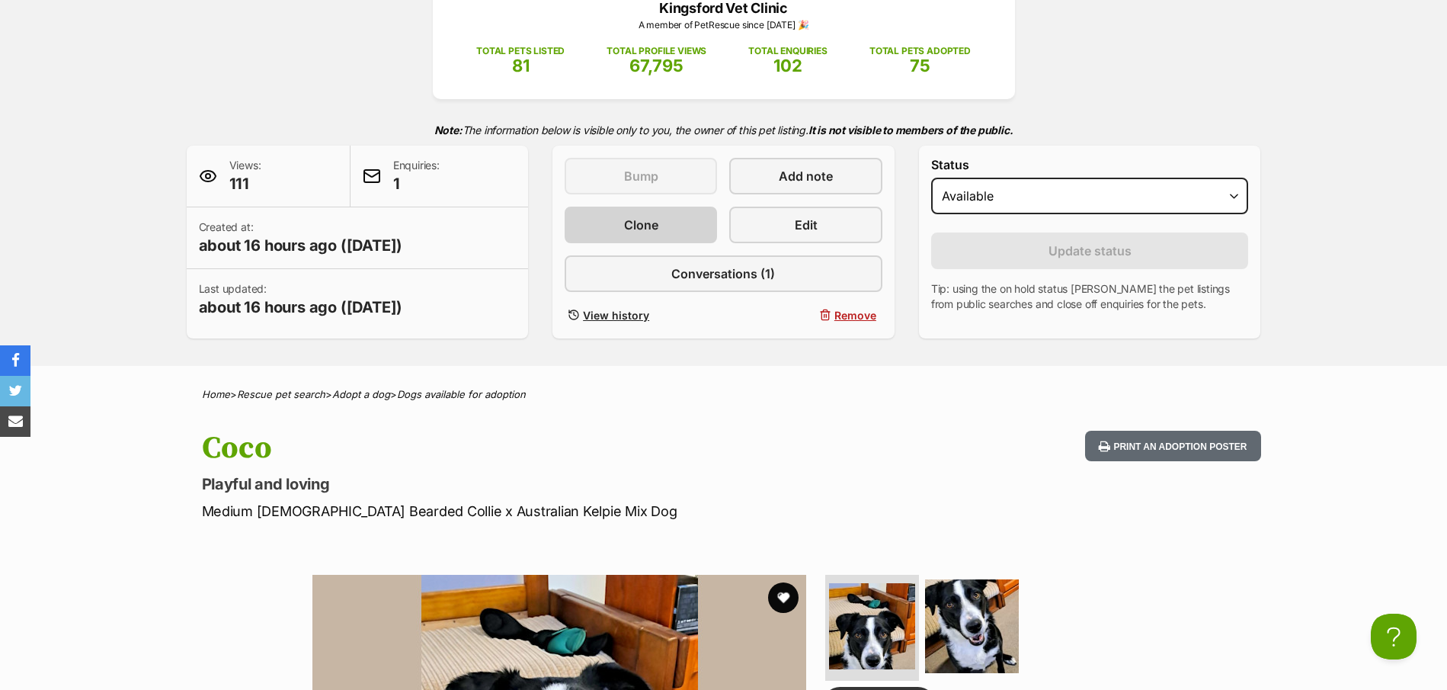
scroll to position [0, 0]
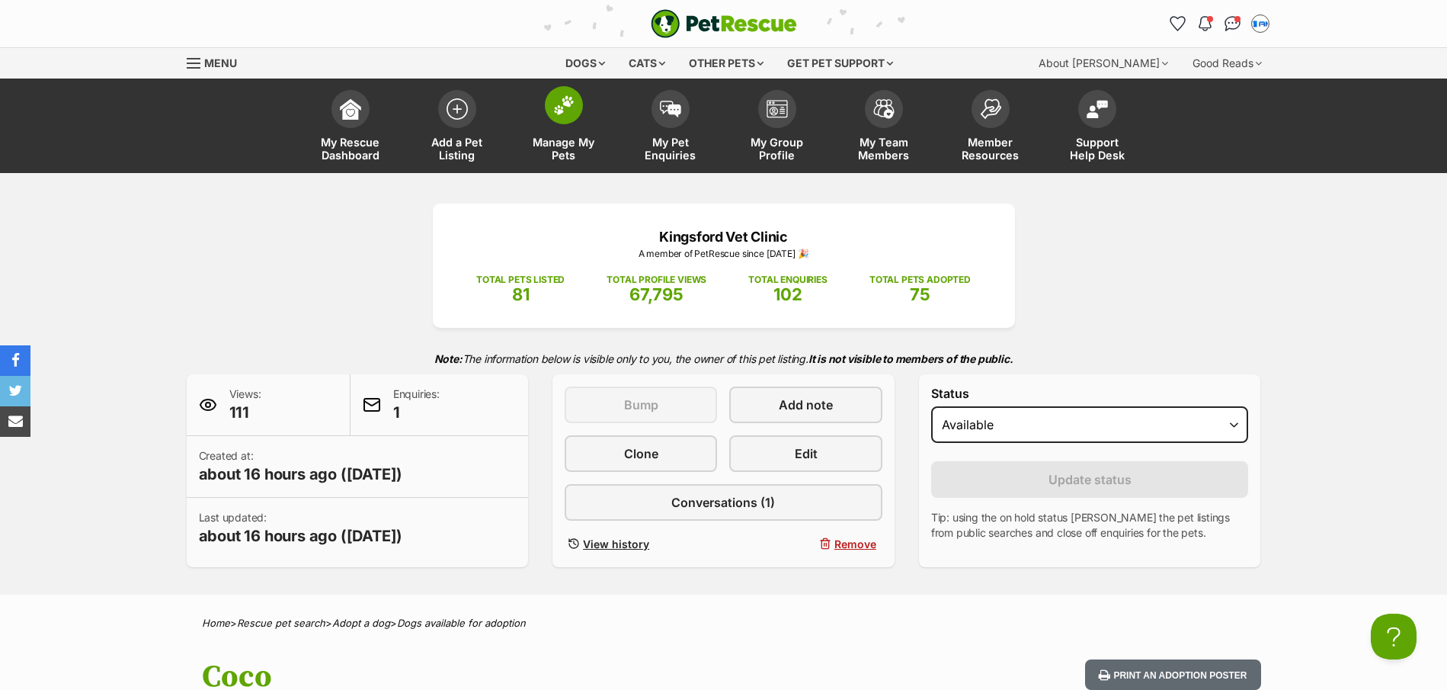
click at [581, 93] on link "Manage My Pets" at bounding box center [564, 127] width 107 height 91
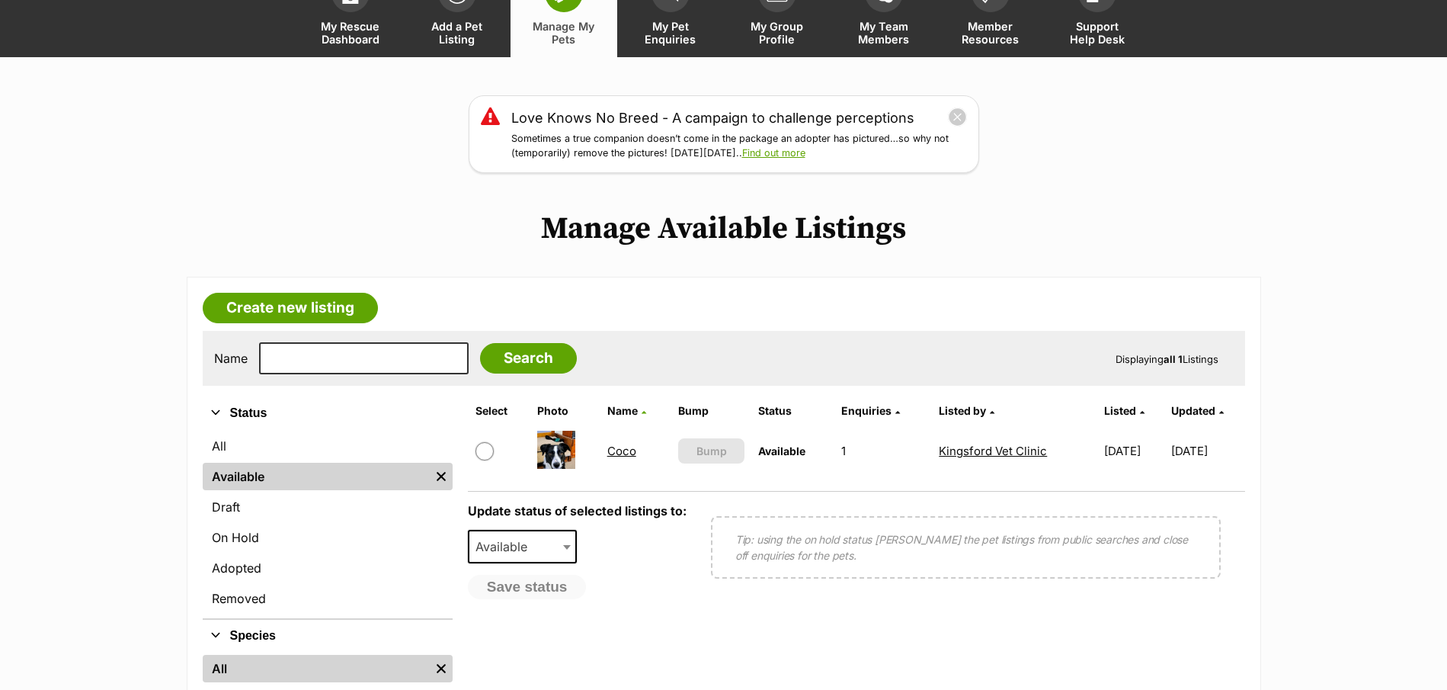
scroll to position [152, 0]
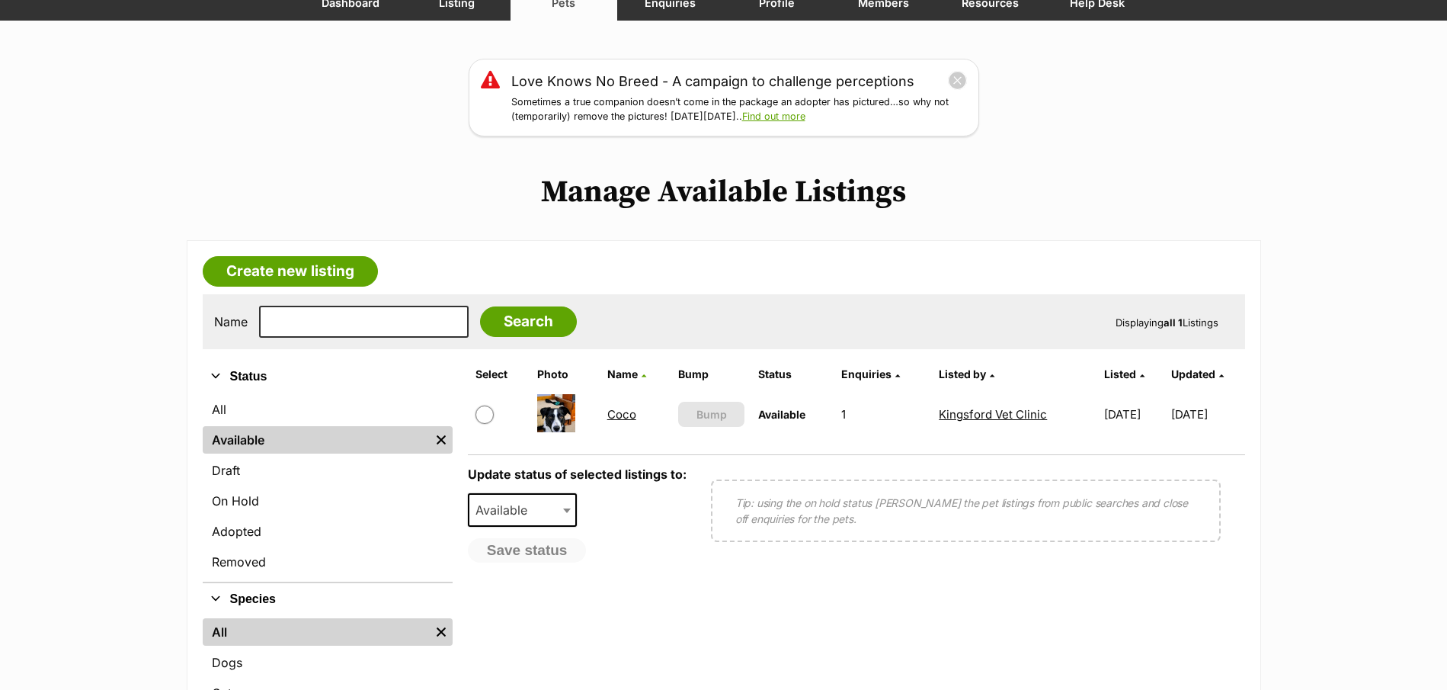
click at [616, 412] on link "Coco" at bounding box center [622, 414] width 29 height 14
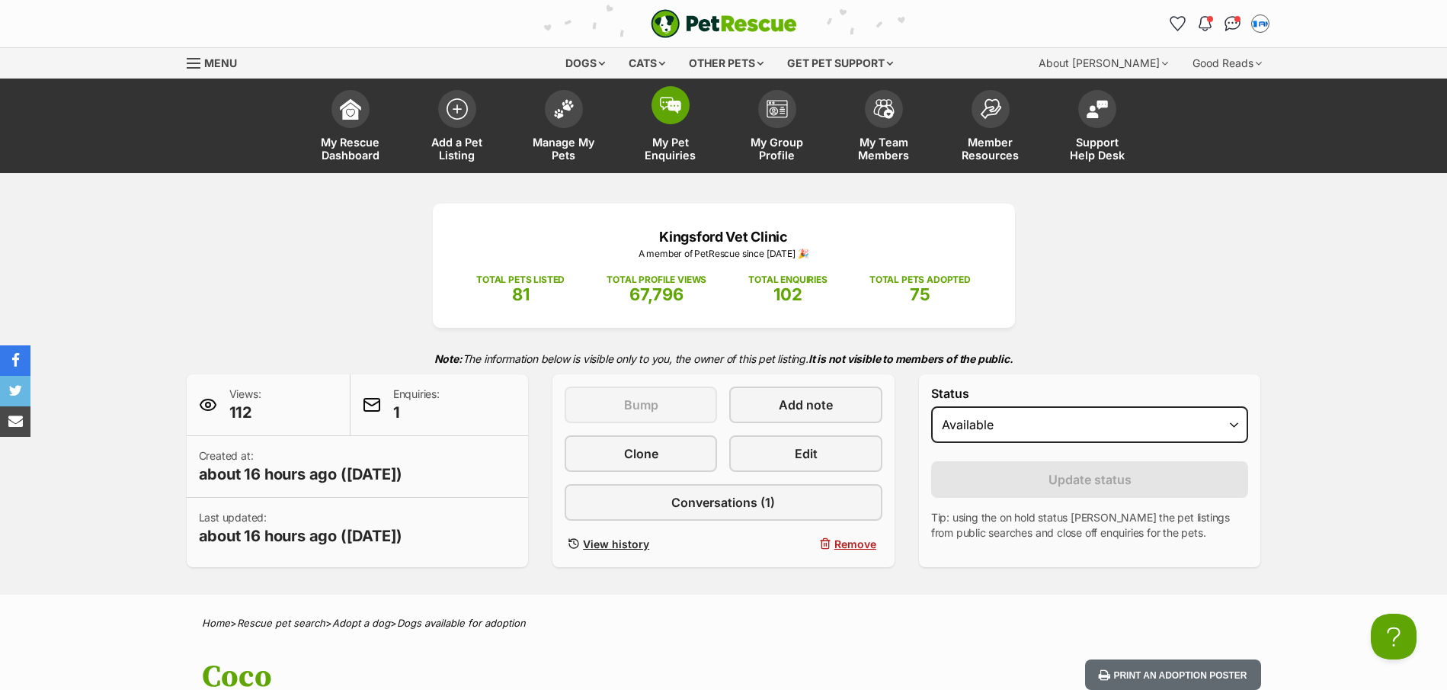
click at [662, 111] on img at bounding box center [670, 105] width 21 height 17
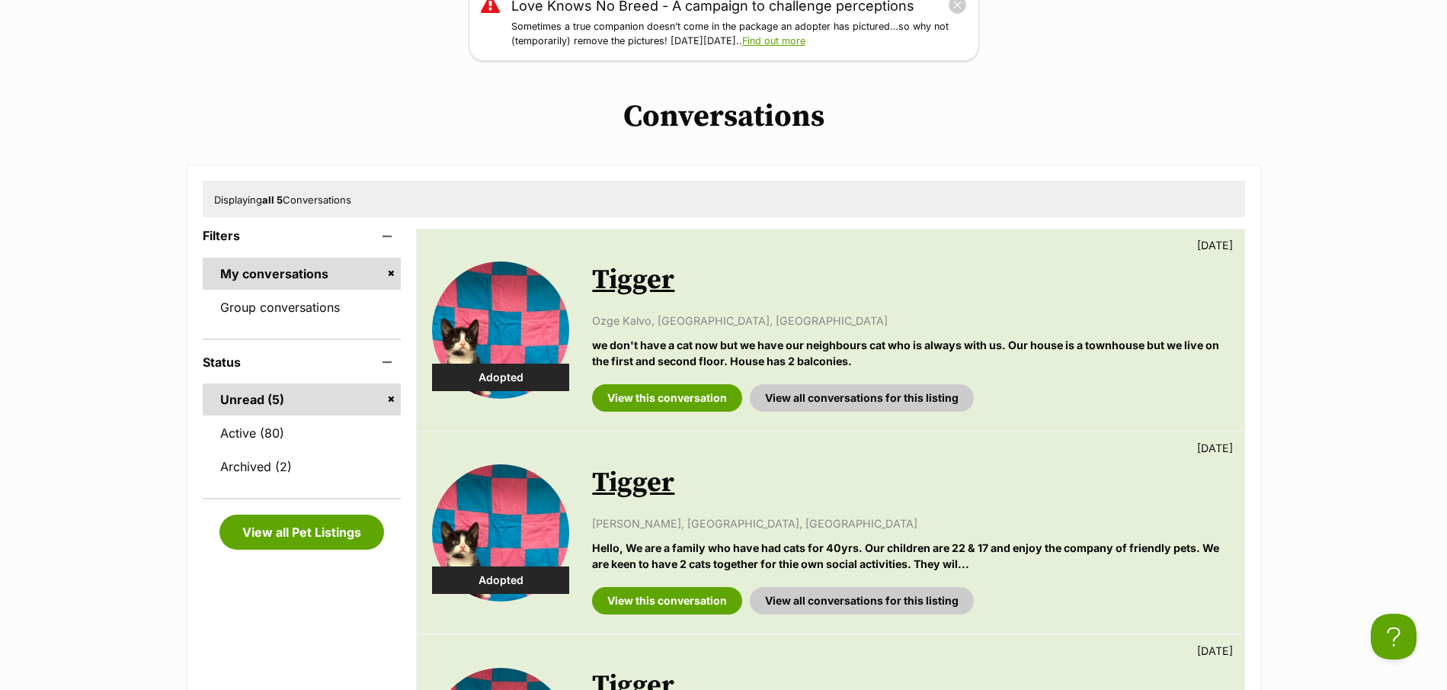
scroll to position [229, 0]
click at [250, 439] on link "Active (80)" at bounding box center [302, 432] width 199 height 32
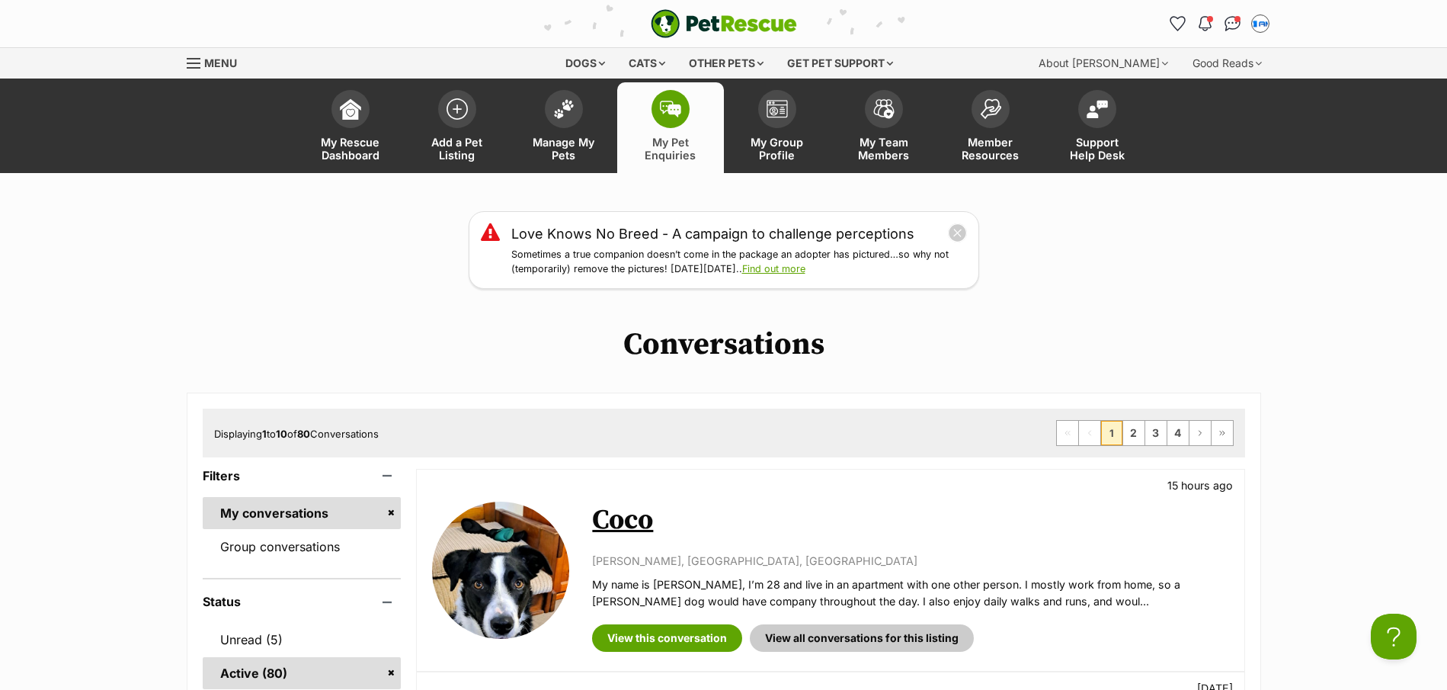
click at [632, 522] on link "Coco" at bounding box center [622, 520] width 61 height 34
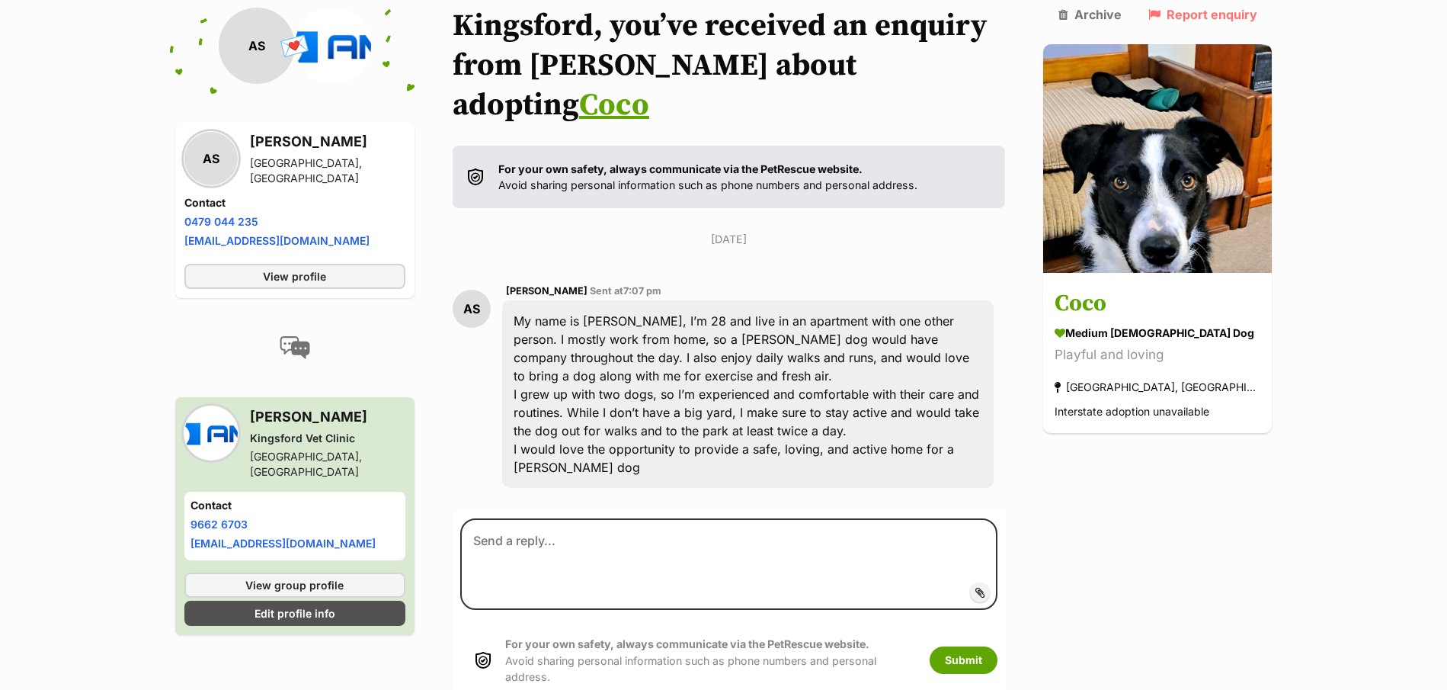
scroll to position [187, 0]
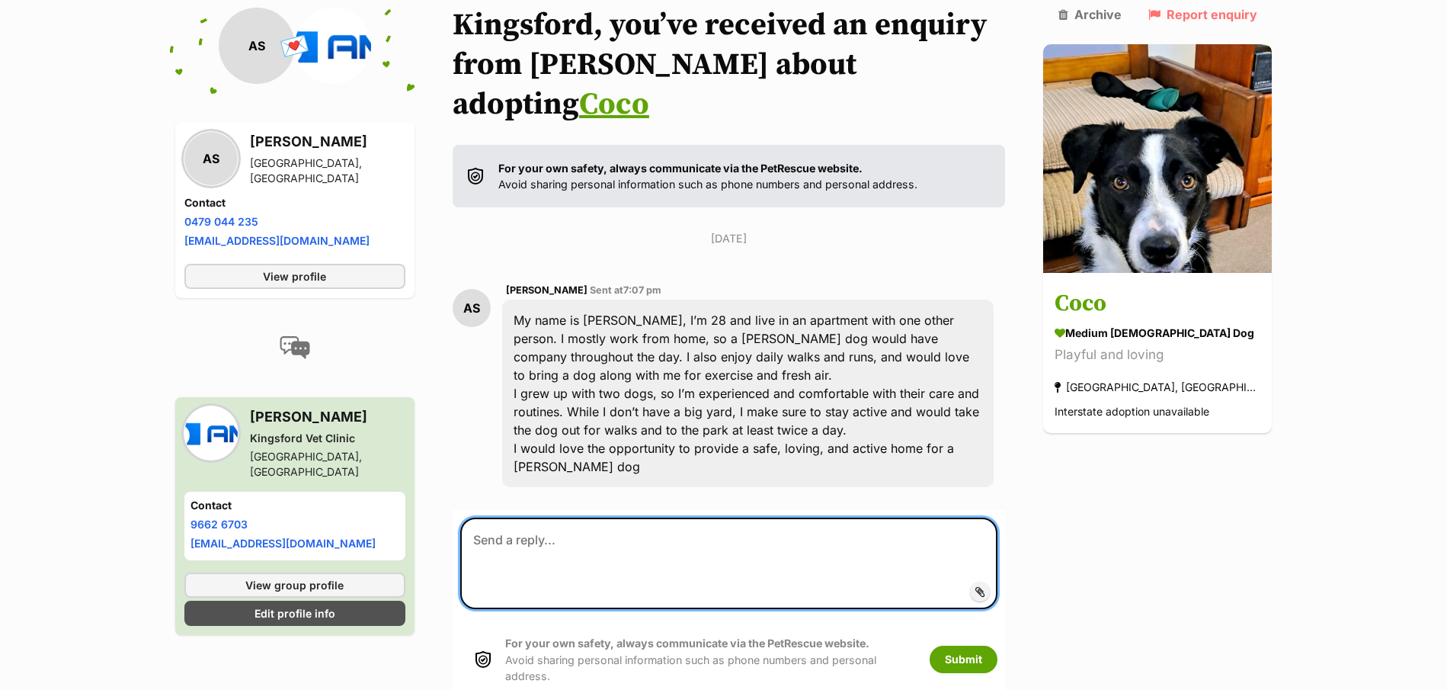
click at [690, 522] on textarea at bounding box center [729, 563] width 538 height 91
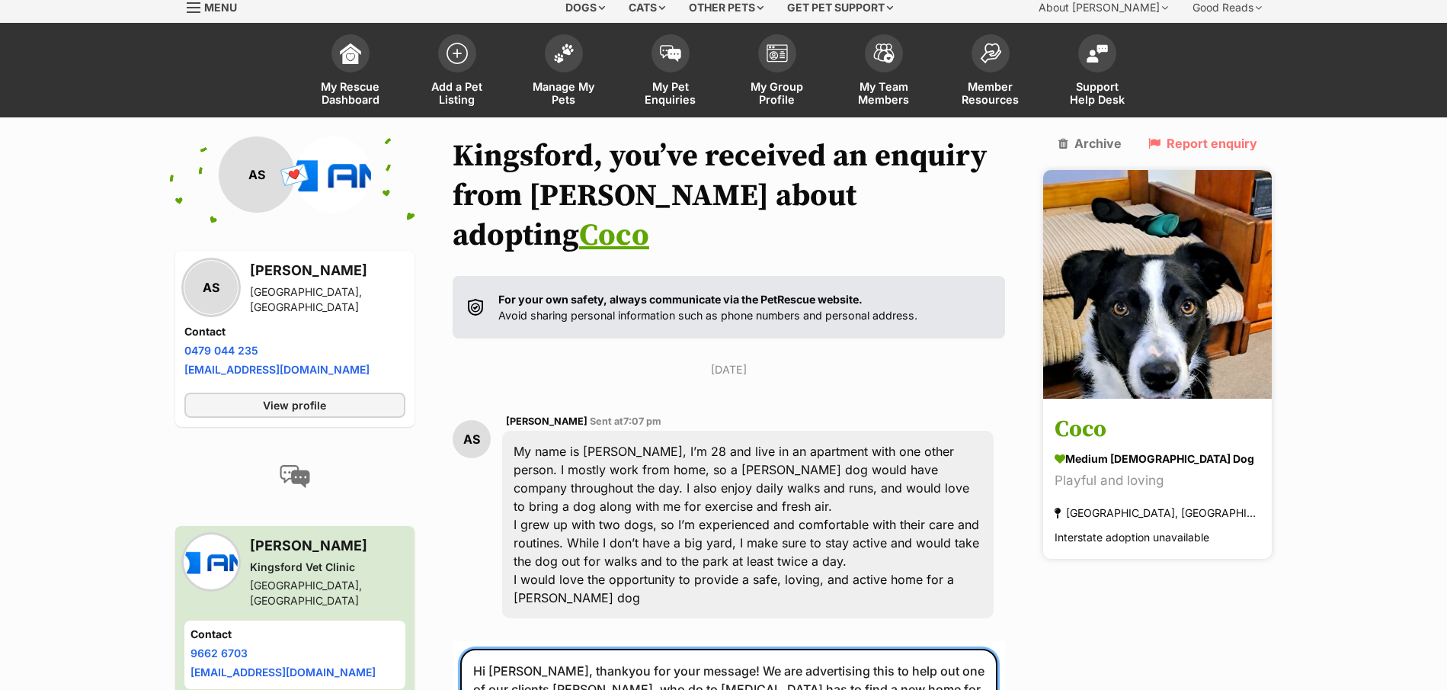
scroll to position [229, 0]
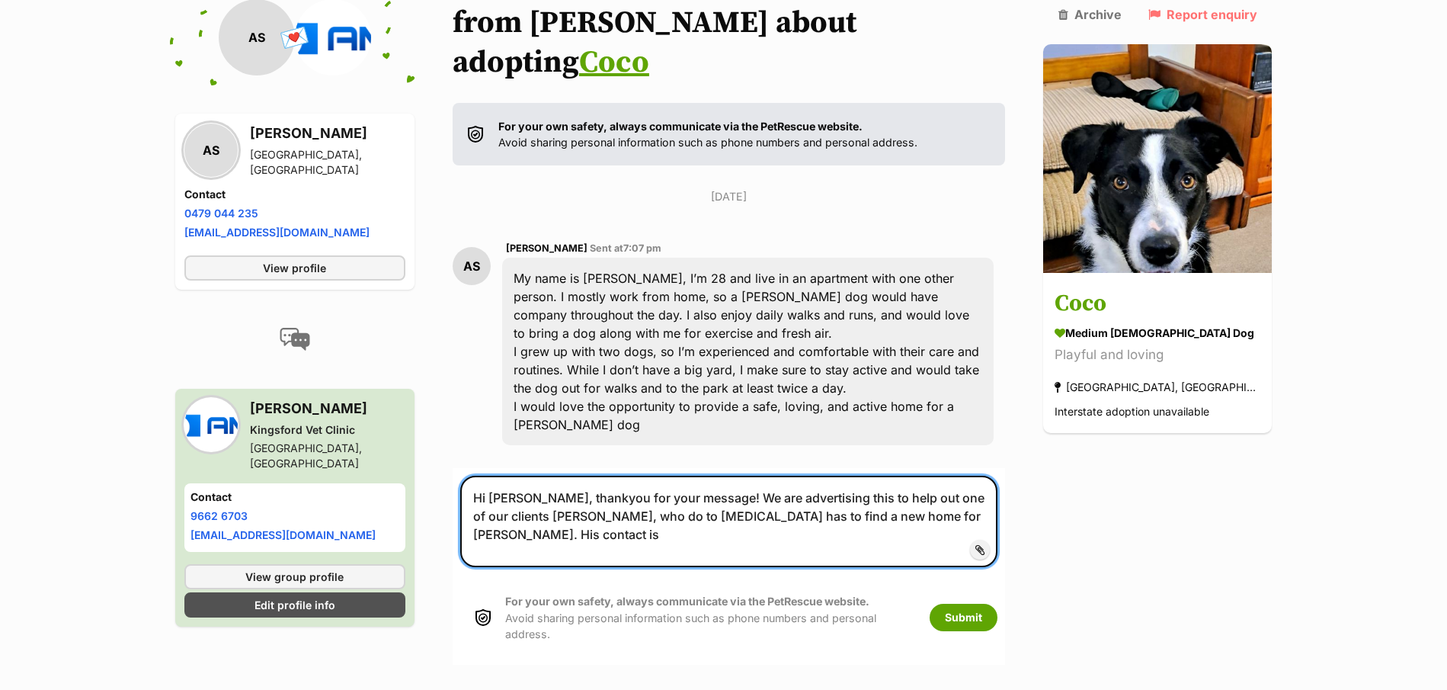
drag, startPoint x: 850, startPoint y: 458, endPoint x: 913, endPoint y: 454, distance: 63.4
click at [913, 476] on textarea "Hi Athira, thankyou for your message! We are advertising this to help out one o…" at bounding box center [729, 521] width 538 height 91
click at [979, 476] on textarea "Hi Athira, thankyou for your message! We are advertising this on behalf of one …" at bounding box center [729, 521] width 538 height 91
click at [849, 499] on textarea "Hi Athira, thankyou for your message! We are advertising this on behalf of one …" at bounding box center [729, 521] width 538 height 91
click at [615, 476] on textarea "Hi Athira, thankyou for your message! We are advertising this on behalf of one …" at bounding box center [729, 521] width 538 height 91
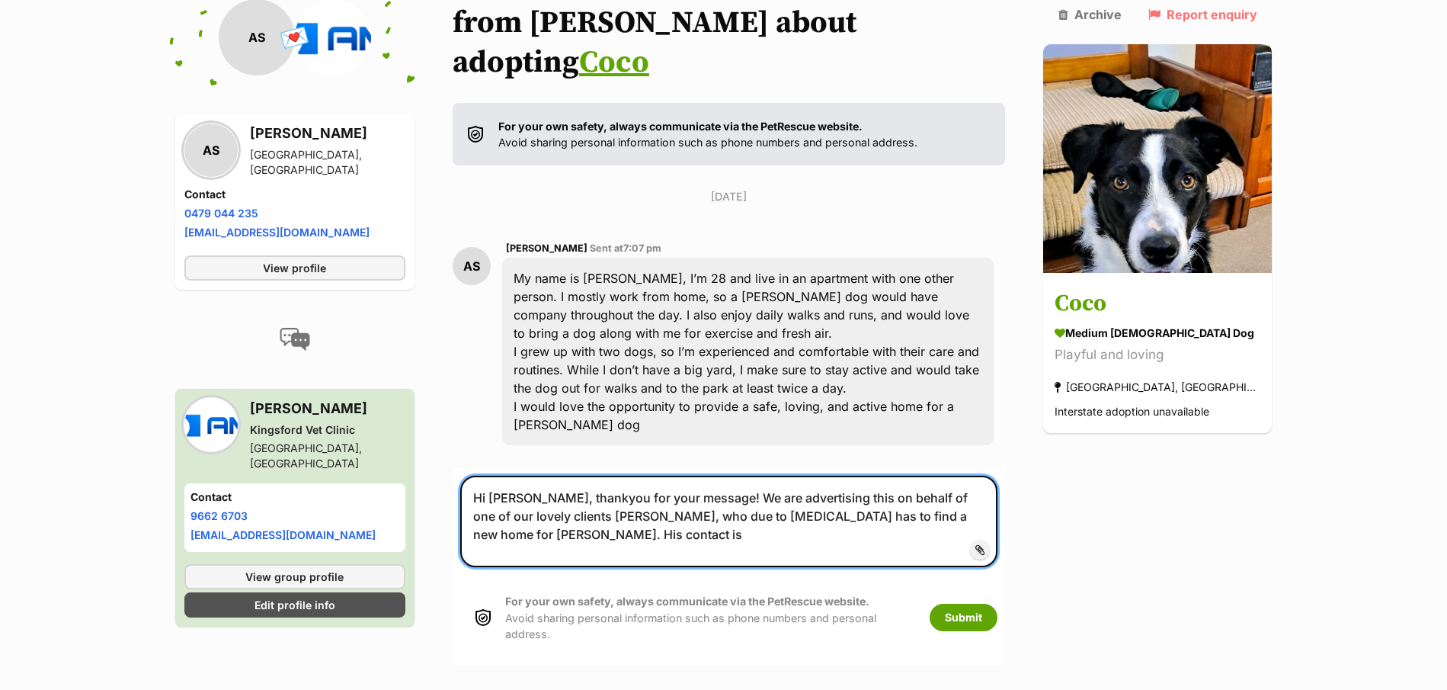
click at [902, 479] on textarea "Hi Athira, thankyou for your message! We are advertising this on behalf of one …" at bounding box center [729, 521] width 538 height 91
click at [906, 482] on textarea "Hi Athira, thankyou for your message! We are advertising this on behalf of one …" at bounding box center [729, 521] width 538 height 91
click at [977, 483] on textarea "Hi Athira, thankyou for your message! We are advertising this on behalf of one …" at bounding box center [729, 521] width 538 height 91
click at [704, 495] on textarea "Hi Athira, thankyou for your message! We are advertising this on behalf of one …" at bounding box center [729, 521] width 538 height 91
click at [774, 485] on textarea "Hi Athira, thankyou for your message! We are advertising this on behalf of one …" at bounding box center [729, 521] width 538 height 91
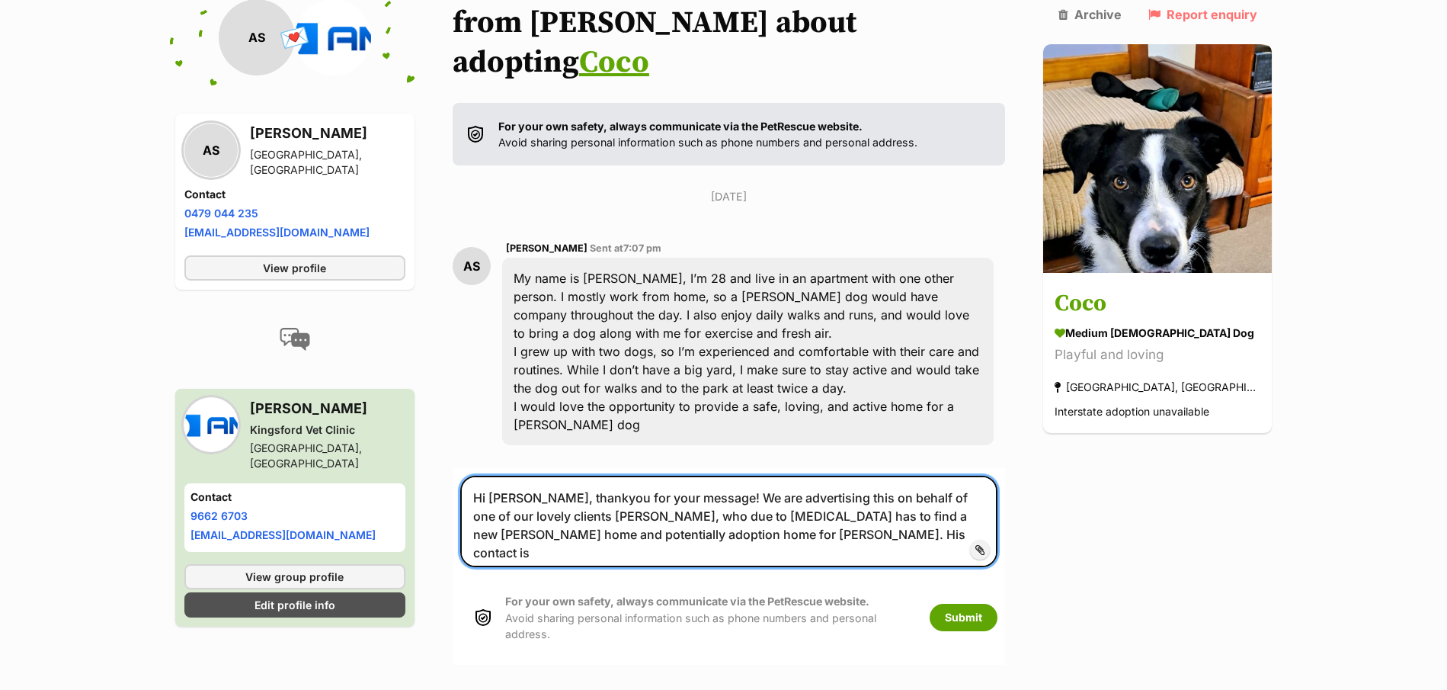
click at [775, 499] on textarea "Hi Athira, thankyou for your message! We are advertising this on behalf of one …" at bounding box center [729, 521] width 538 height 91
click at [711, 497] on textarea "Hi Athira, thankyou for your message! We are advertising this on behalf of one …" at bounding box center [729, 521] width 538 height 91
click at [800, 498] on textarea "Hi Athira, thankyou for your message! We are advertising this on behalf of one …" at bounding box center [729, 521] width 538 height 91
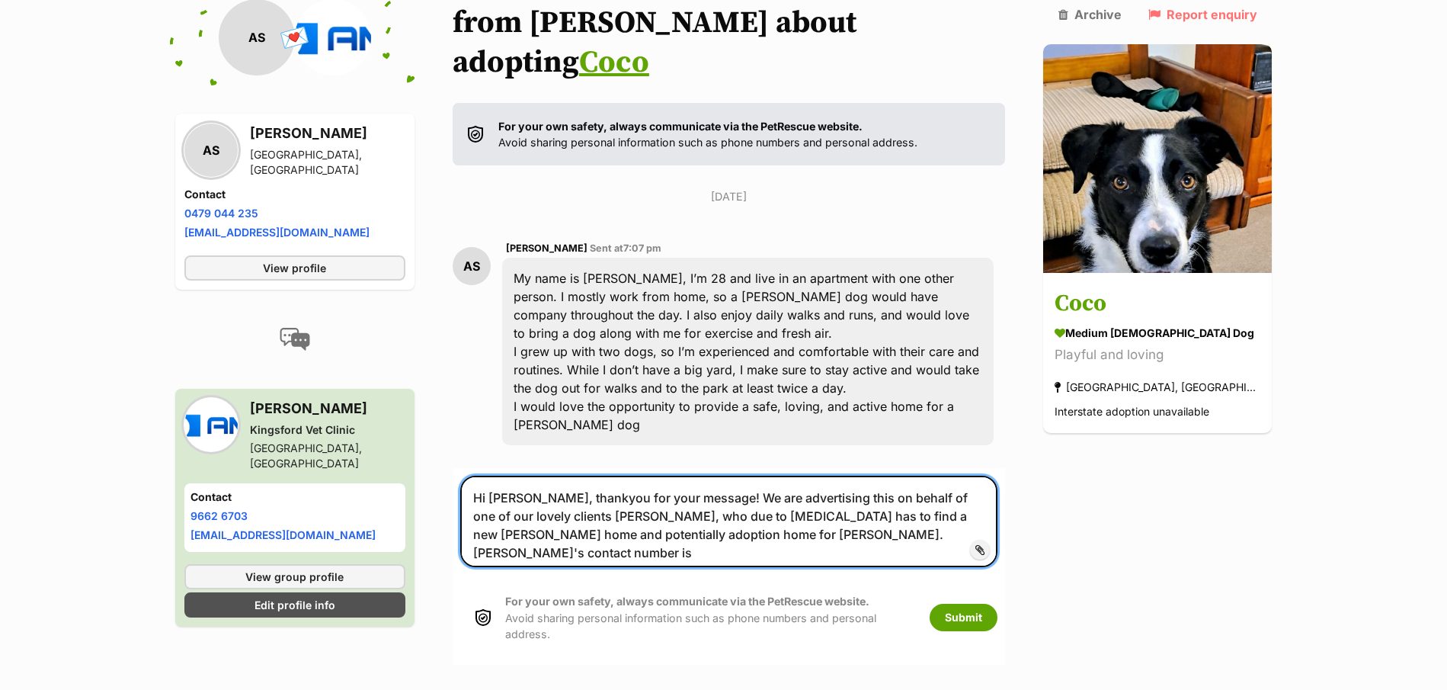
paste textarea "0418497650"
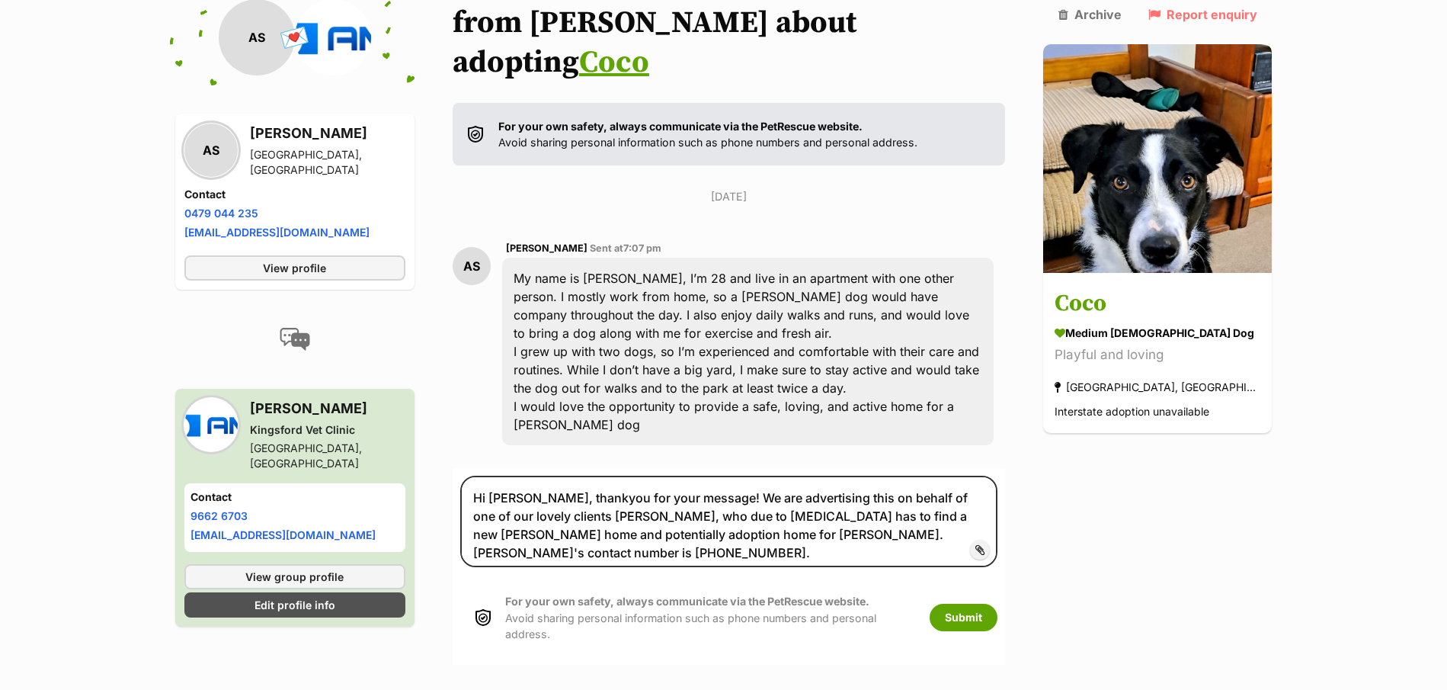
click at [1267, 528] on div "Back to all conversations 💌 Conversation participant details AS AS Athira Sasid…" at bounding box center [724, 313] width 1120 height 701
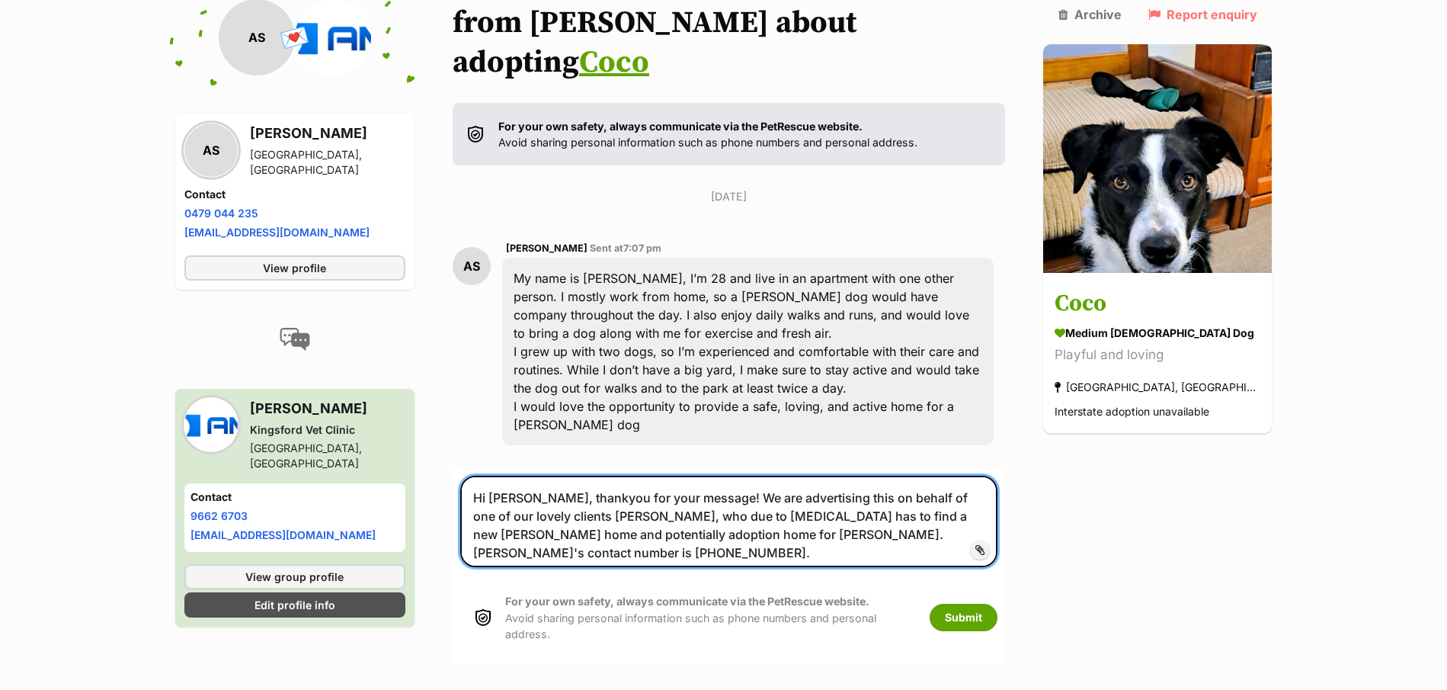
click at [943, 502] on textarea "Hi Athira, thankyou for your message! We are advertising this on behalf of one …" at bounding box center [729, 521] width 538 height 91
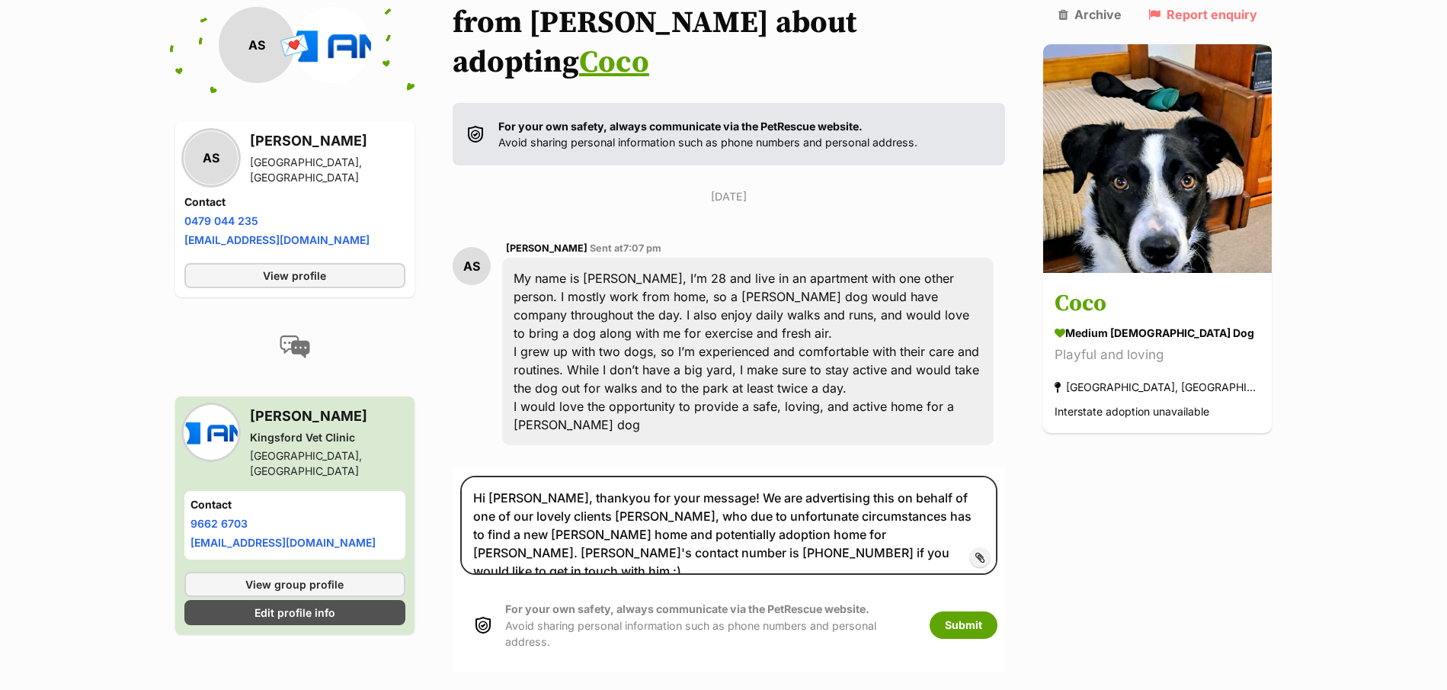
click at [1131, 450] on div "Back to all conversations 💌 Conversation participant details AS AS Athira Sasid…" at bounding box center [724, 317] width 1120 height 709
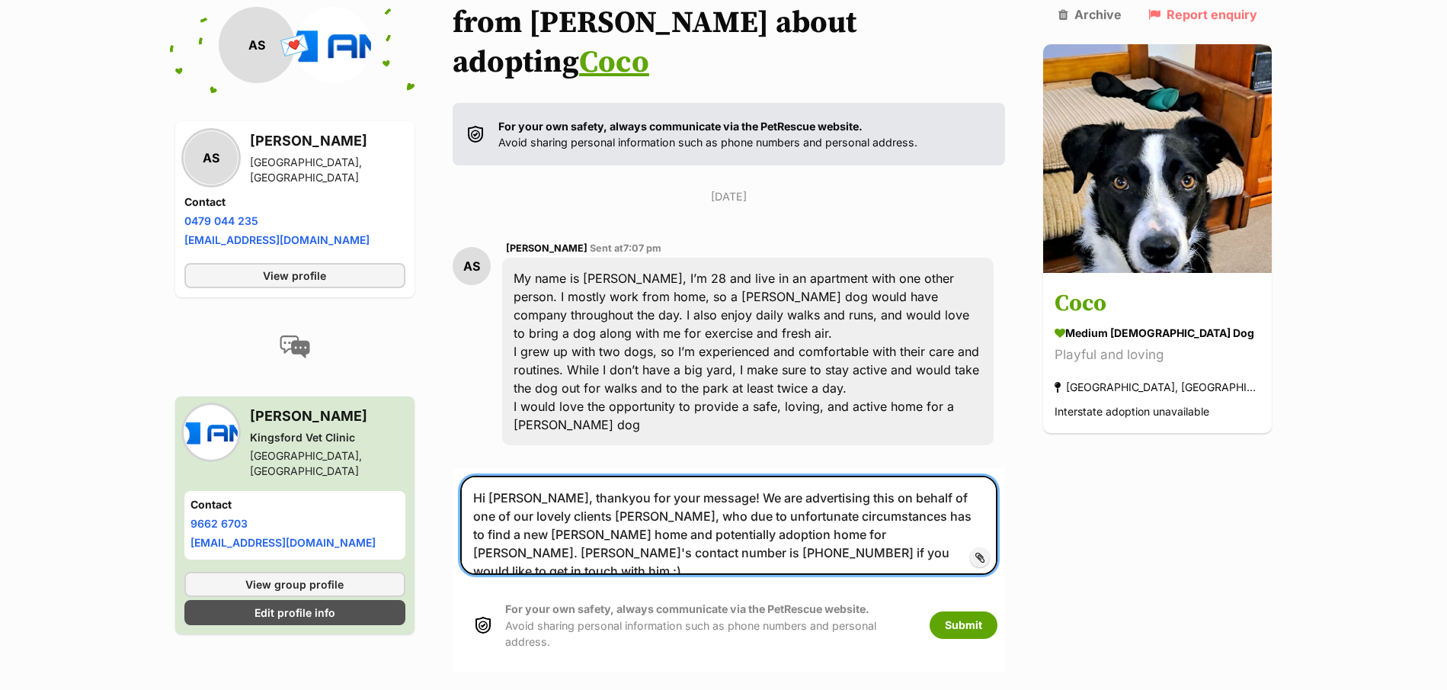
click at [830, 476] on textarea "Hi Athira, thankyou for your message! We are advertising this on behalf of one …" at bounding box center [729, 525] width 538 height 99
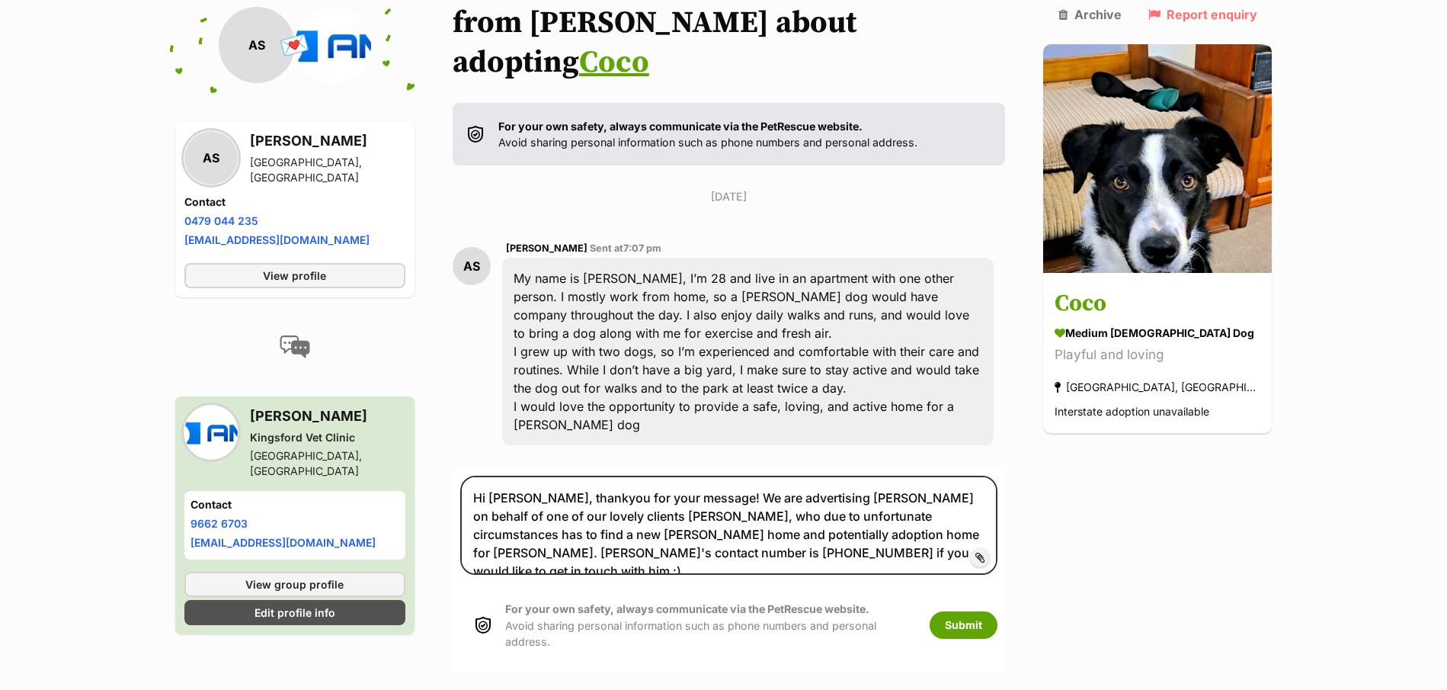
click at [1236, 499] on div "Back to all conversations 💌 Conversation participant details AS AS Athira Sasid…" at bounding box center [724, 317] width 1120 height 709
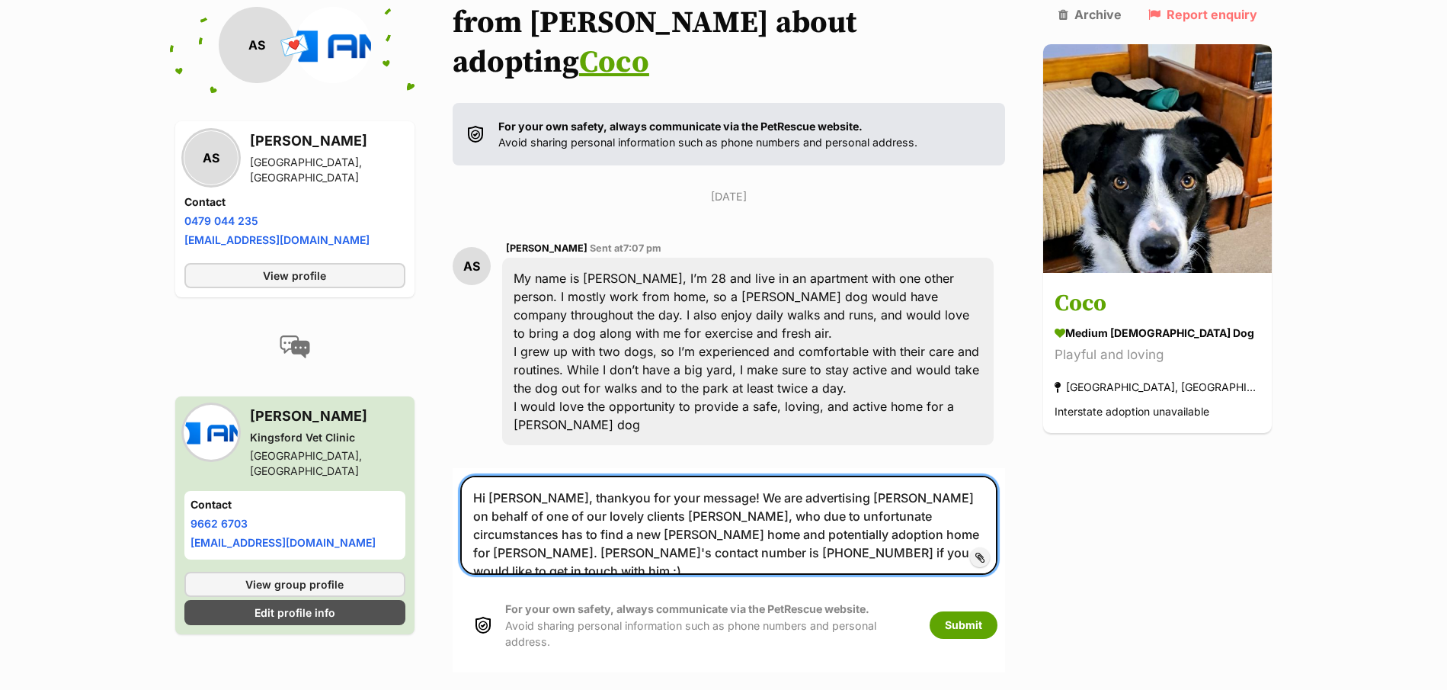
click at [679, 512] on textarea "Hi Athira, thankyou for your message! We are advertising Coco on behalf of one …" at bounding box center [729, 525] width 538 height 99
click at [829, 520] on textarea "Hi Athira, thankyou for your message! We are advertising Coco on behalf of one …" at bounding box center [729, 525] width 538 height 99
click at [781, 512] on textarea "Hi Athira, thankyou for your message! We are advertising Coco on behalf of one …" at bounding box center [729, 525] width 538 height 99
type textarea "Hi Athira, thankyou for your message! We are advertising Coco on behalf of one …"
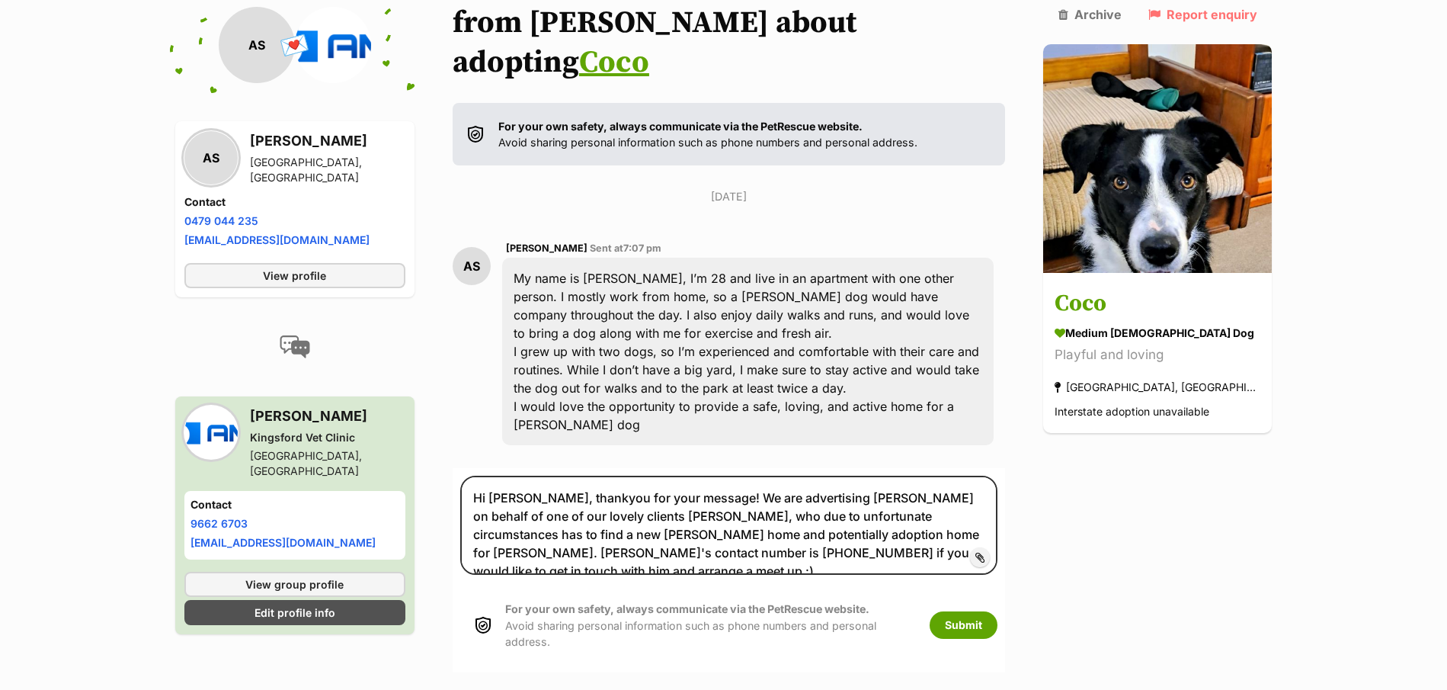
click at [1108, 481] on div "Back to all conversations 💌 Conversation participant details AS AS Athira Sasid…" at bounding box center [724, 317] width 1120 height 709
click at [988, 611] on button "Submit" at bounding box center [964, 624] width 68 height 27
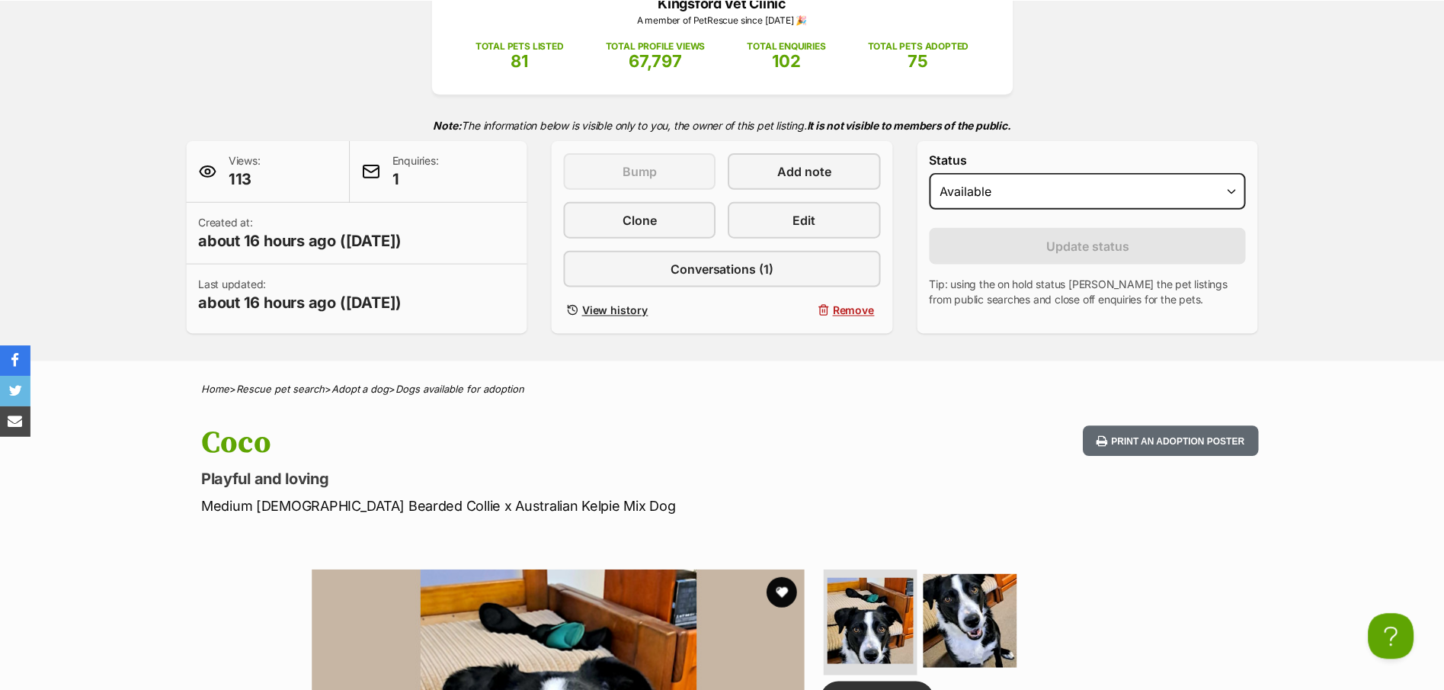
scroll to position [229, 0]
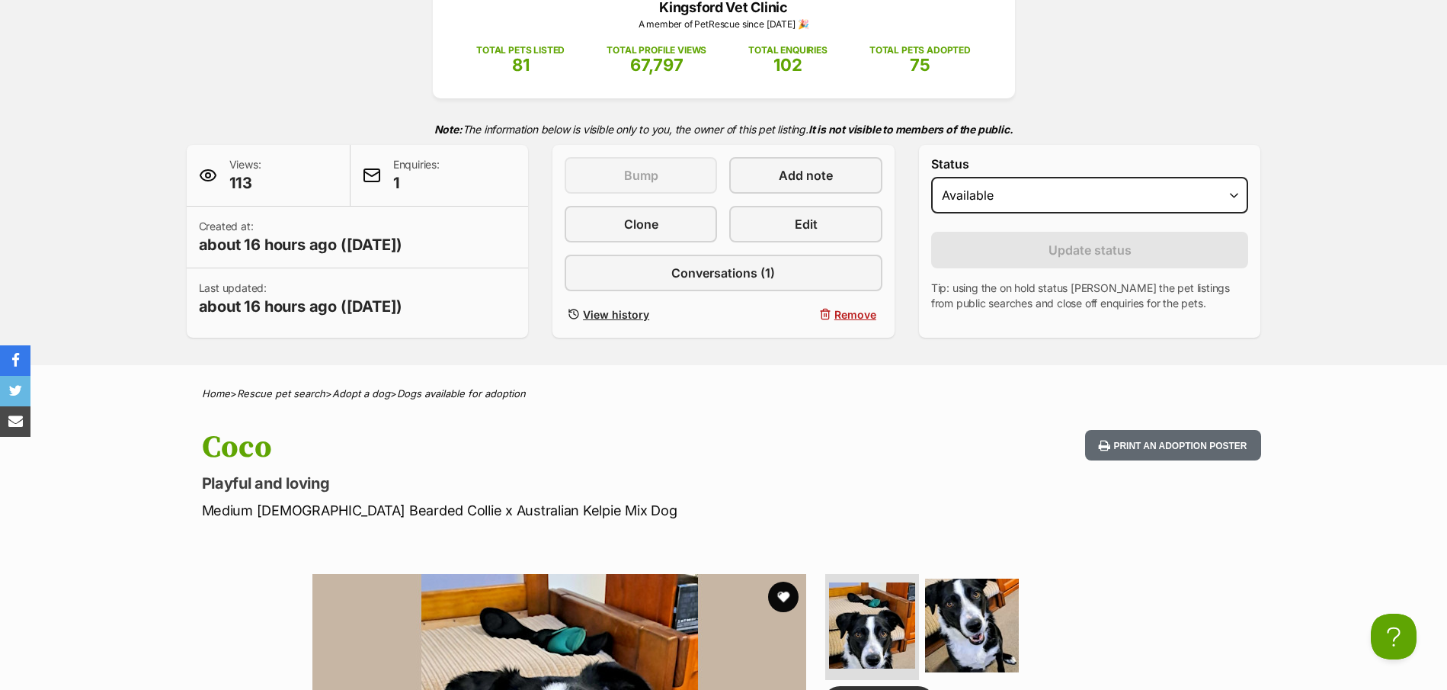
click at [623, 503] on p "Medium [DEMOGRAPHIC_DATA] Bearded Collie x Australian Kelpie Mix Dog" at bounding box center [524, 510] width 645 height 21
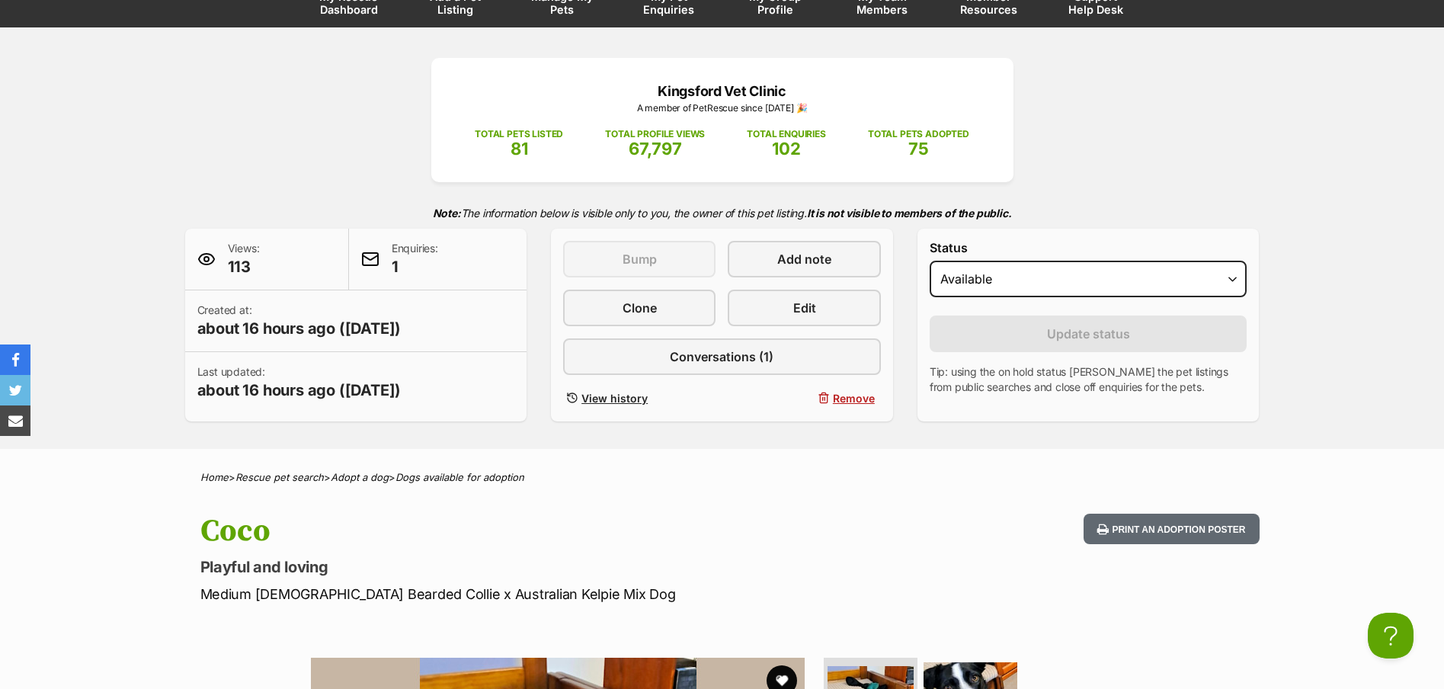
scroll to position [152, 0]
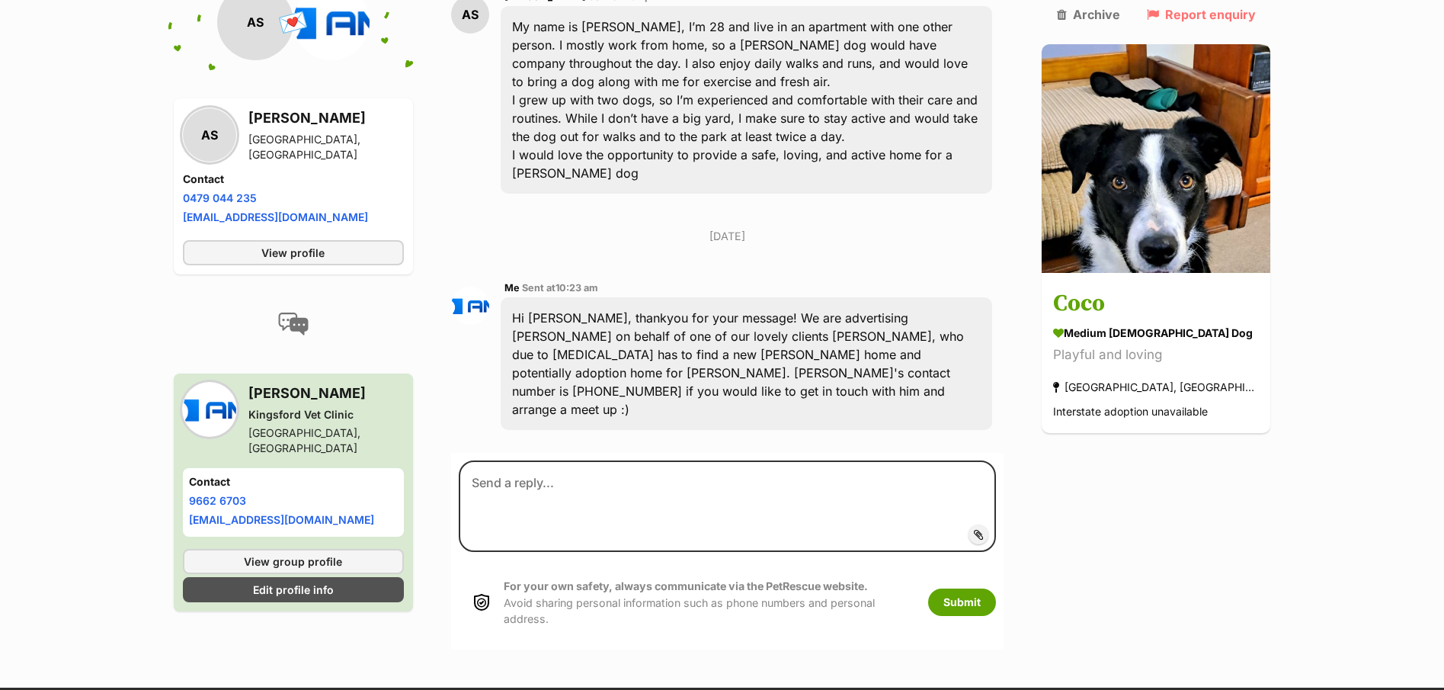
scroll to position [508, 0]
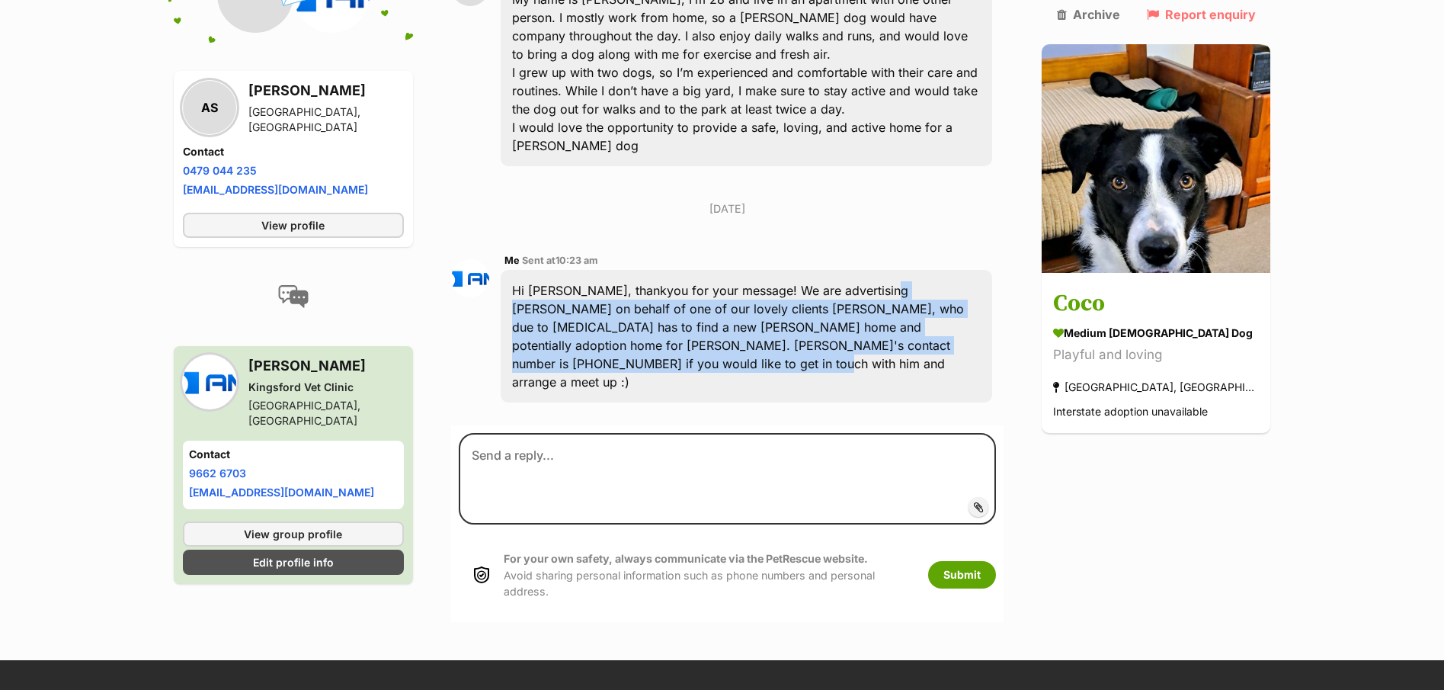
drag, startPoint x: 987, startPoint y: 314, endPoint x: 883, endPoint y: 255, distance: 119.1
click at [883, 270] on div "Hi Athira, thankyou for your message! We are advertising Coco on behalf of one …" at bounding box center [747, 336] width 492 height 133
click at [896, 287] on div "Hi Athira, thankyou for your message! We are advertising Coco on behalf of one …" at bounding box center [747, 336] width 492 height 133
drag, startPoint x: 978, startPoint y: 306, endPoint x: 600, endPoint y: 259, distance: 381.0
click at [600, 270] on div "Hi Athira, thankyou for your message! We are advertising Coco on behalf of one …" at bounding box center [747, 336] width 492 height 133
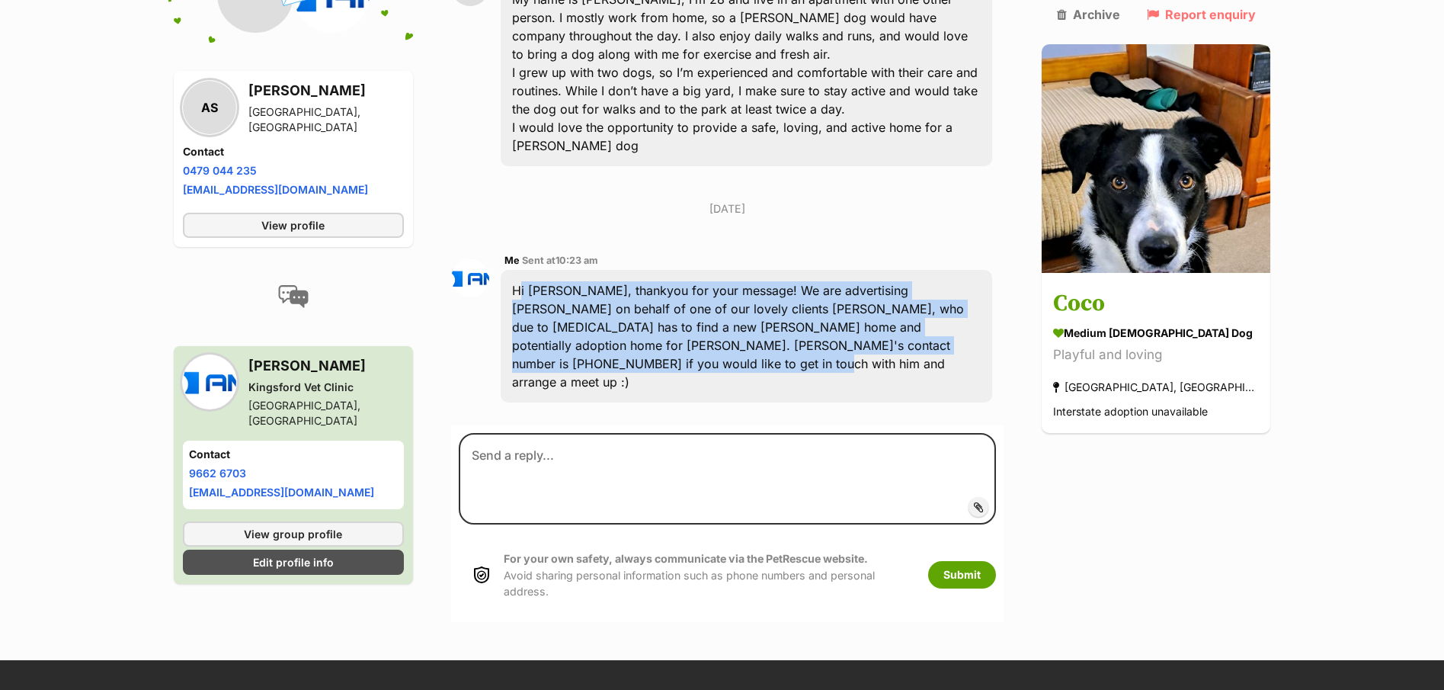
drag, startPoint x: 556, startPoint y: 281, endPoint x: 976, endPoint y: 312, distance: 421.9
click at [976, 312] on div "Hi Athira, thankyou for your message! We are advertising Coco on behalf of one …" at bounding box center [747, 336] width 492 height 133
click at [989, 288] on div "Hi Athira, thankyou for your message! We are advertising Coco on behalf of one …" at bounding box center [747, 336] width 492 height 133
drag, startPoint x: 981, startPoint y: 310, endPoint x: 514, endPoint y: 216, distance: 476.6
click at [514, 252] on div "Me Sent at 10:23 am Hi Athira, thankyou for your message! We are advertising Co…" at bounding box center [747, 328] width 492 height 152
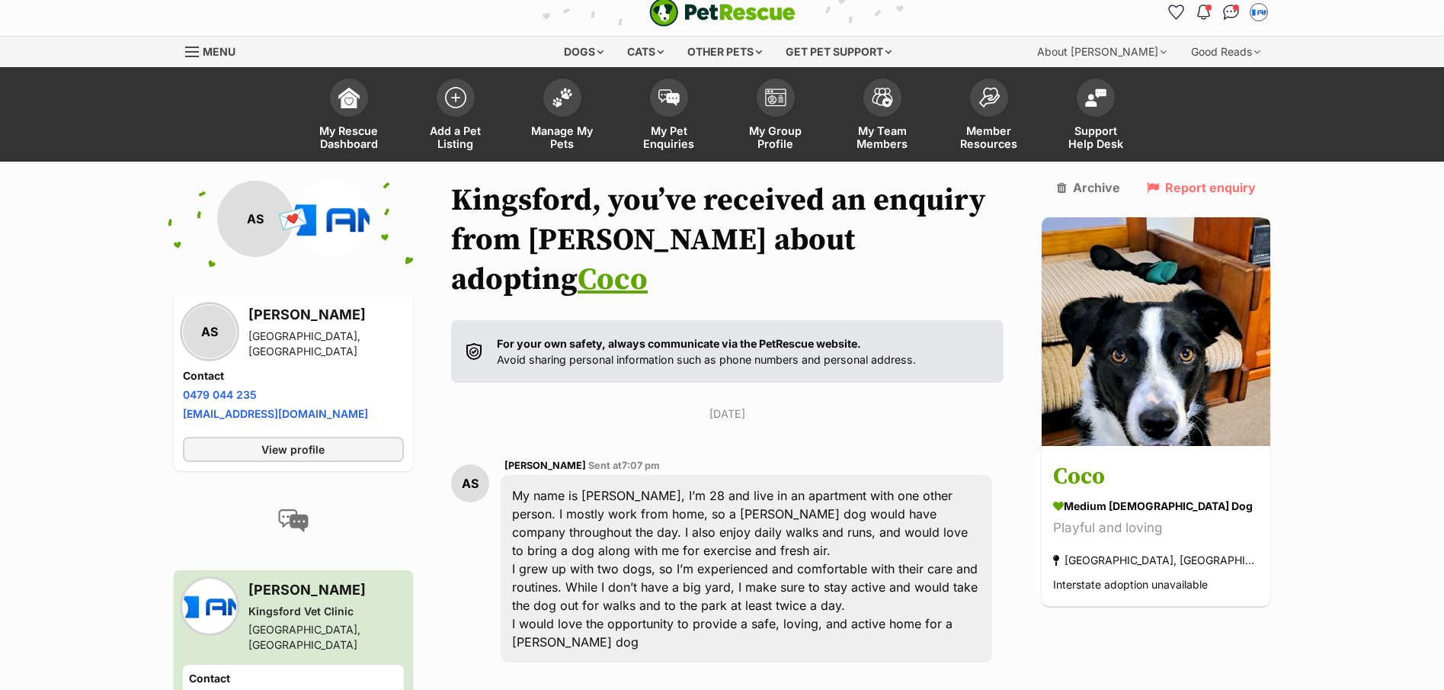
scroll to position [0, 0]
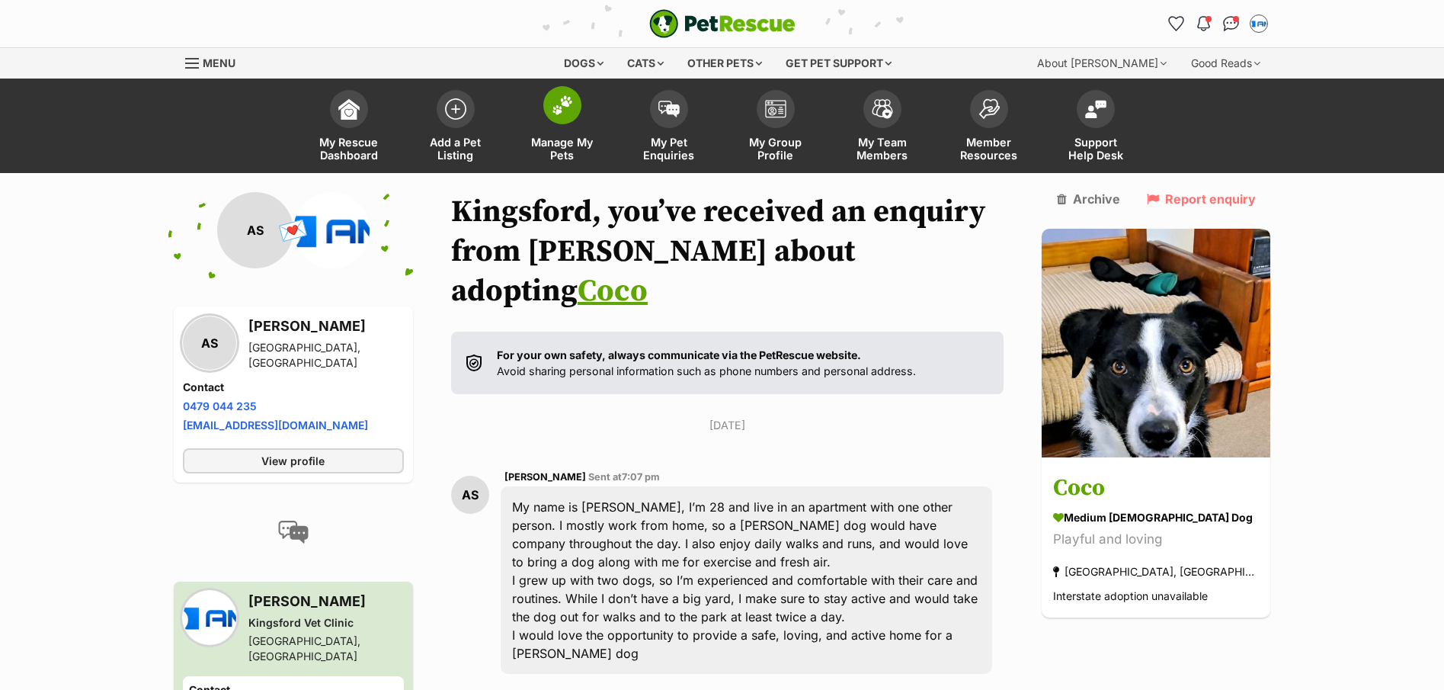
click at [582, 111] on link "Manage My Pets" at bounding box center [562, 127] width 107 height 91
